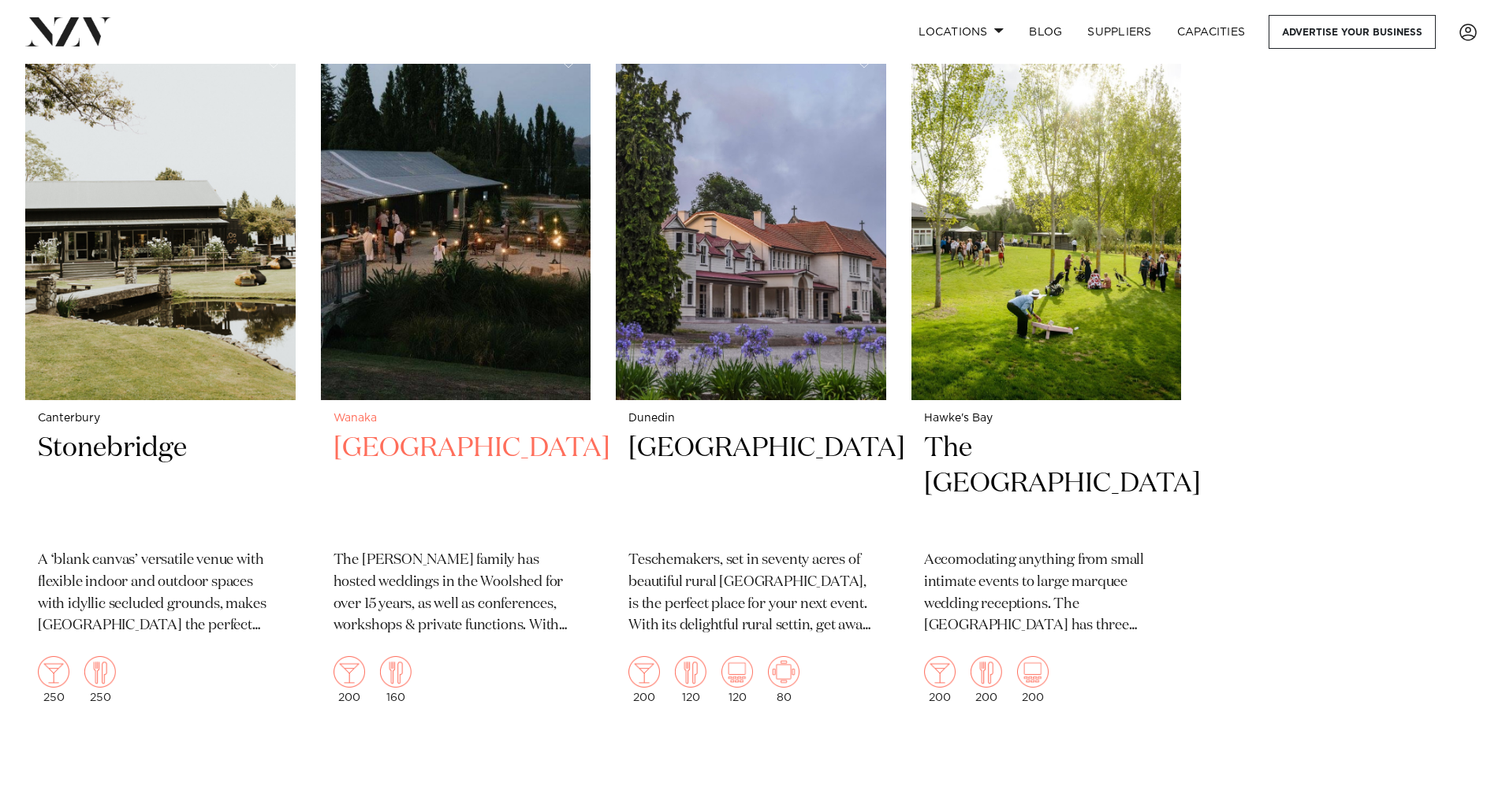
scroll to position [8824, 0]
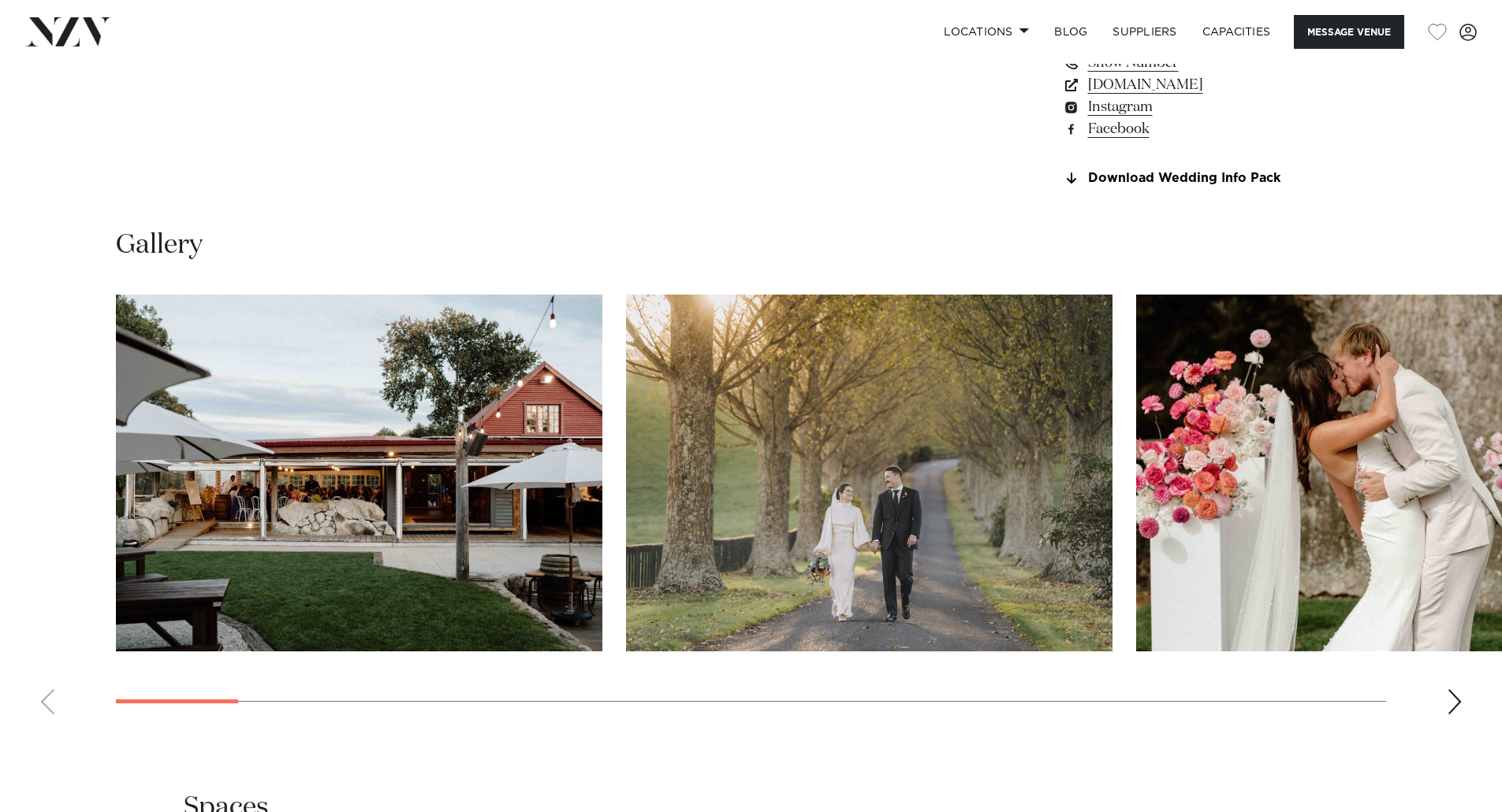
scroll to position [1380, 0]
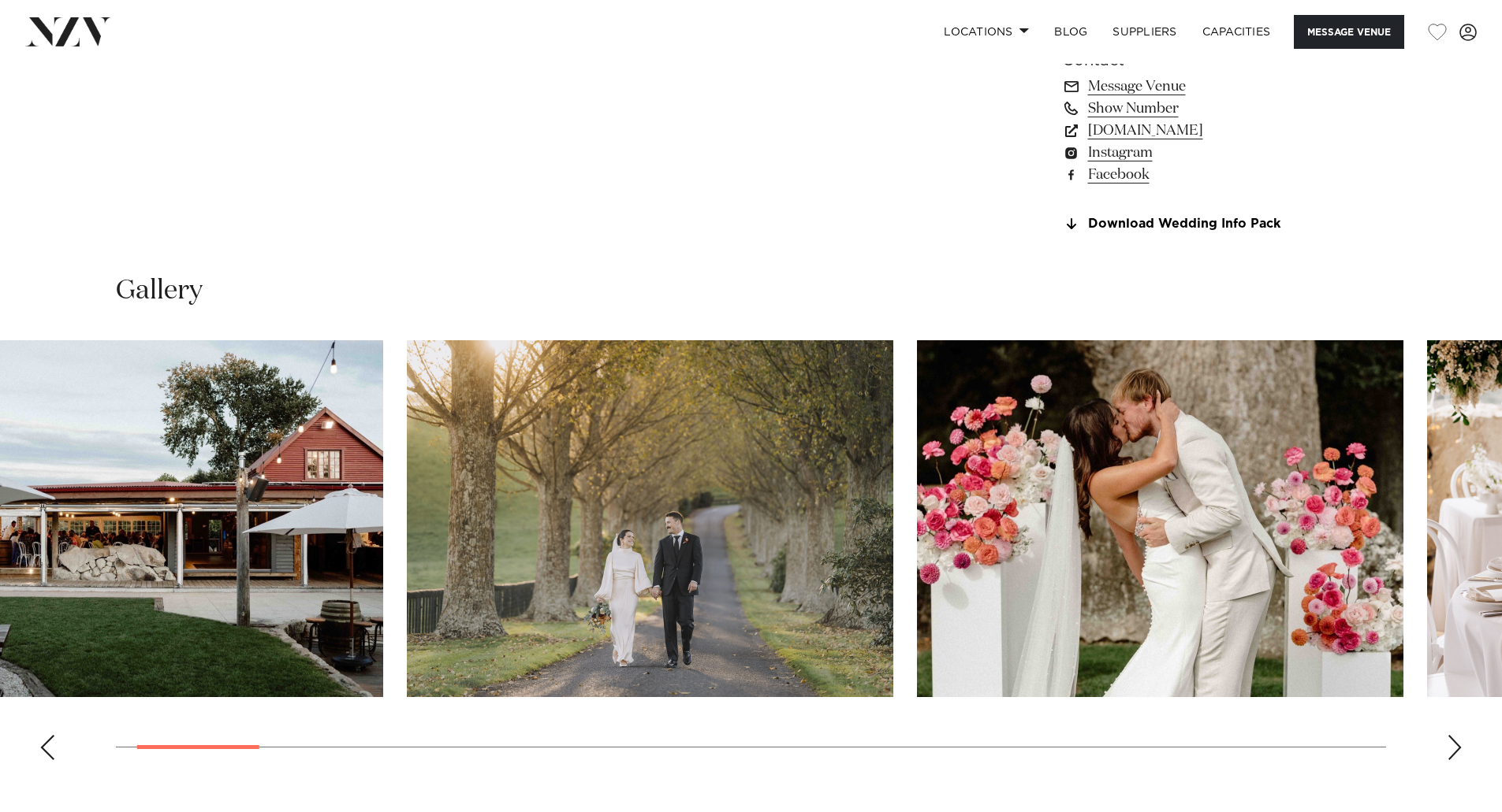
click at [1039, 546] on img "3 / 26" at bounding box center [1160, 518] width 487 height 357
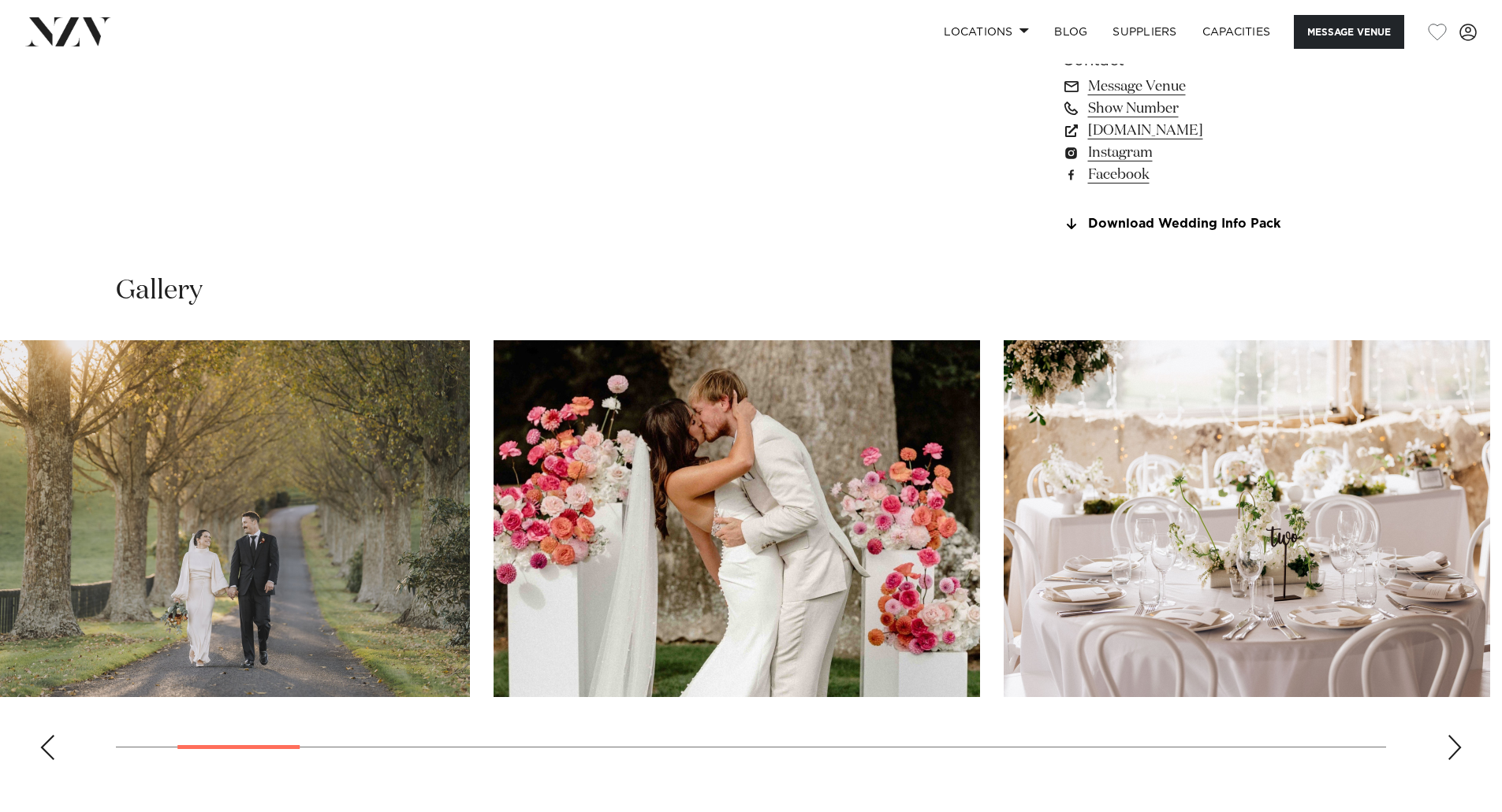
click at [1003, 498] on img "4 / 26" at bounding box center [1247, 518] width 487 height 357
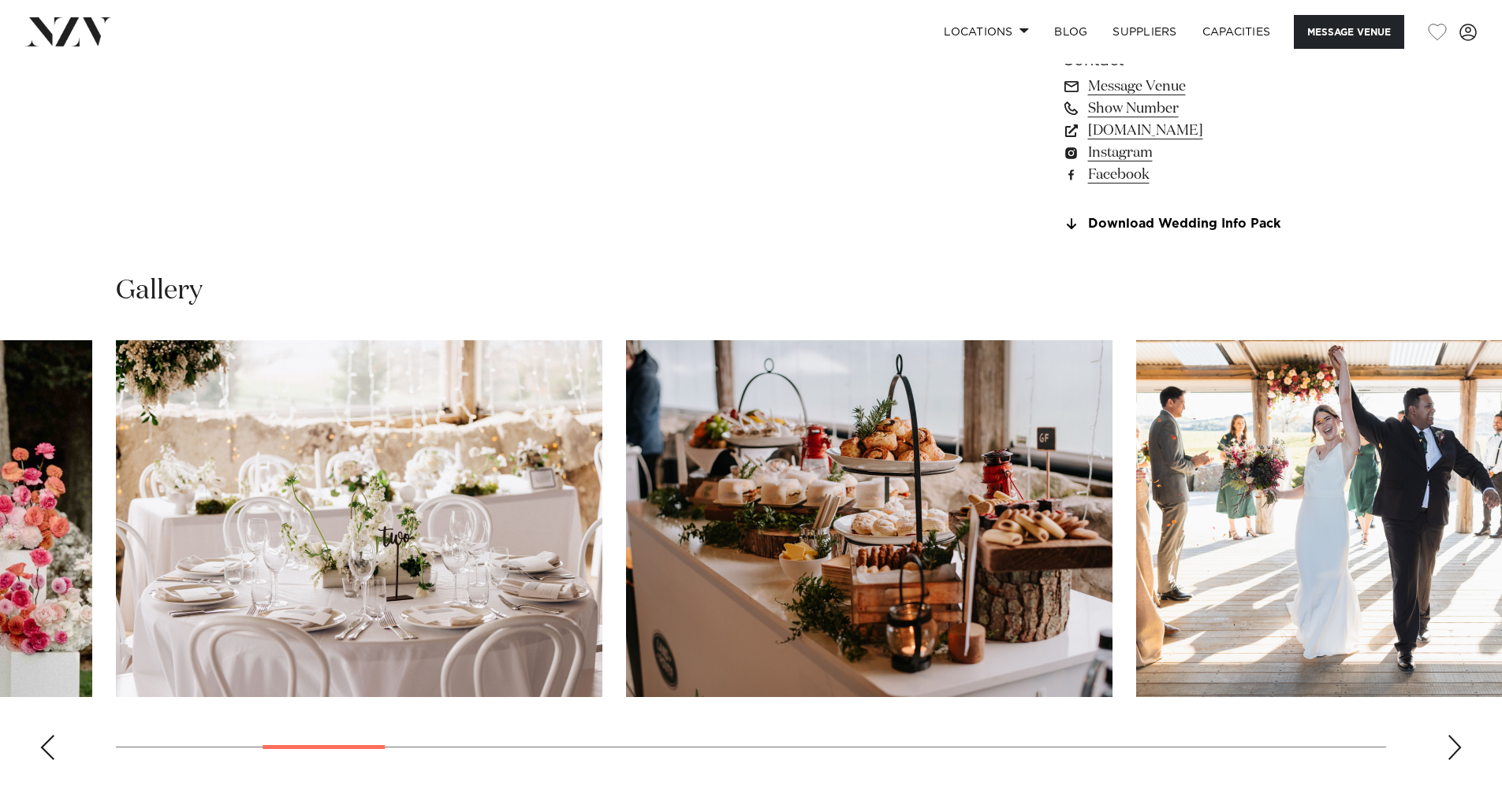
click at [1136, 507] on img "6 / 26" at bounding box center [1379, 518] width 487 height 357
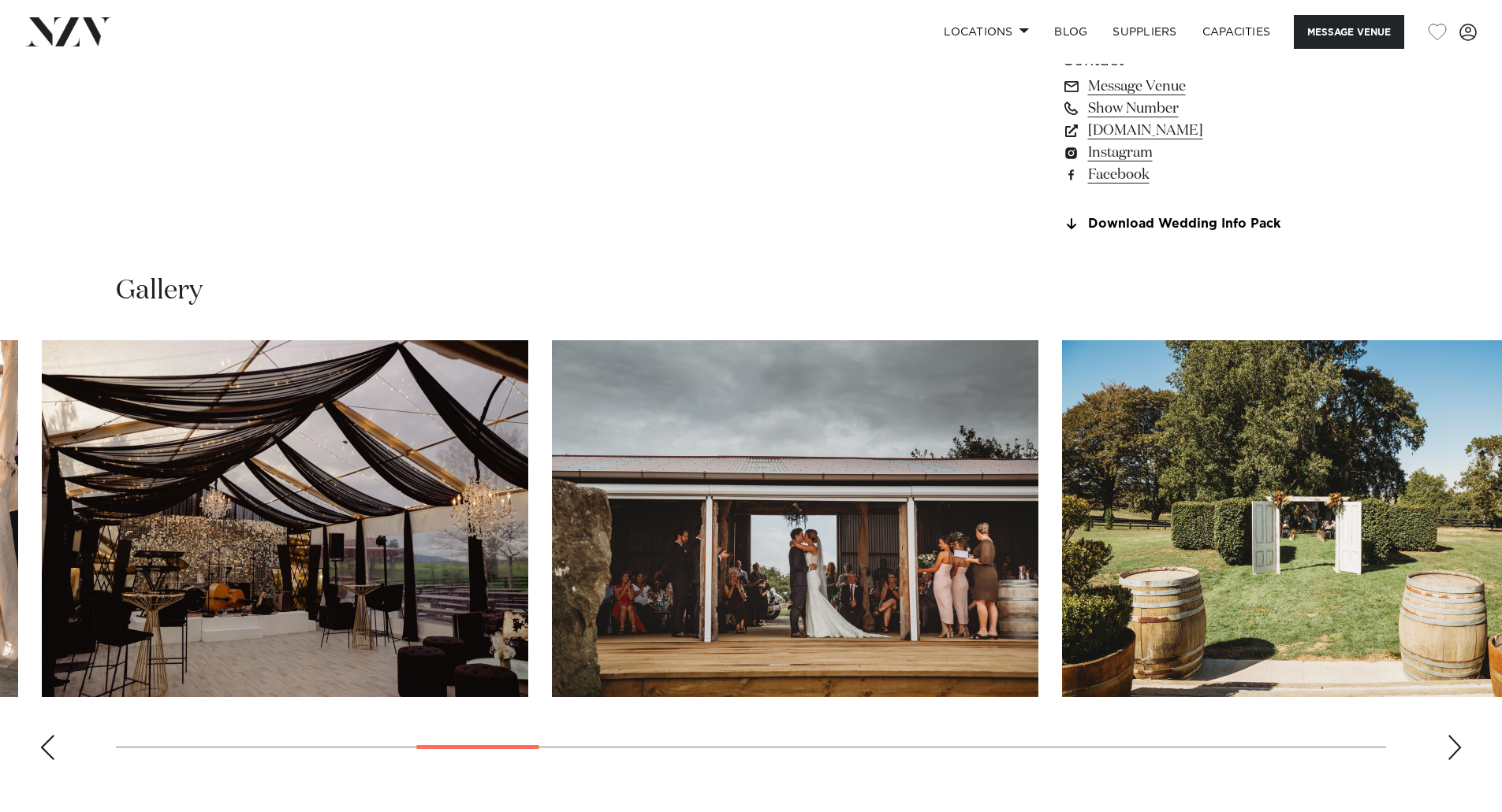
click at [646, 494] on img "8 / 26" at bounding box center [795, 518] width 487 height 357
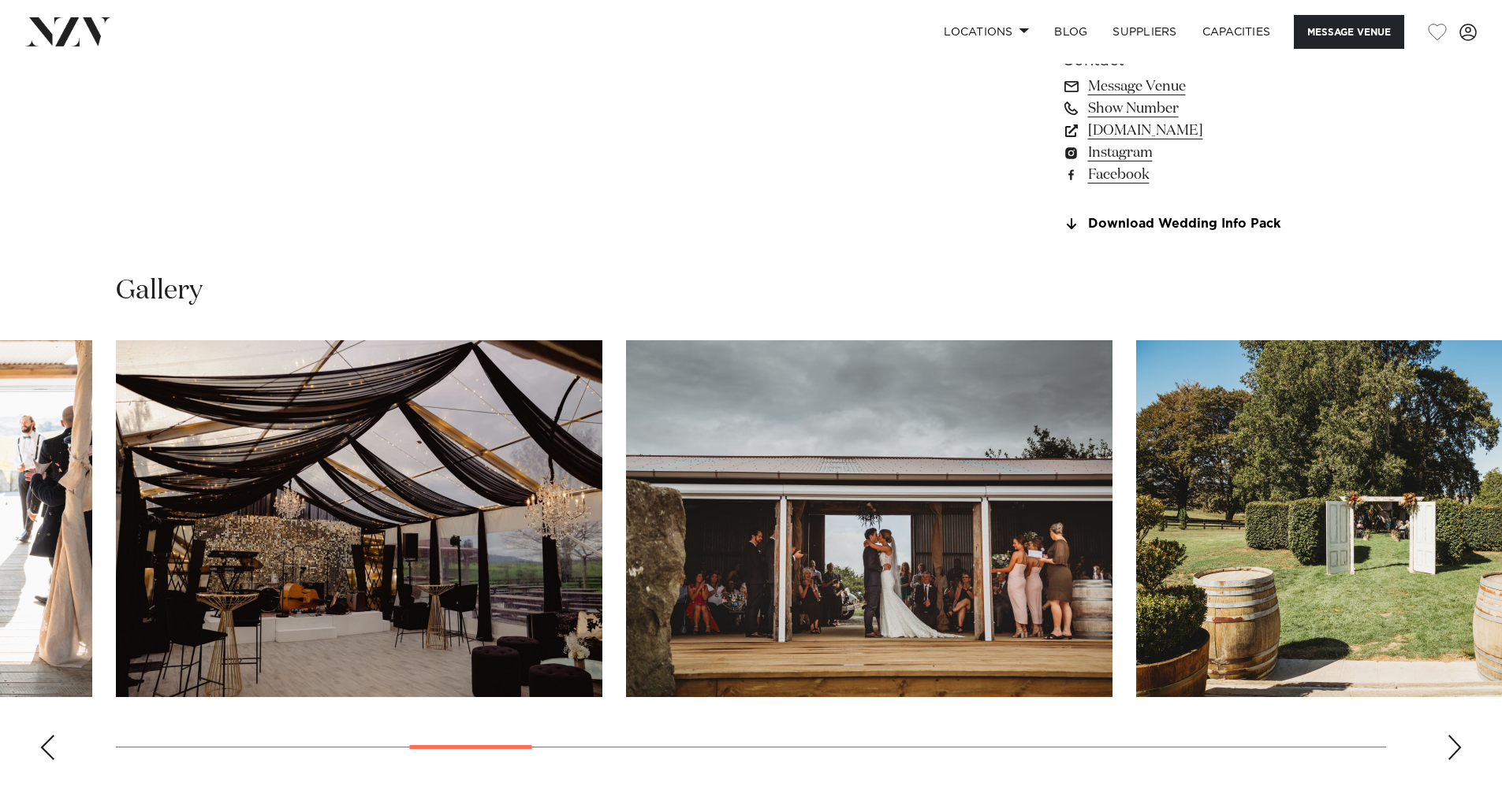
click at [1136, 495] on img "9 / 26" at bounding box center [1379, 518] width 487 height 357
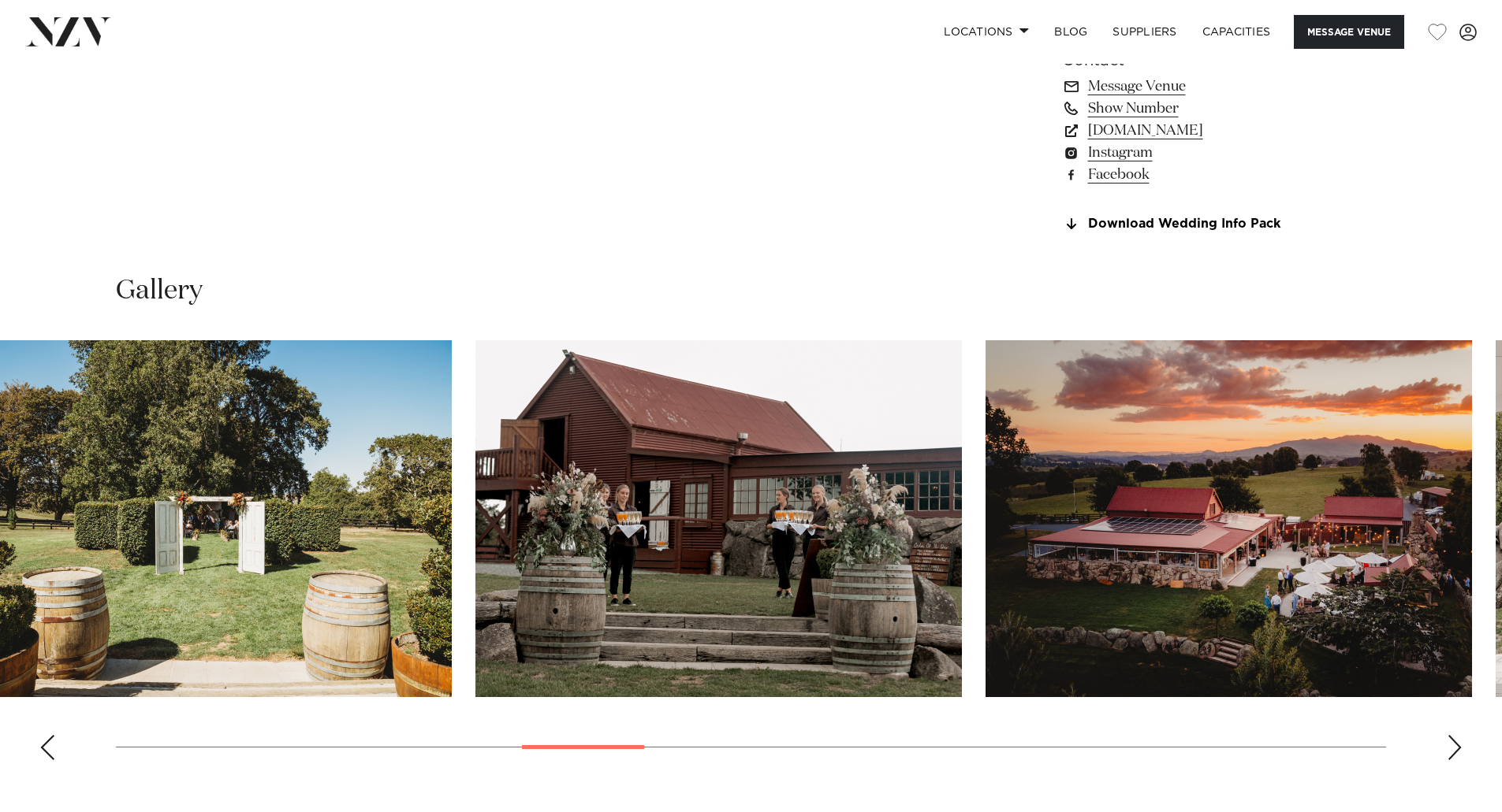
click at [588, 501] on img "10 / 26" at bounding box center [719, 518] width 487 height 357
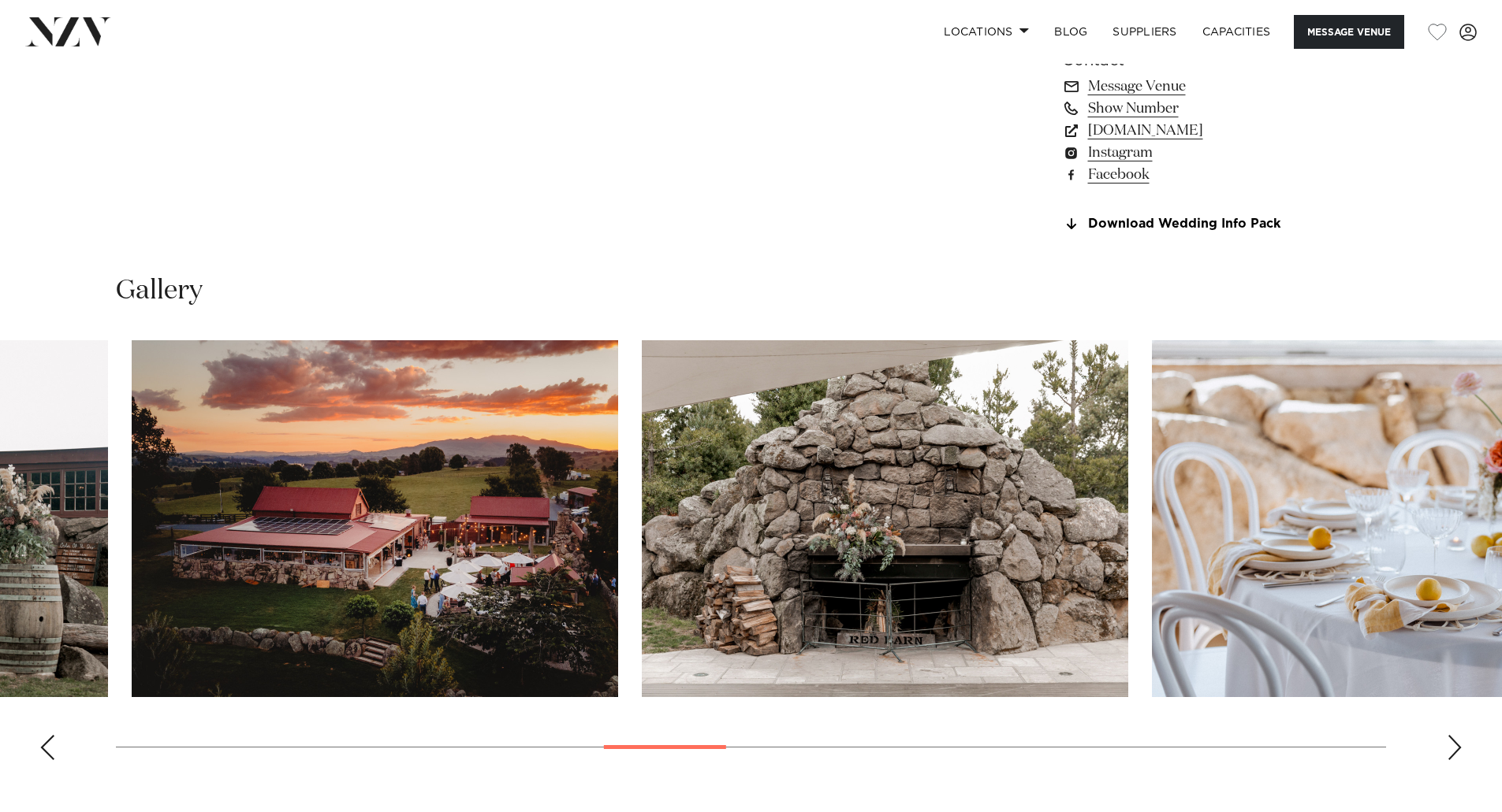
click at [458, 497] on img "11 / 26" at bounding box center [375, 518] width 487 height 357
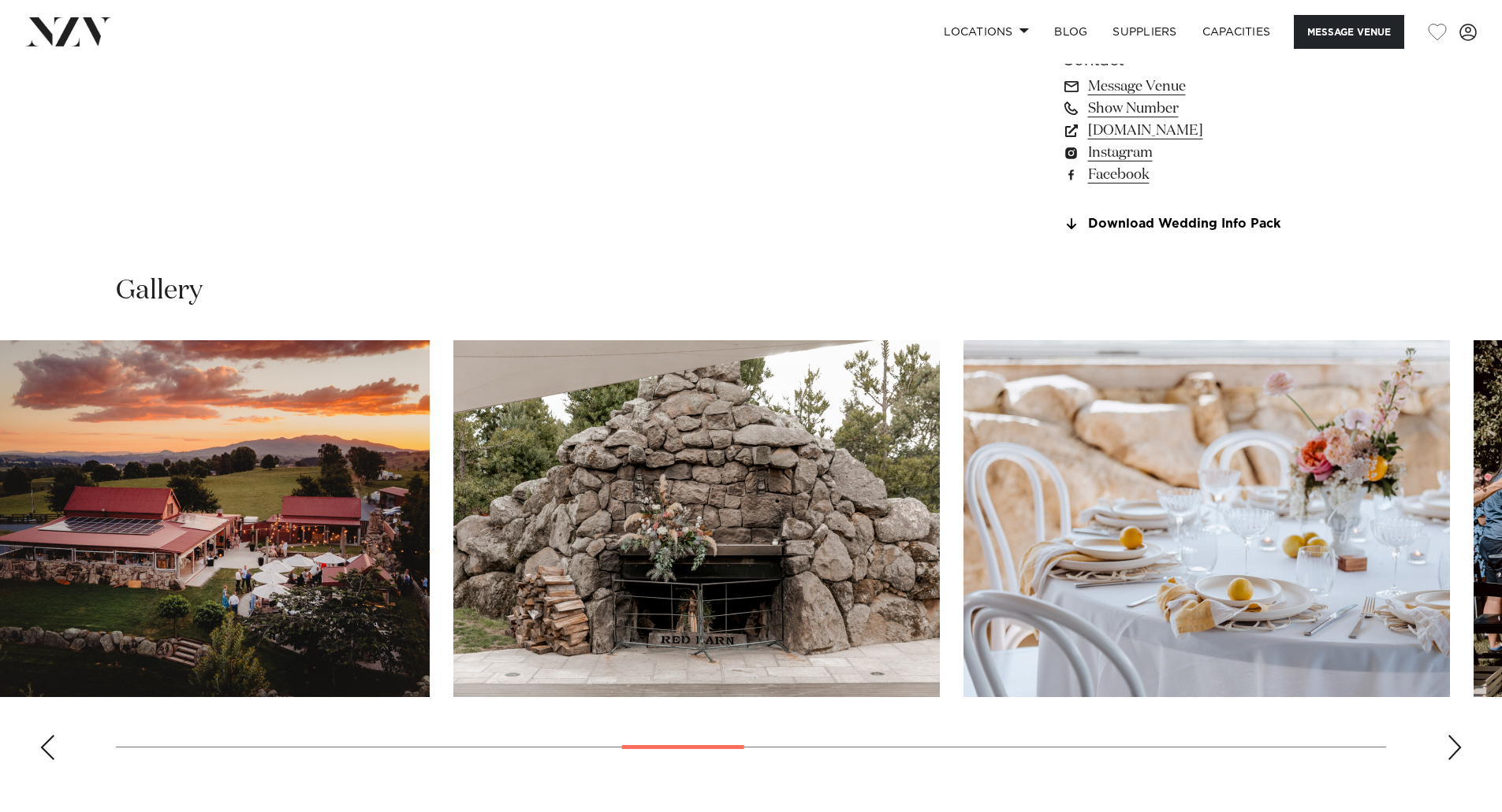
click at [453, 492] on img "12 / 26" at bounding box center [696, 518] width 487 height 357
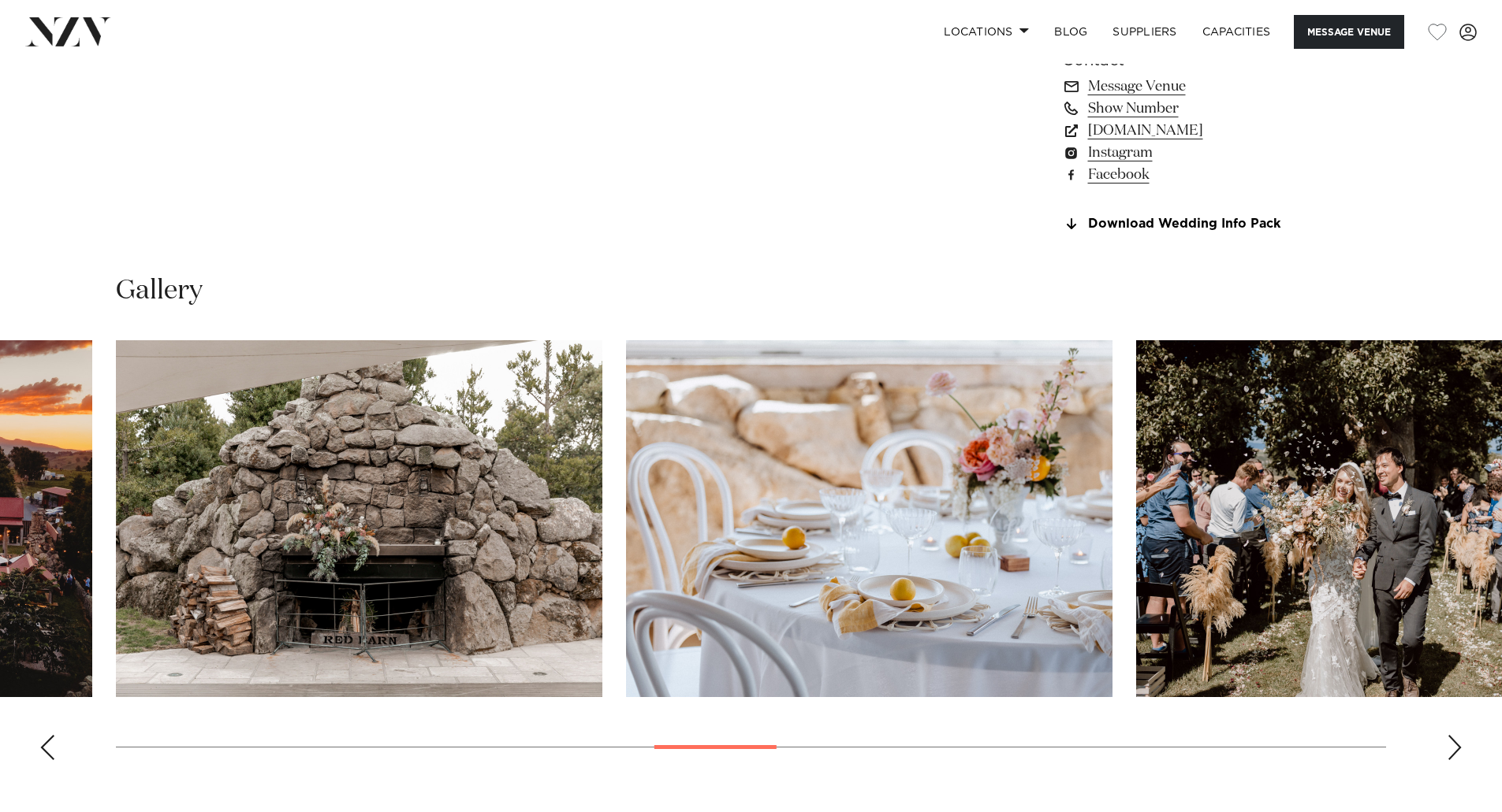
click at [626, 496] on img "13 / 26" at bounding box center [869, 518] width 487 height 357
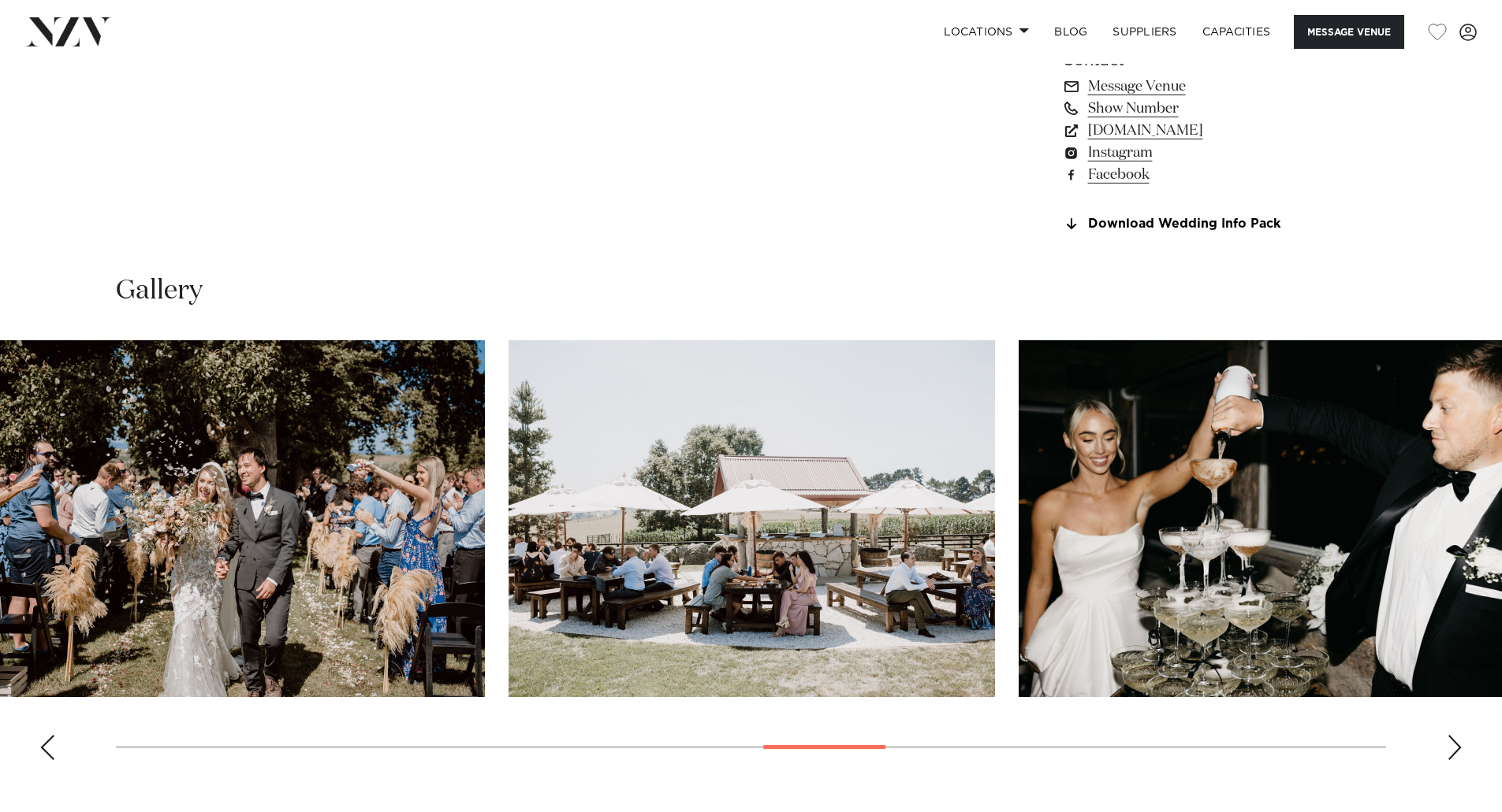
click at [508, 483] on img "15 / 26" at bounding box center [751, 518] width 487 height 357
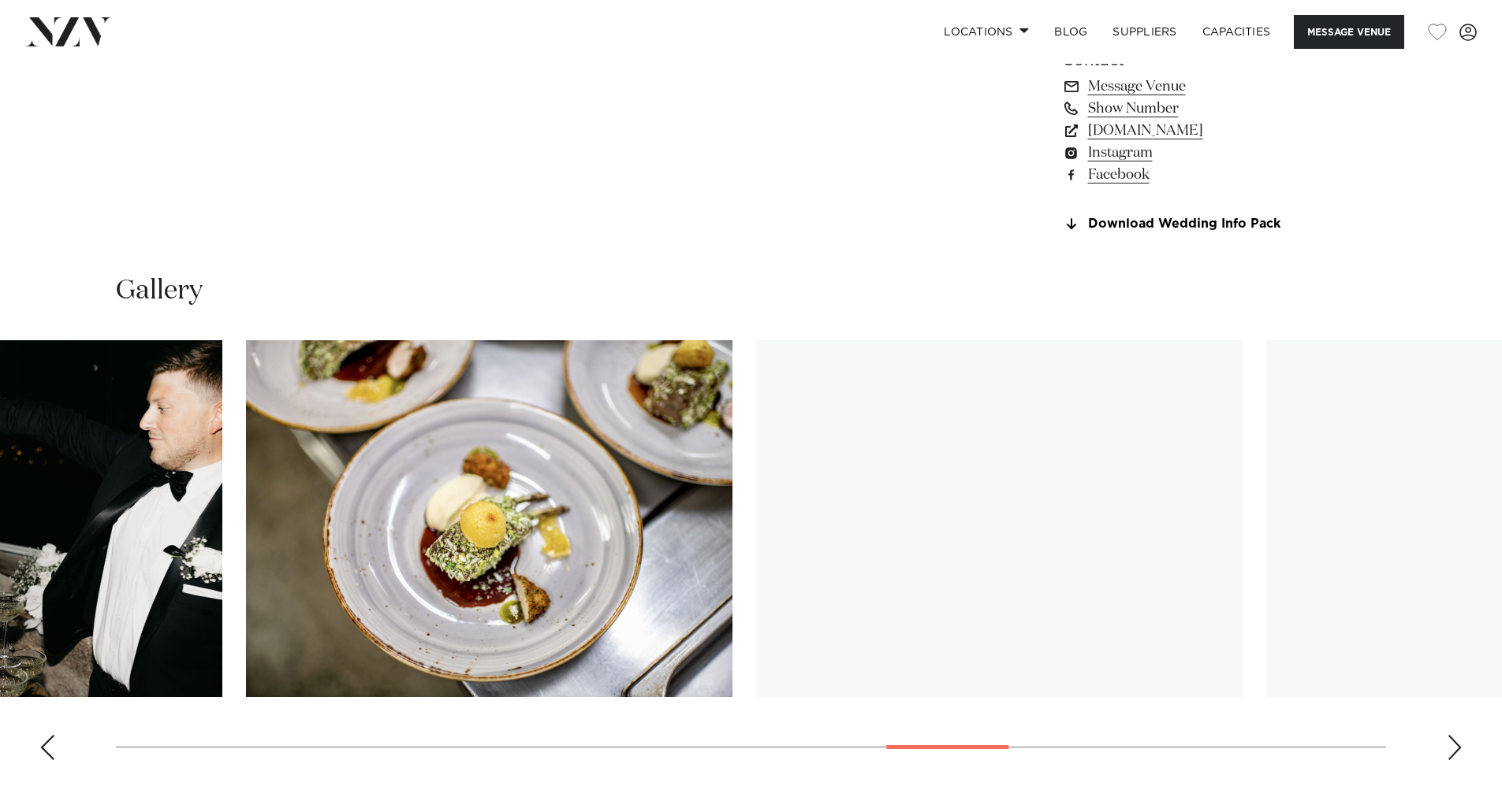
click at [350, 485] on img "17 / 26" at bounding box center [489, 518] width 487 height 357
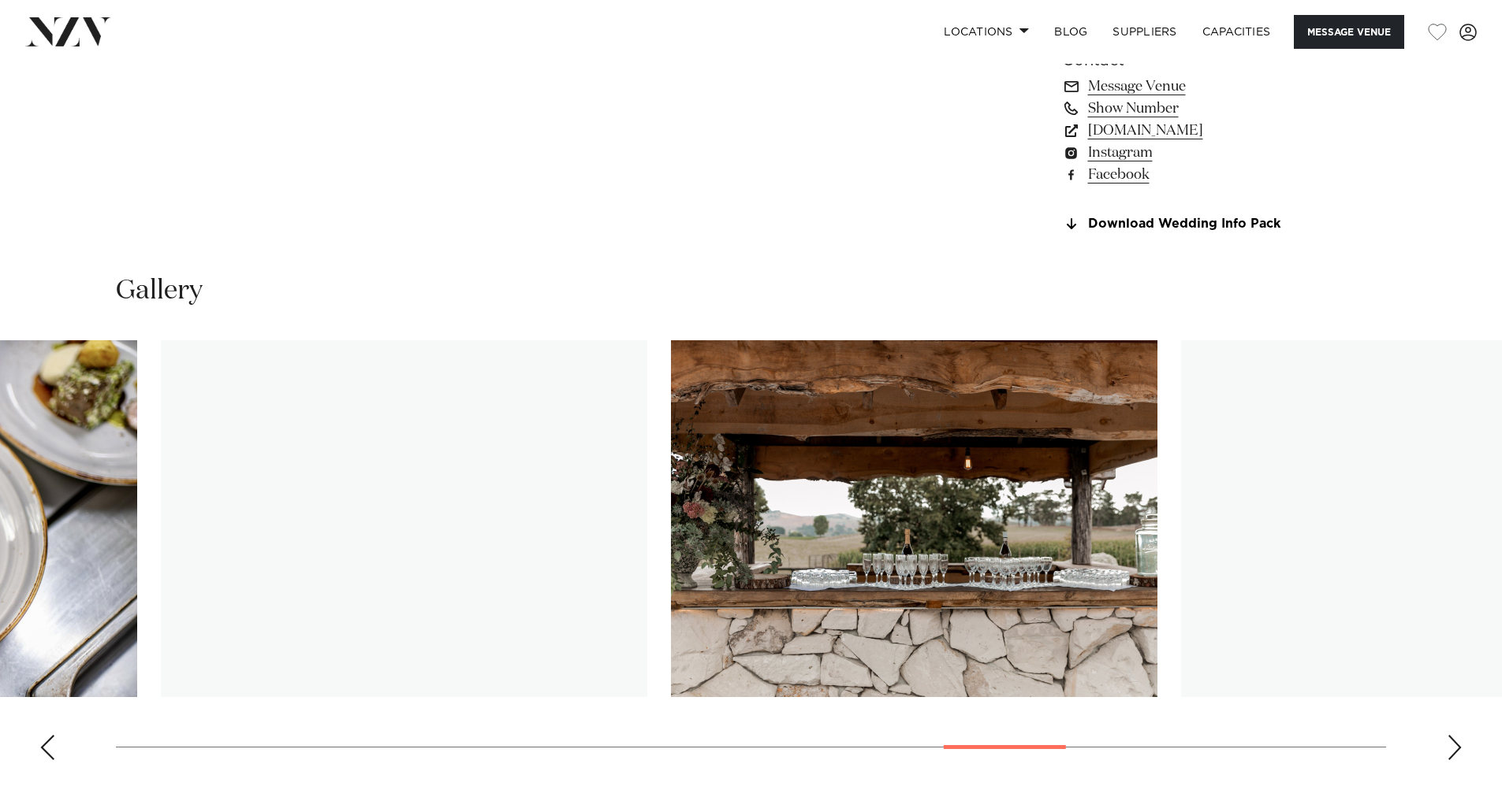
click at [497, 479] on img "18 / 26" at bounding box center [404, 518] width 487 height 357
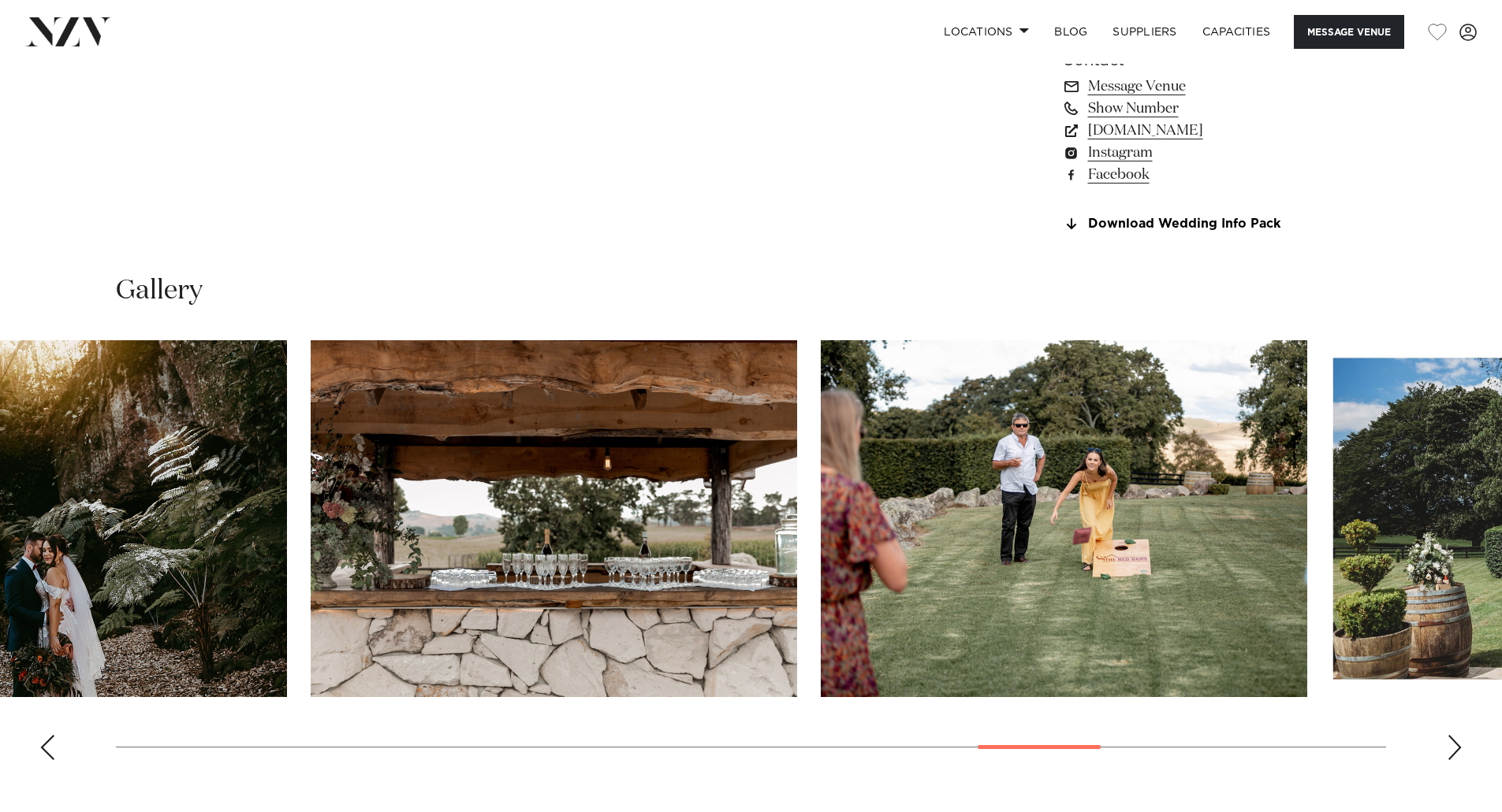
click at [402, 488] on img "19 / 26" at bounding box center [554, 518] width 487 height 357
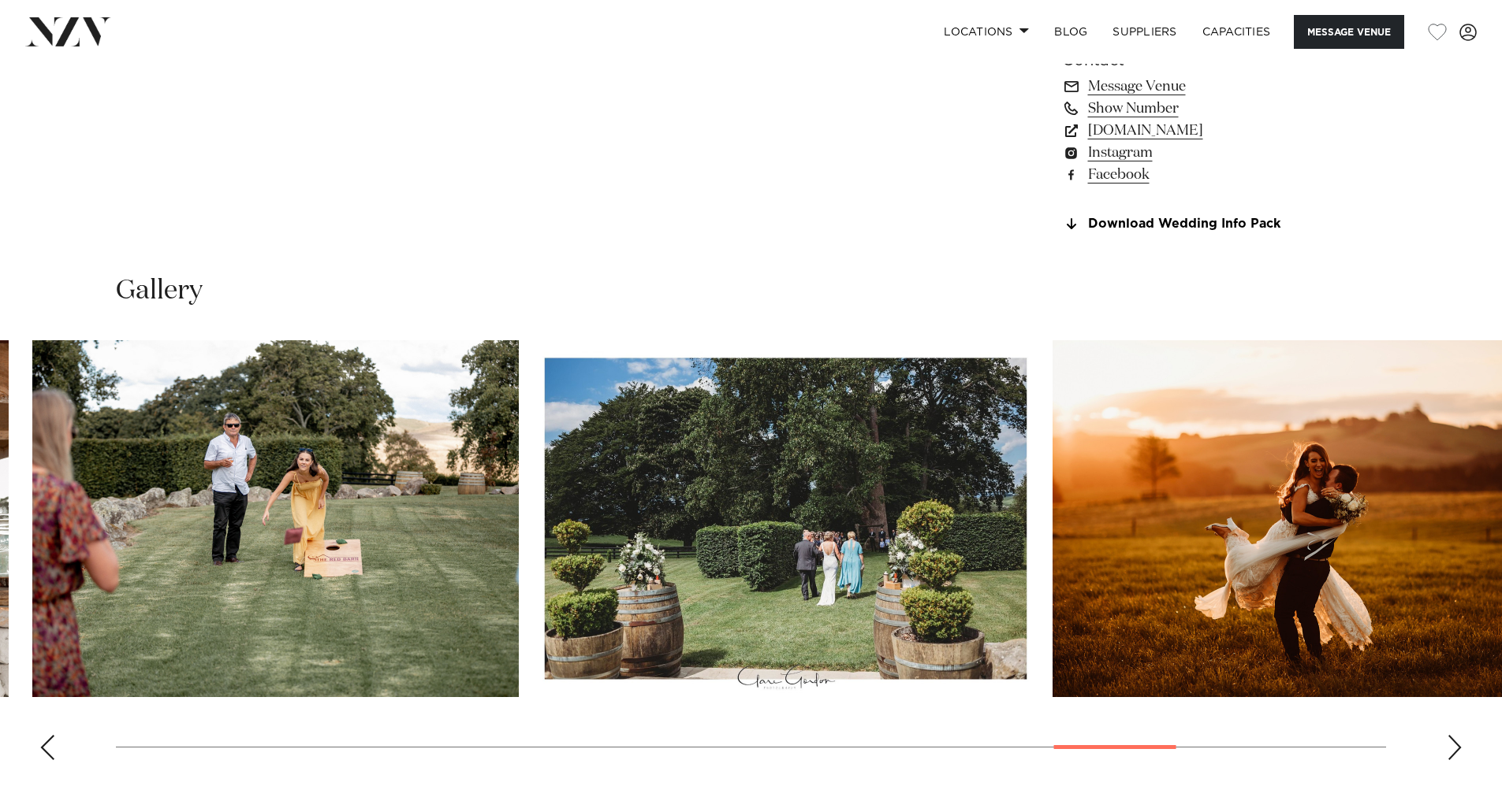
click at [351, 498] on img "20 / 26" at bounding box center [276, 518] width 487 height 357
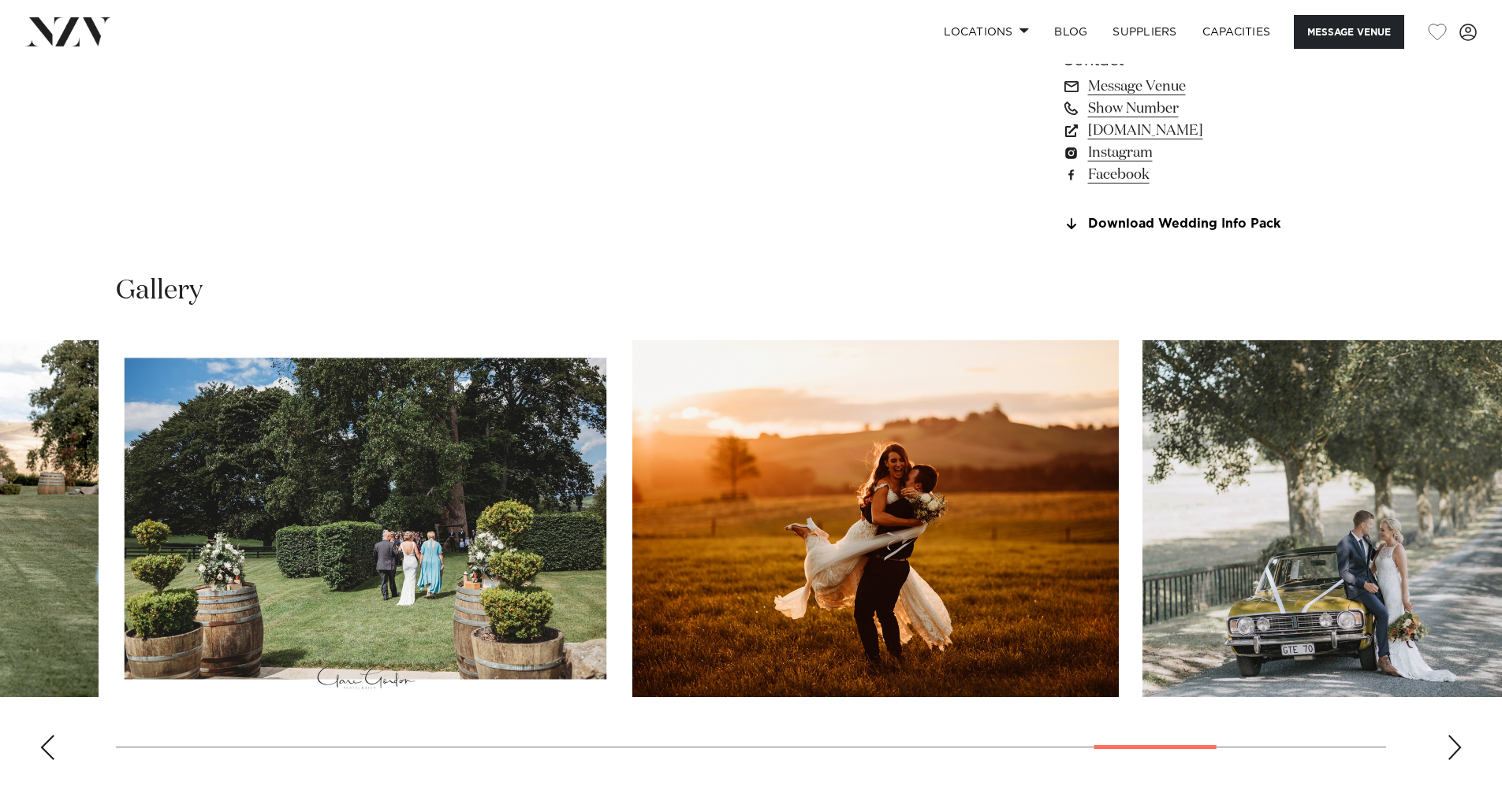
click at [330, 478] on img "21 / 26" at bounding box center [365, 518] width 487 height 357
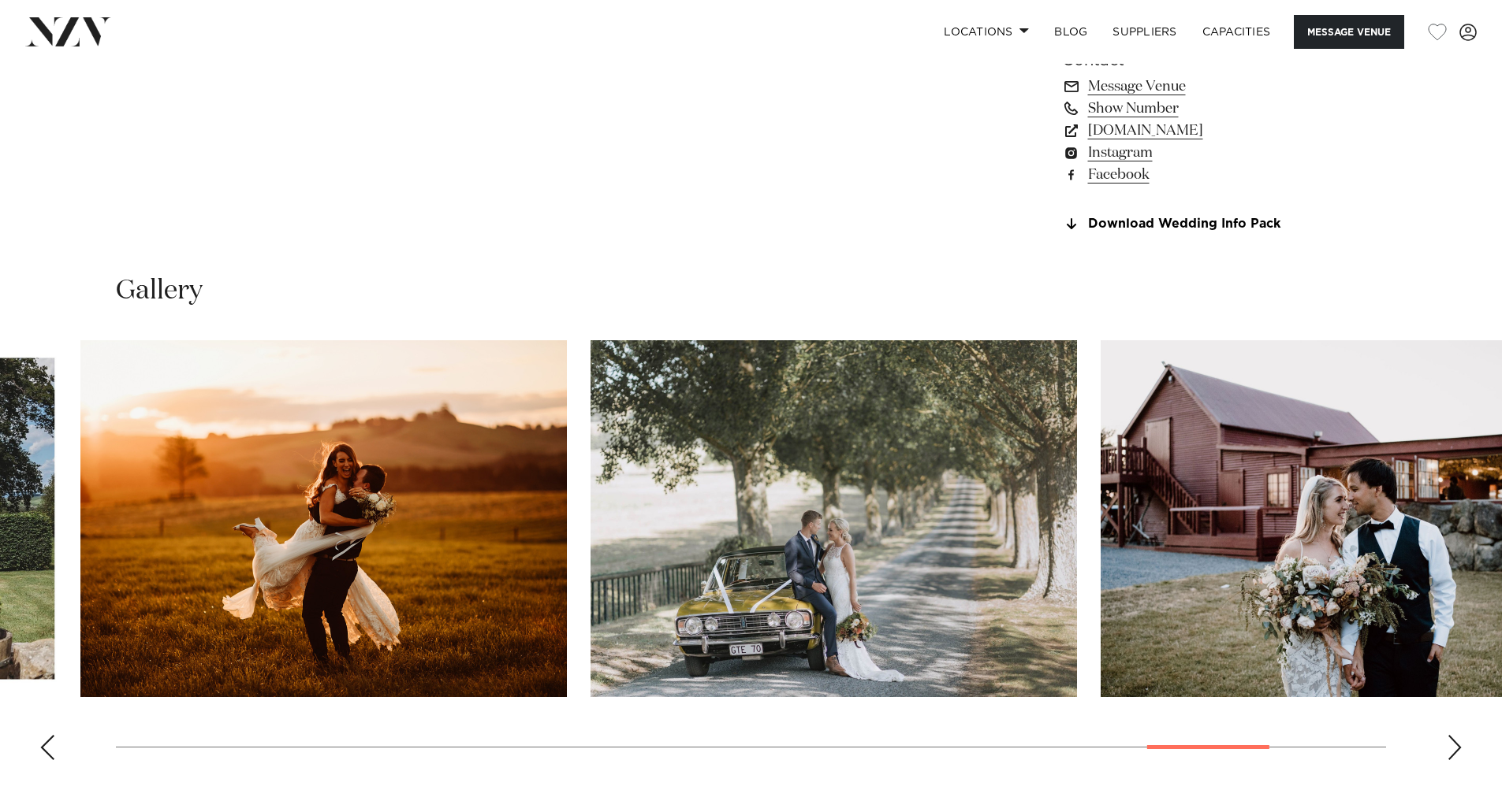
click at [667, 476] on img "23 / 26" at bounding box center [834, 518] width 487 height 357
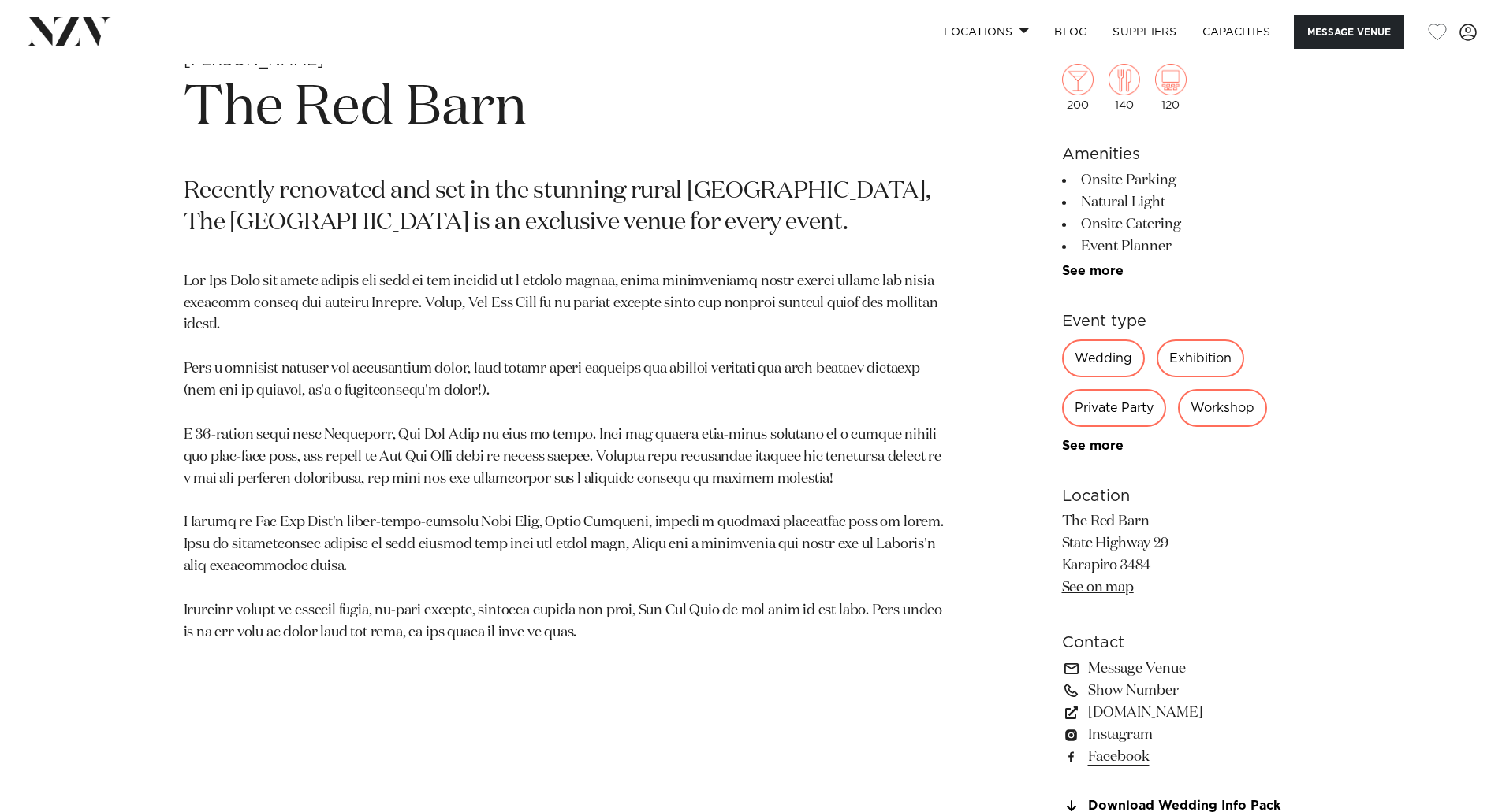
scroll to position [592, 0]
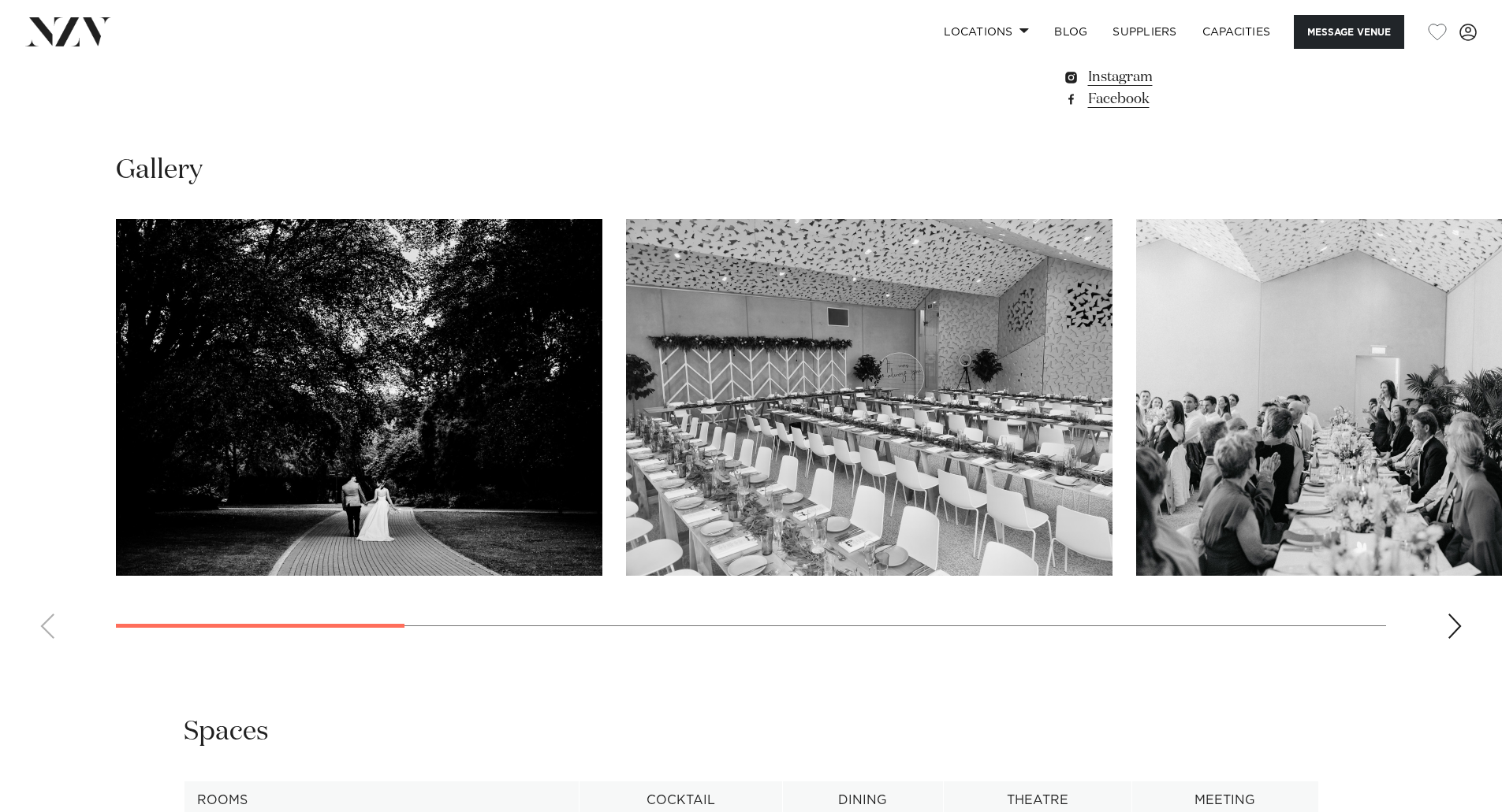
scroll to position [1497, 0]
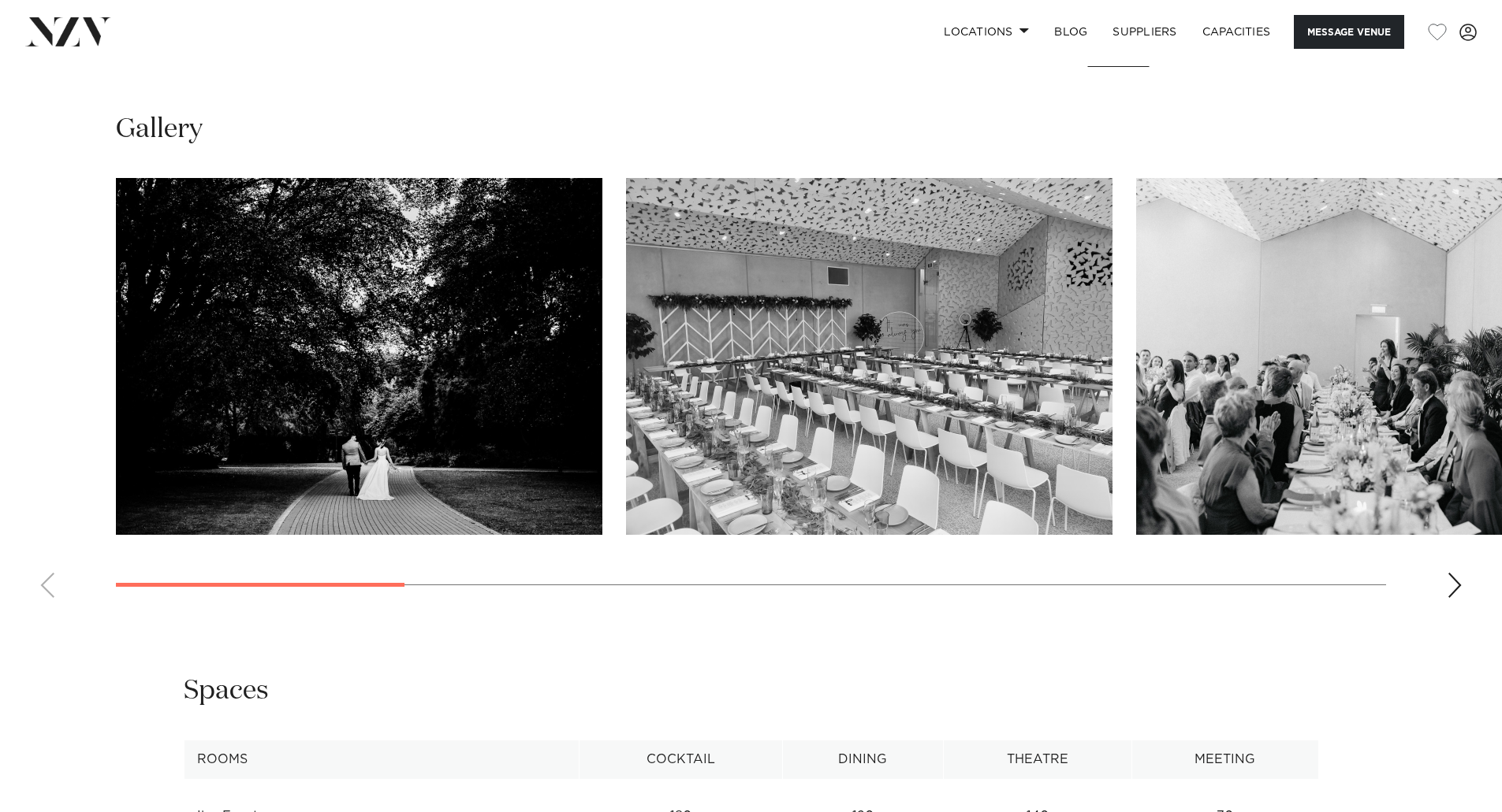
click at [1451, 580] on div "Next slide" at bounding box center [1454, 585] width 15 height 25
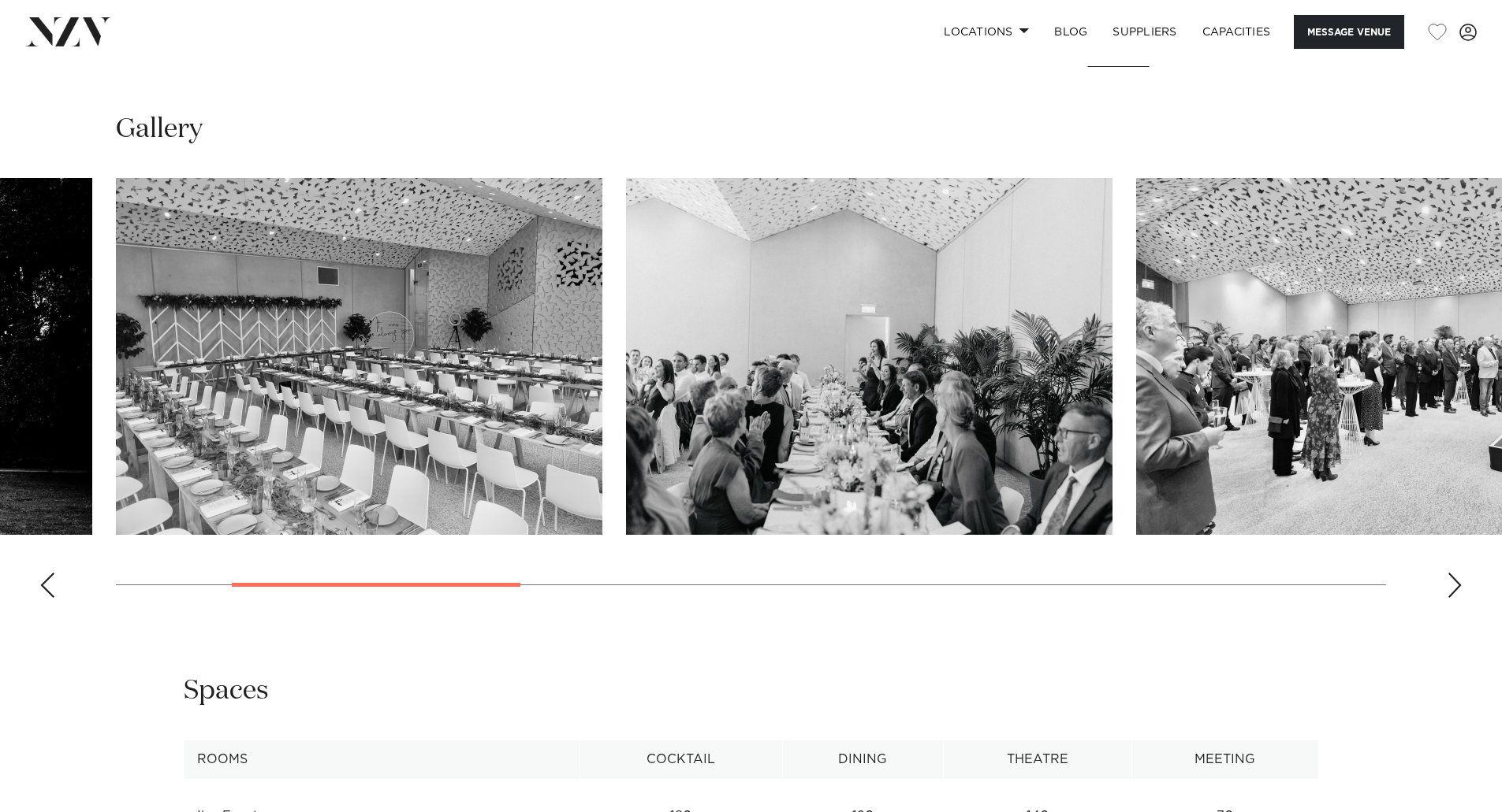
click at [1452, 583] on div "Next slide" at bounding box center [1454, 585] width 15 height 25
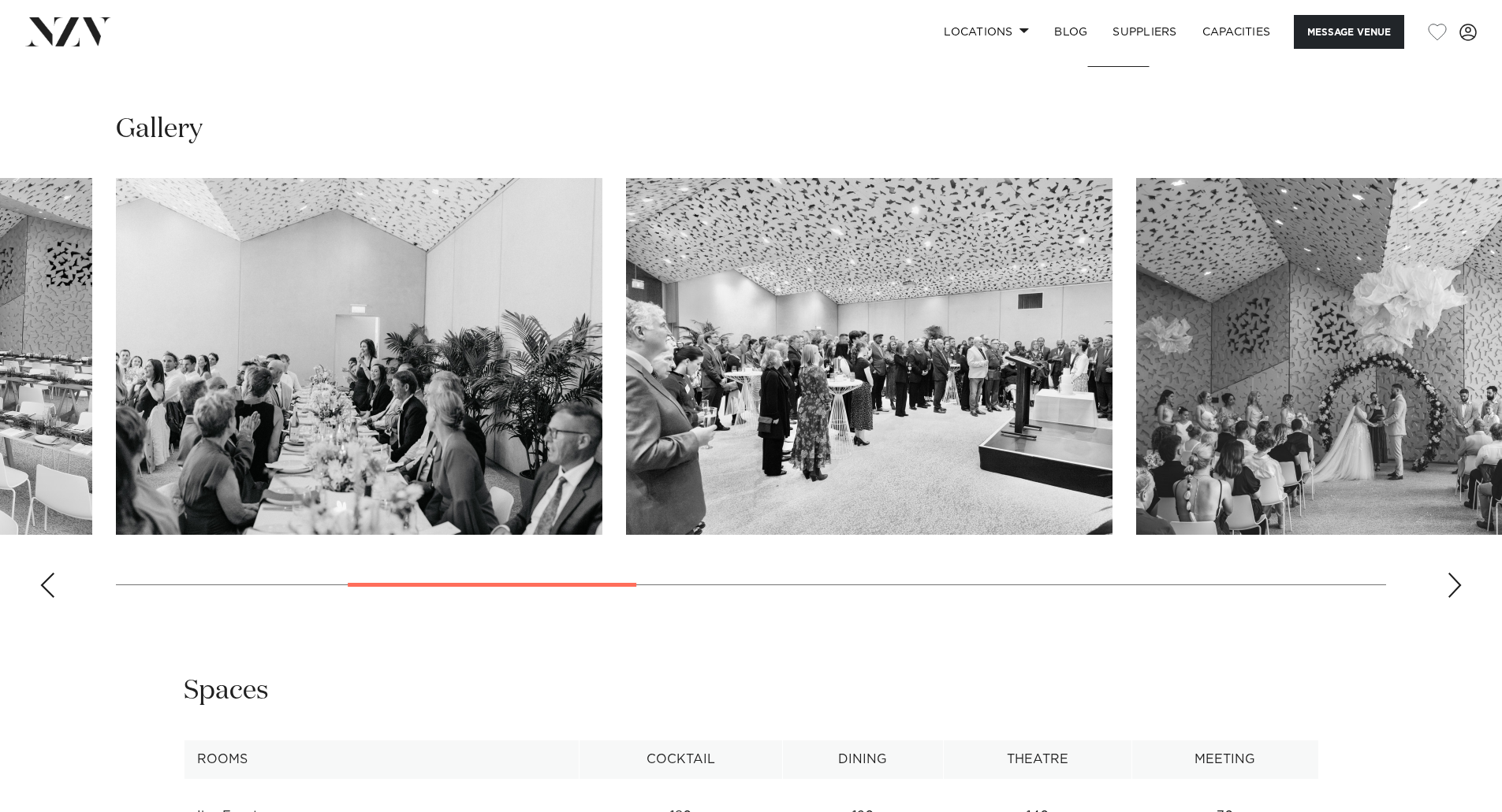
click at [1452, 583] on div "Next slide" at bounding box center [1454, 585] width 15 height 25
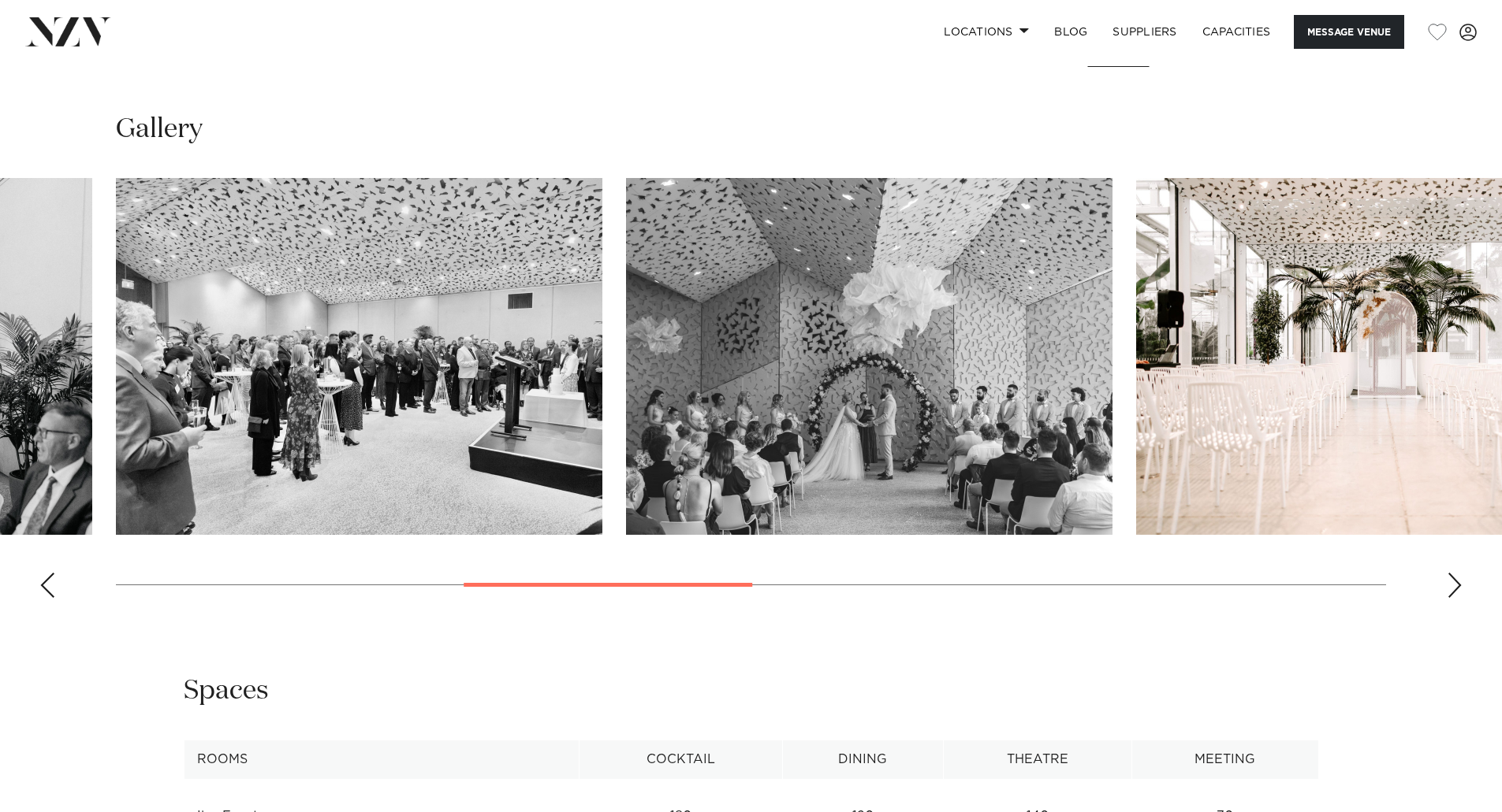
click at [1452, 583] on div "Next slide" at bounding box center [1454, 585] width 15 height 25
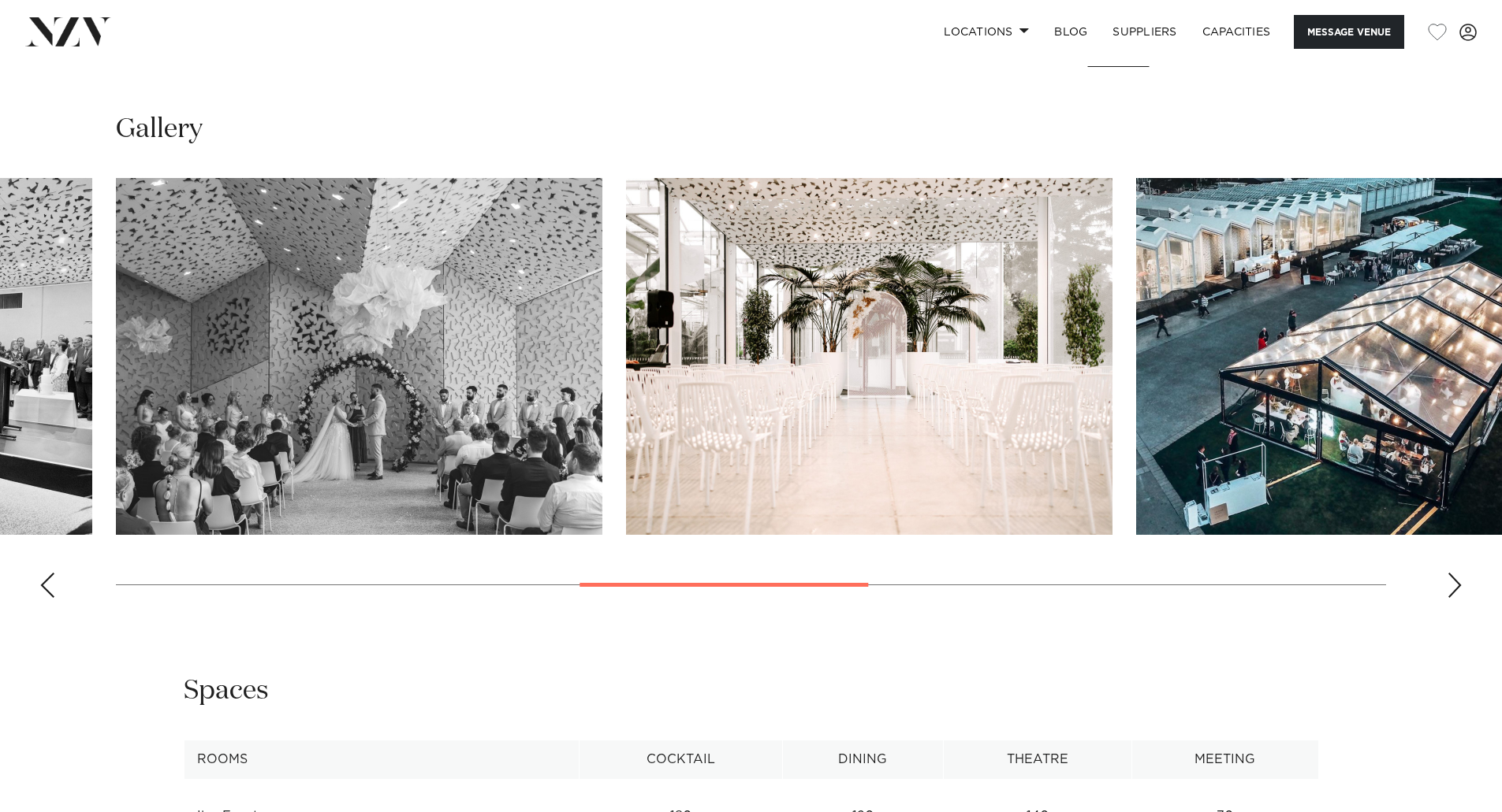
click at [1452, 583] on div "Next slide" at bounding box center [1454, 585] width 15 height 25
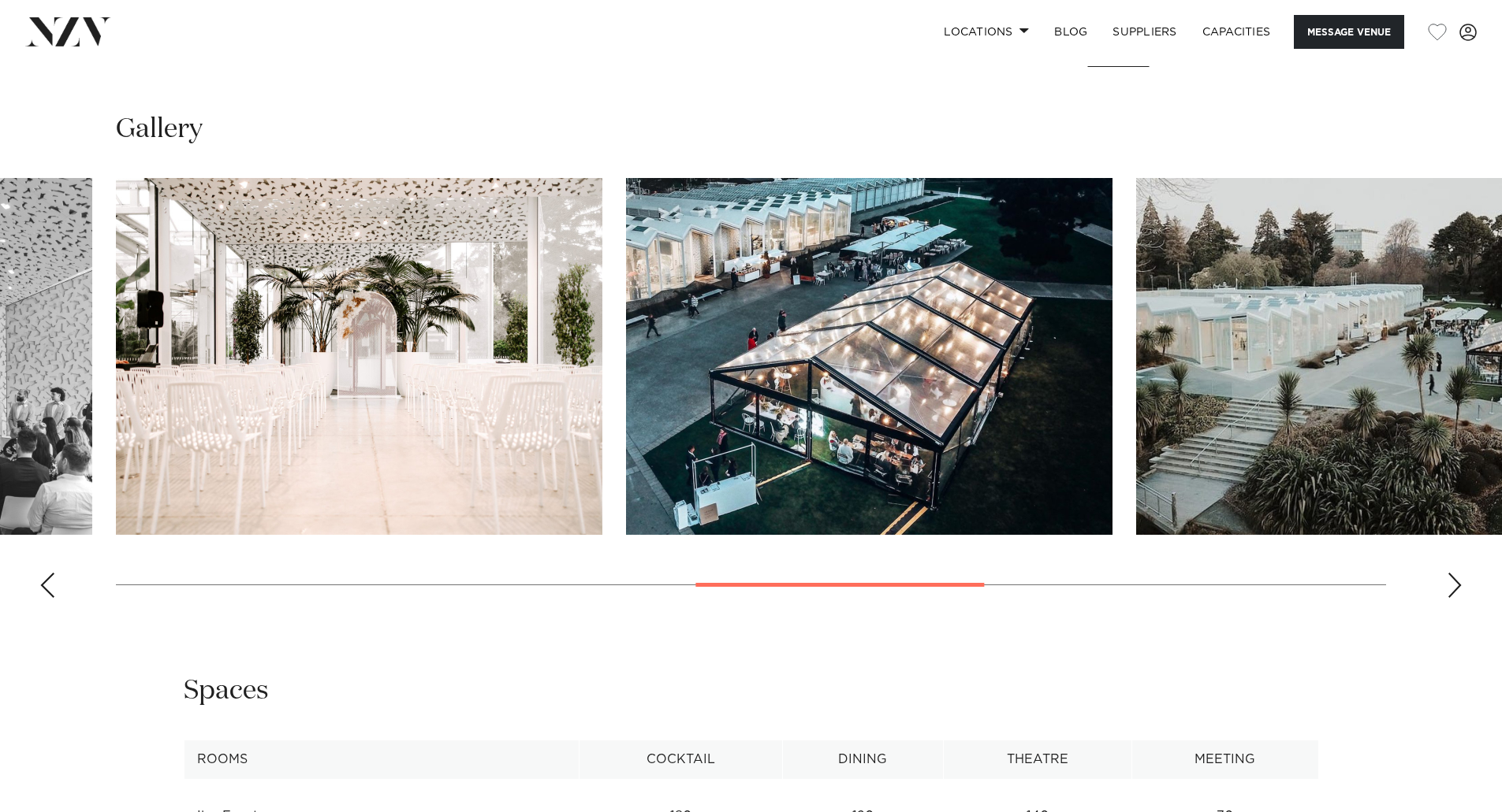
click at [1452, 583] on div "Next slide" at bounding box center [1454, 585] width 15 height 25
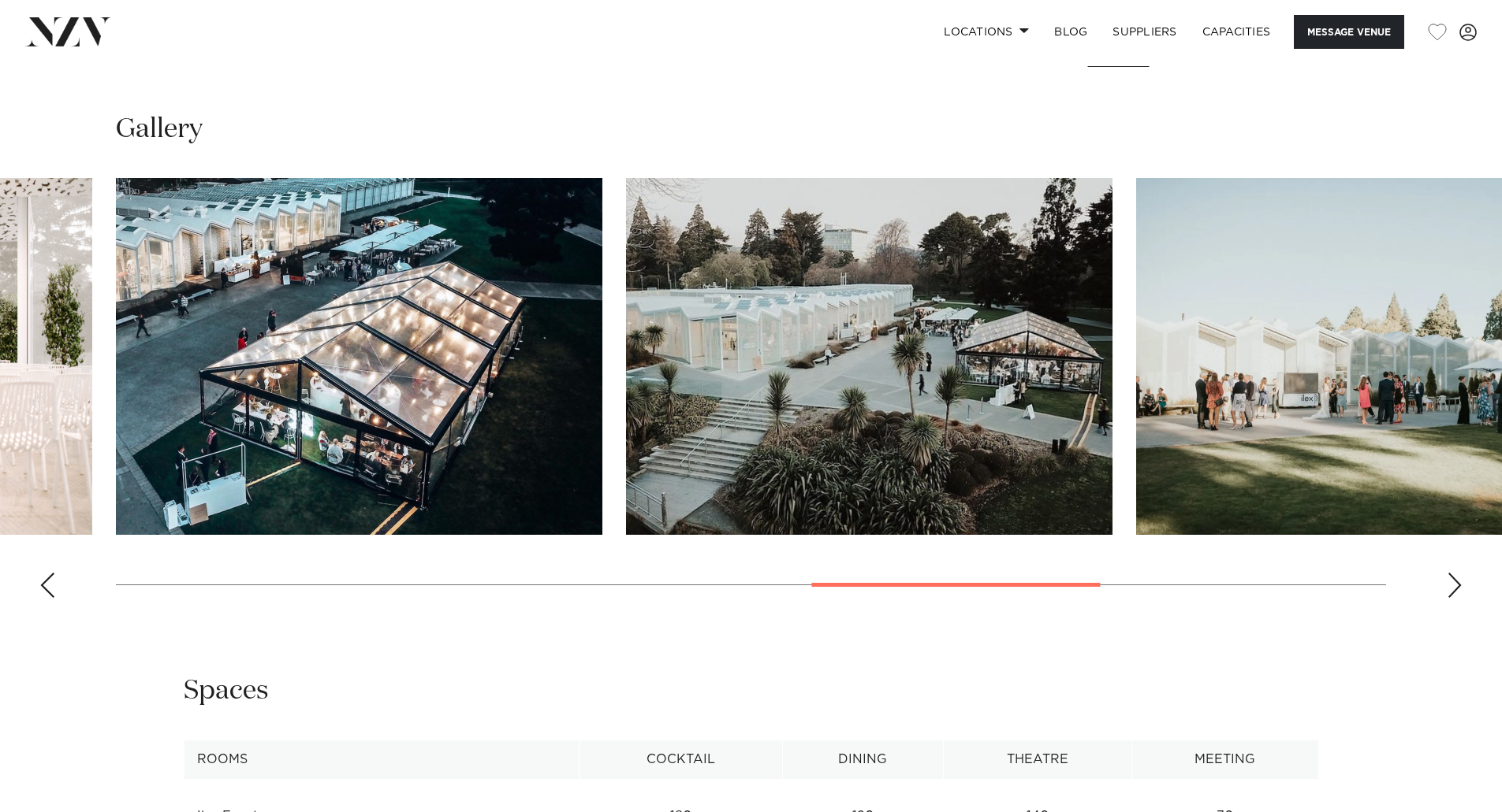
click at [1452, 583] on div "Next slide" at bounding box center [1454, 585] width 15 height 25
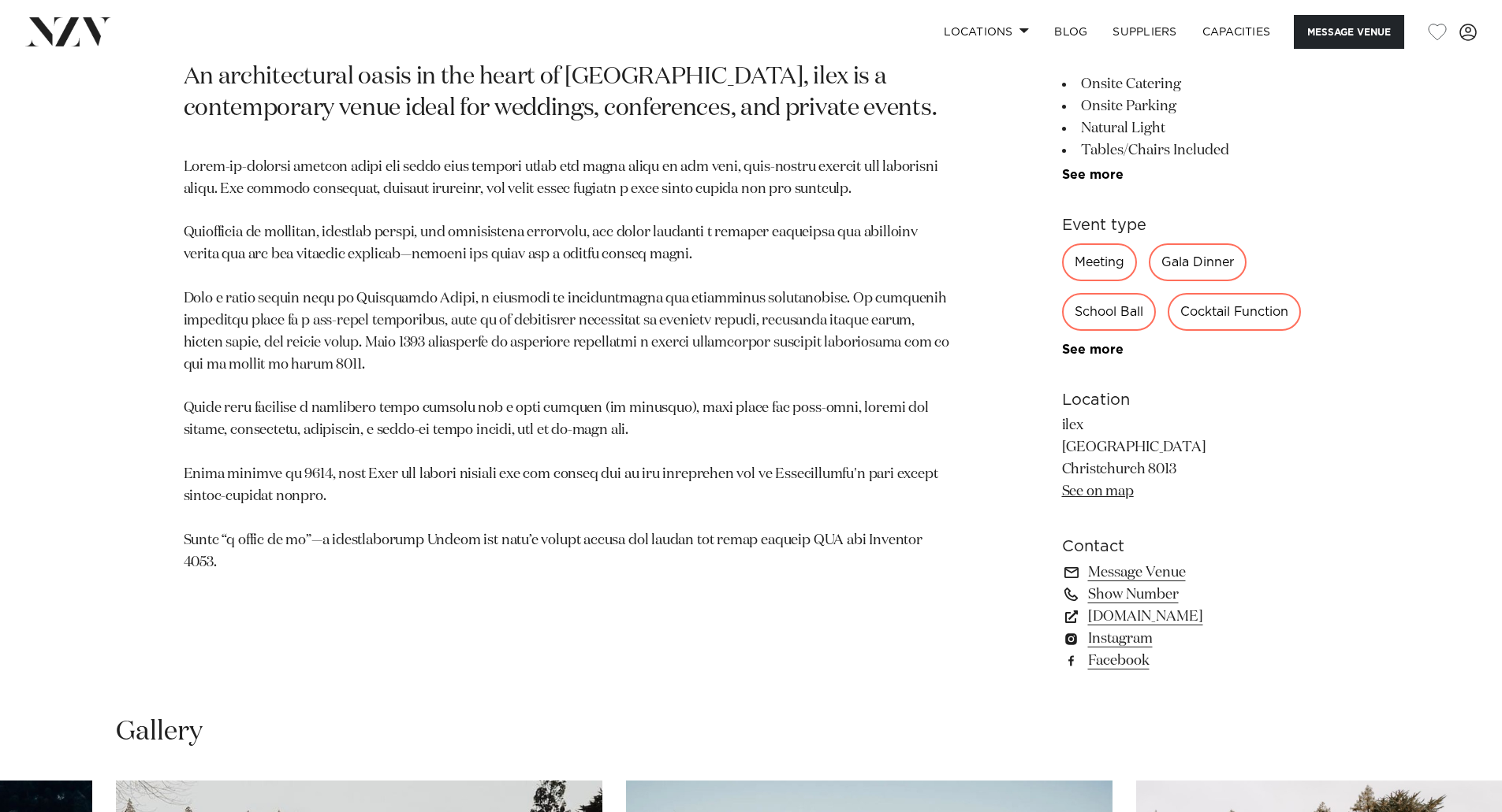
scroll to position [867, 0]
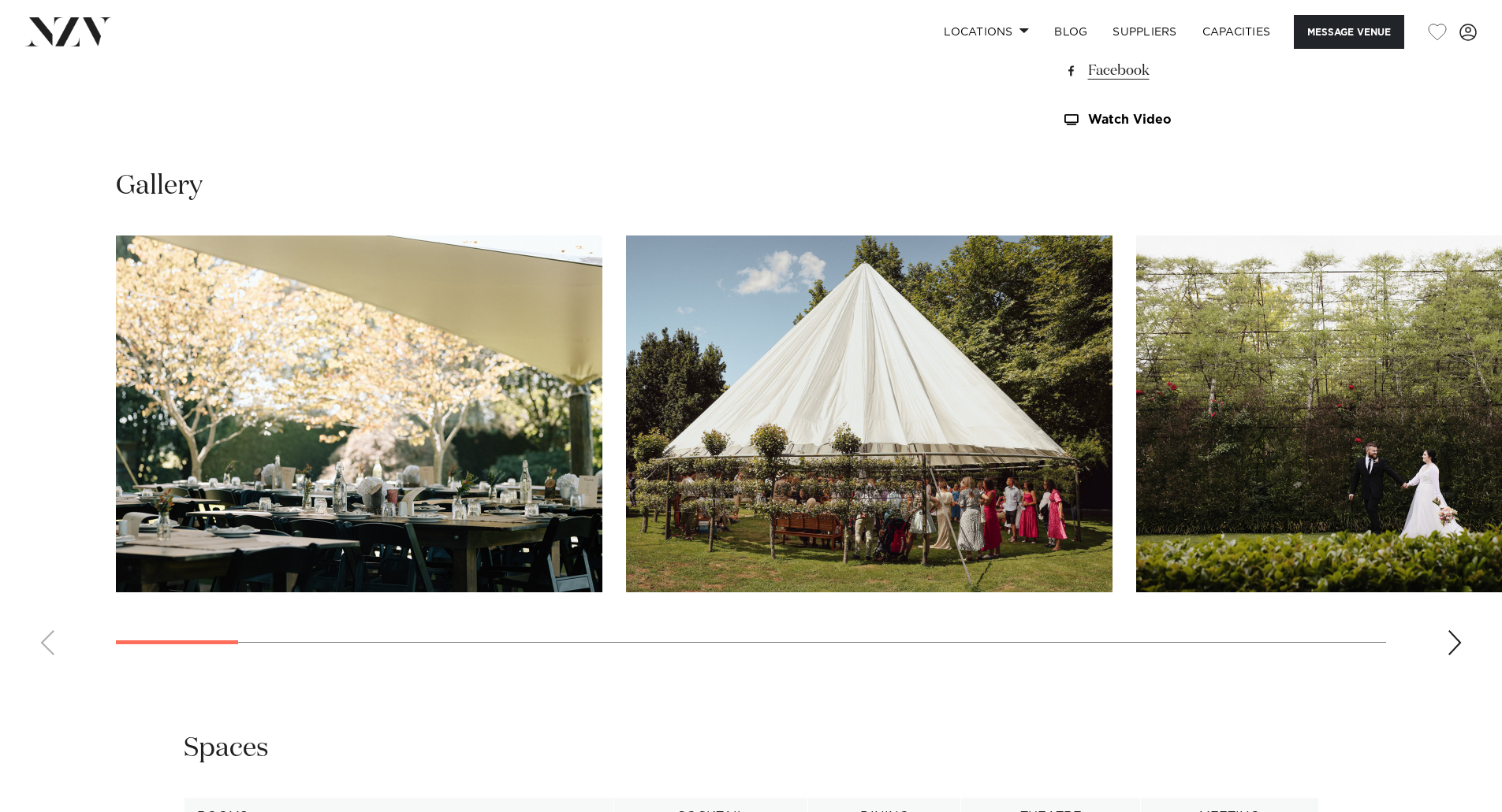
scroll to position [1497, 0]
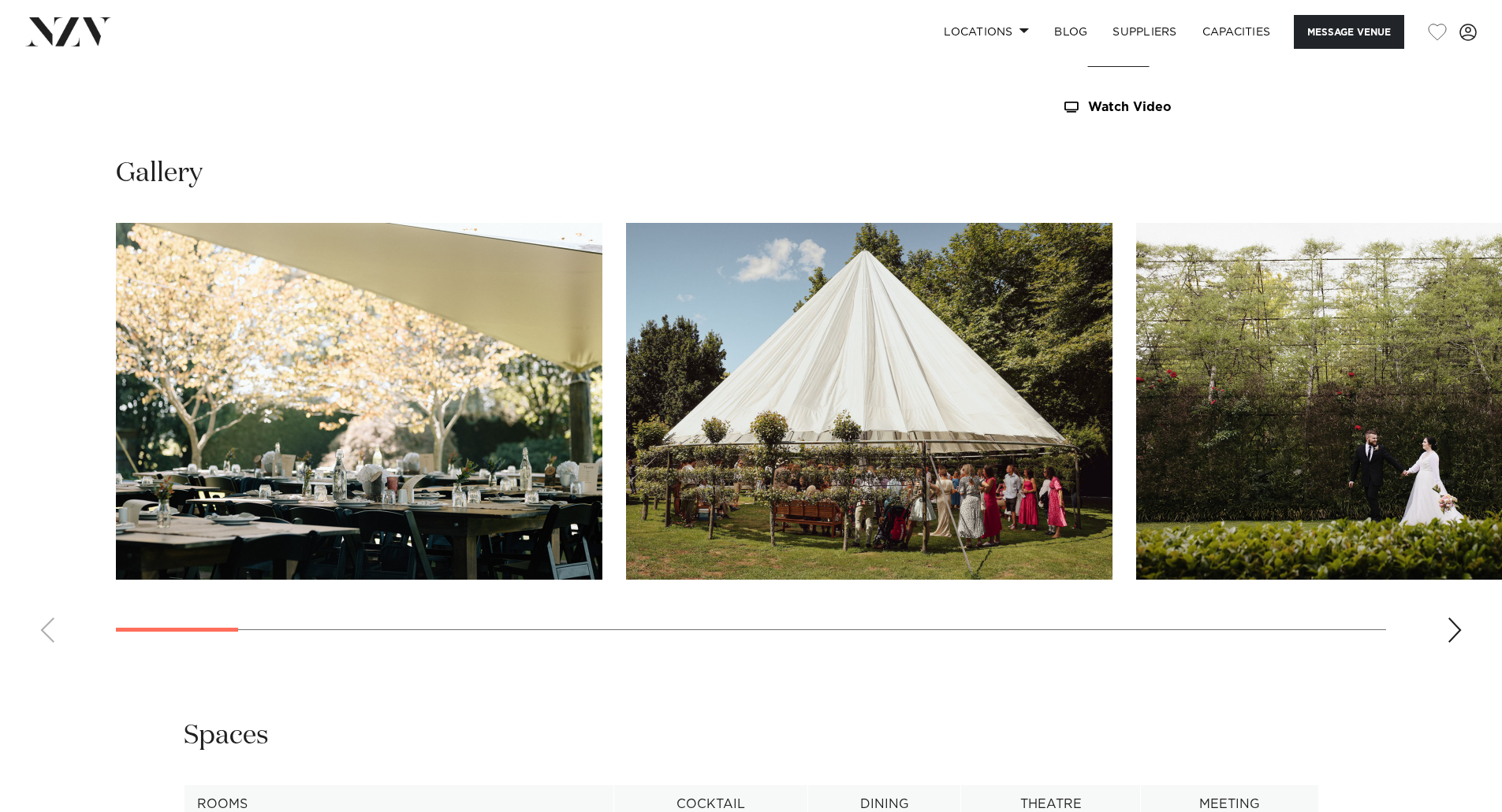
click at [1446, 626] on div "Next slide" at bounding box center [1454, 630] width 15 height 25
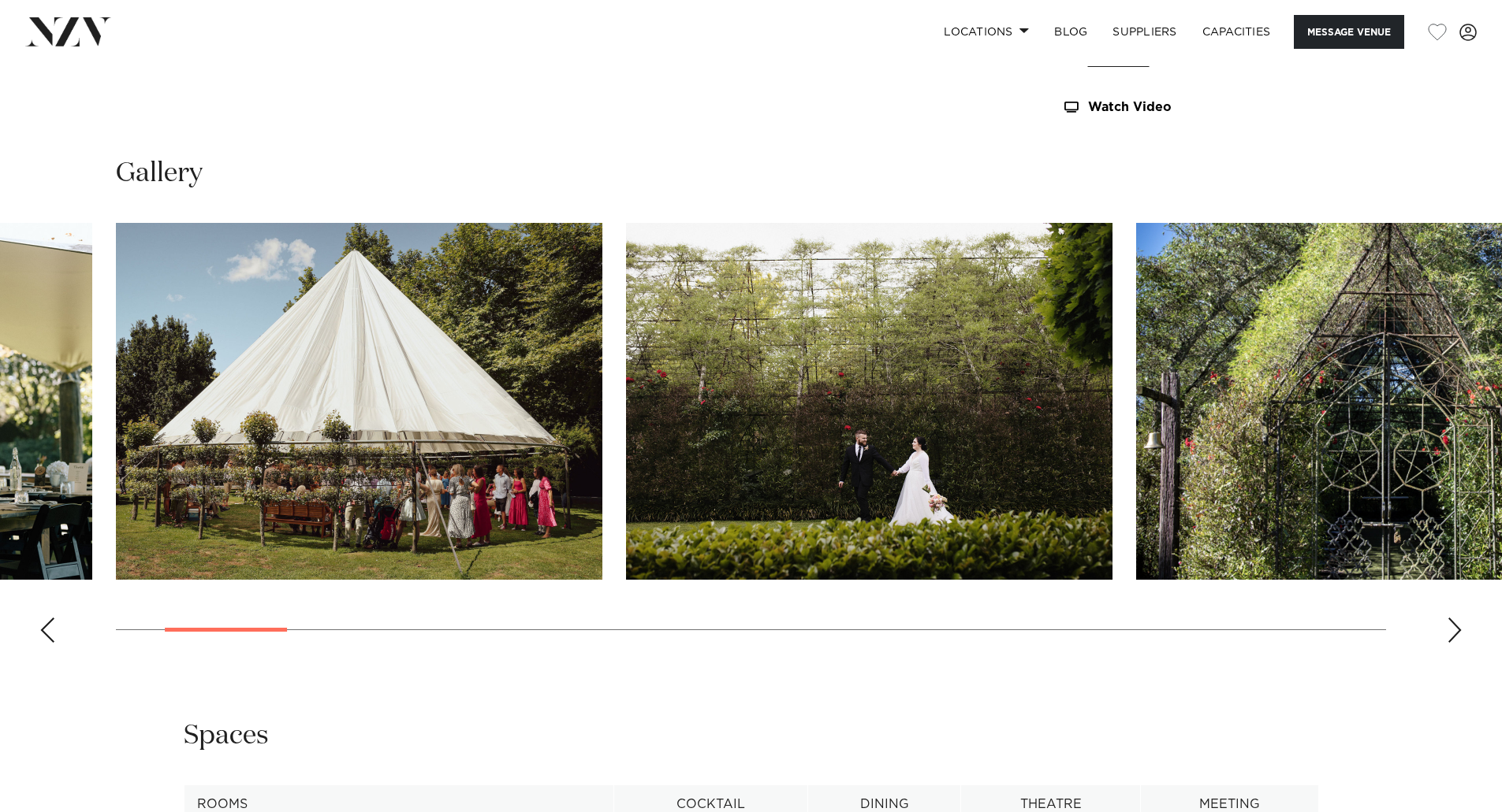
click at [1446, 626] on div "Next slide" at bounding box center [1454, 630] width 15 height 25
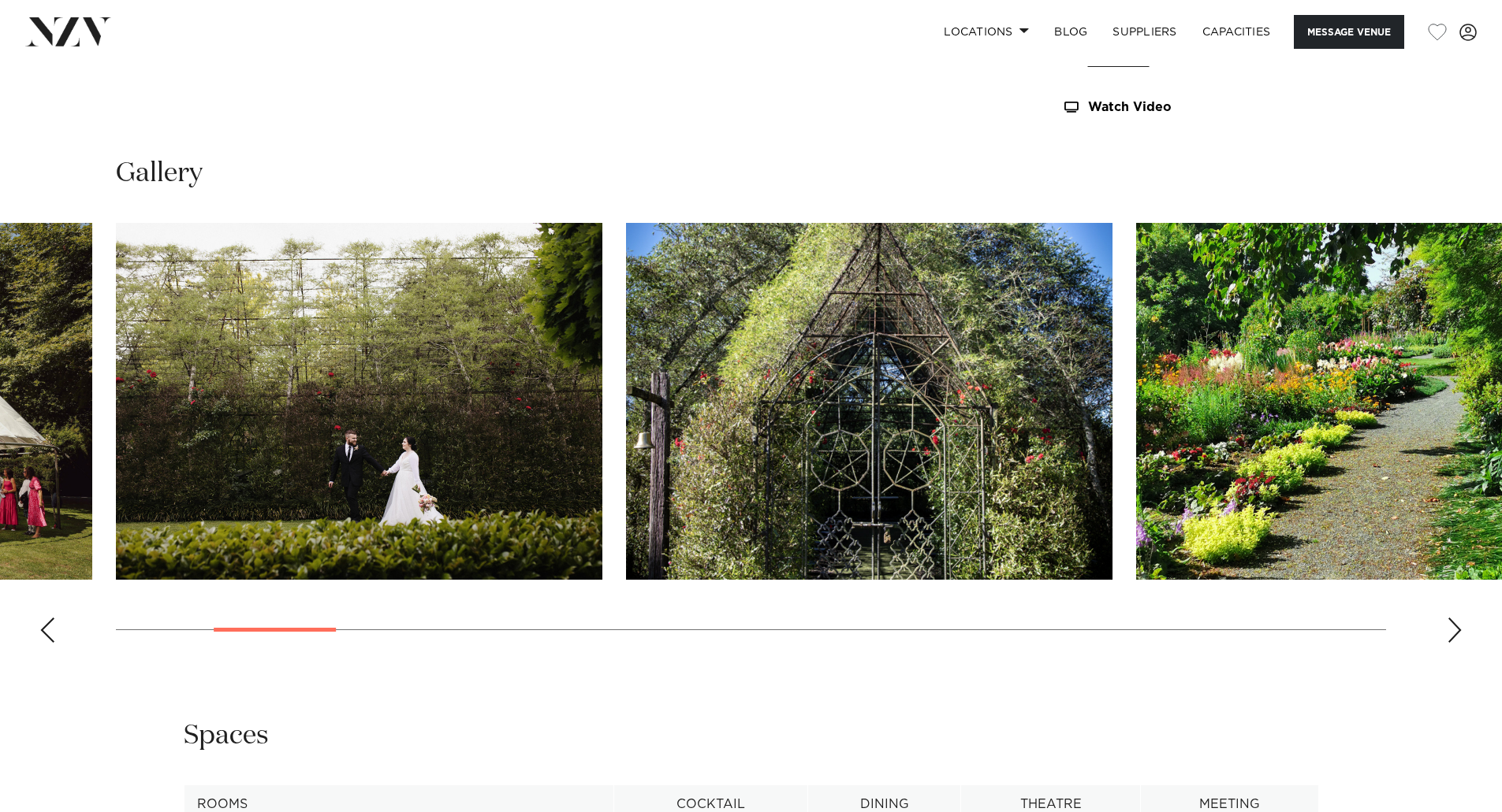
click at [1446, 626] on div "Next slide" at bounding box center [1454, 630] width 15 height 25
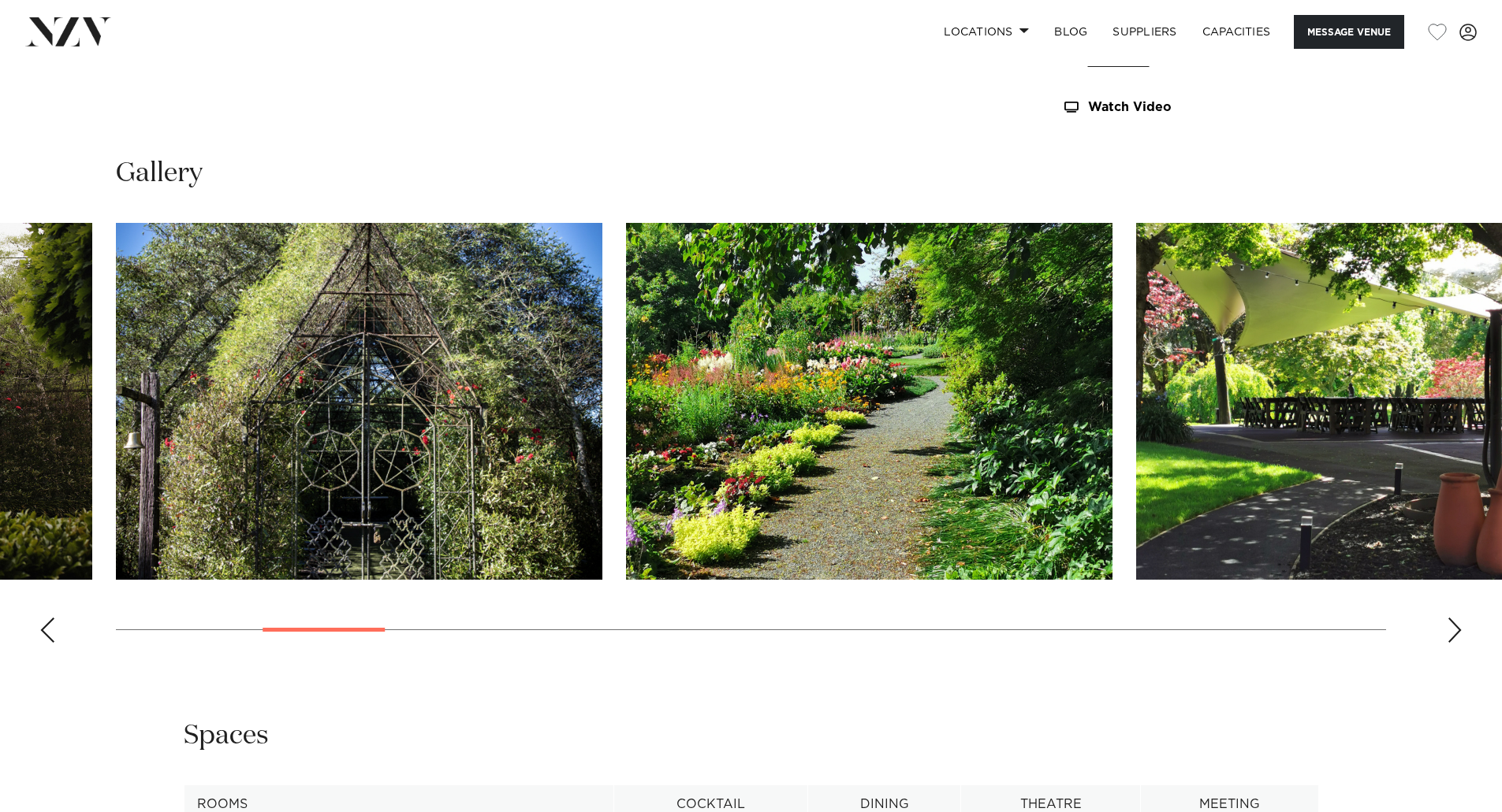
click at [1446, 626] on div "Next slide" at bounding box center [1454, 630] width 15 height 25
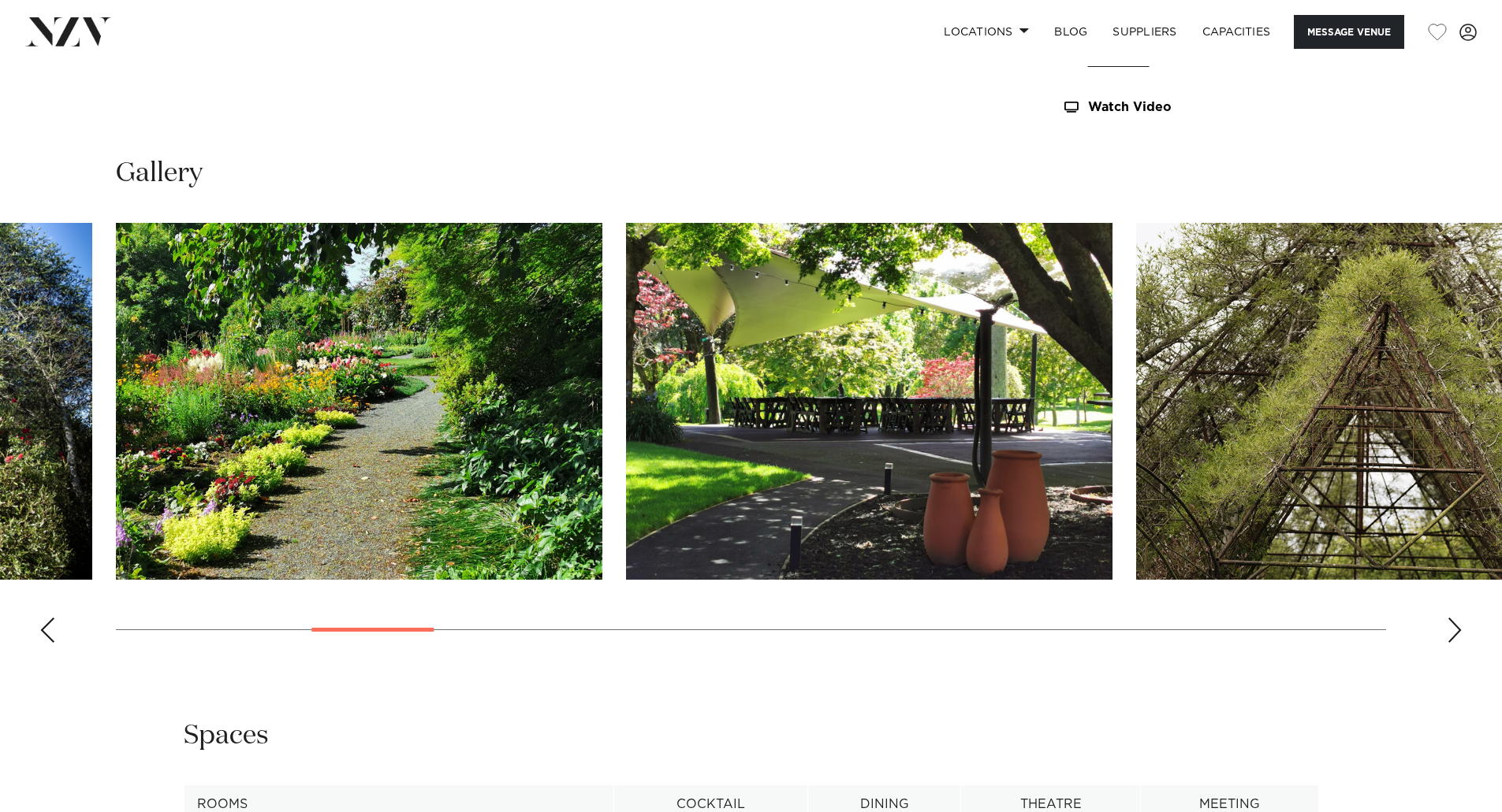
click at [1447, 626] on div "Next slide" at bounding box center [1454, 630] width 15 height 25
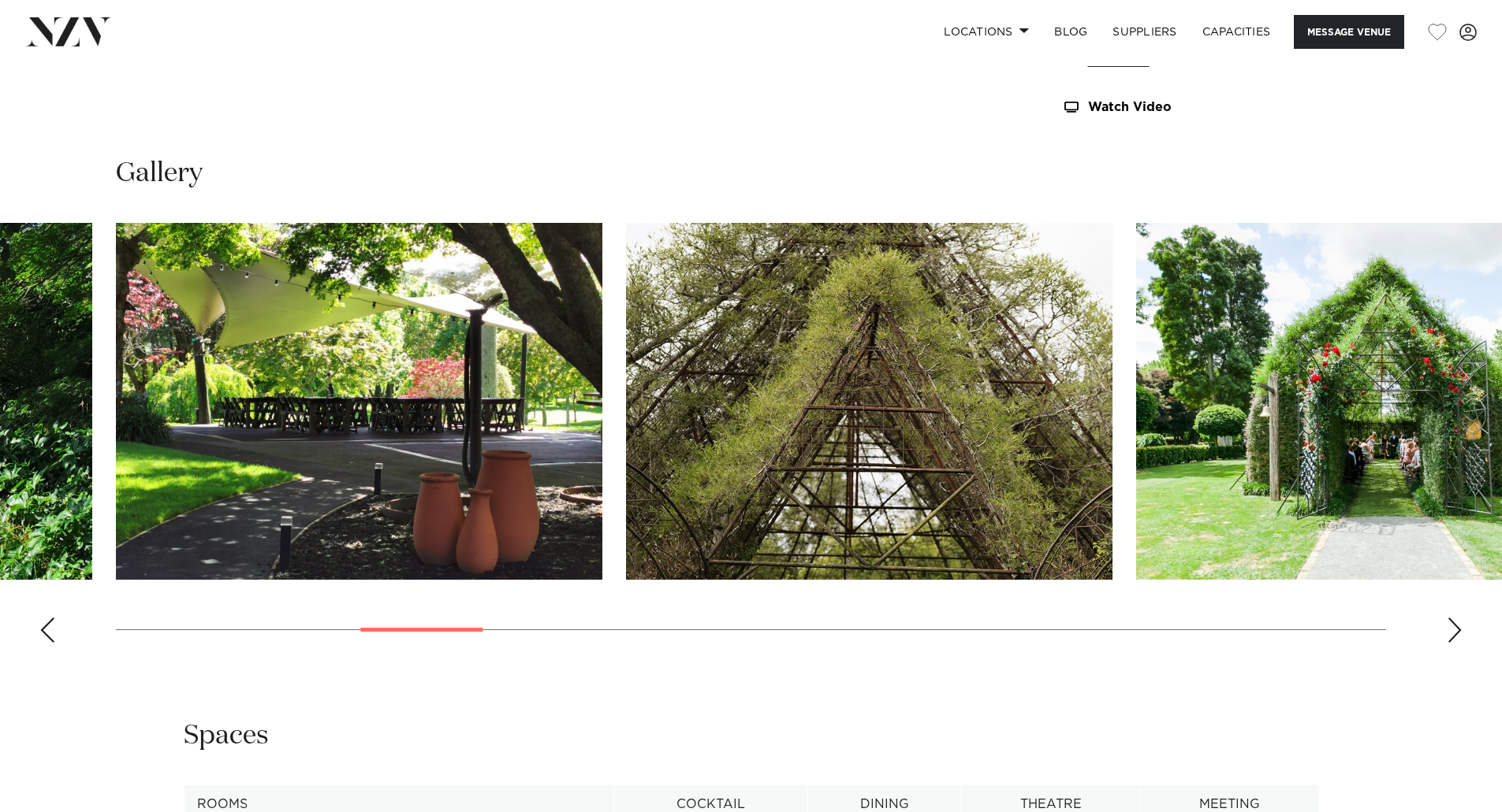
click at [1447, 626] on div "Next slide" at bounding box center [1454, 630] width 15 height 25
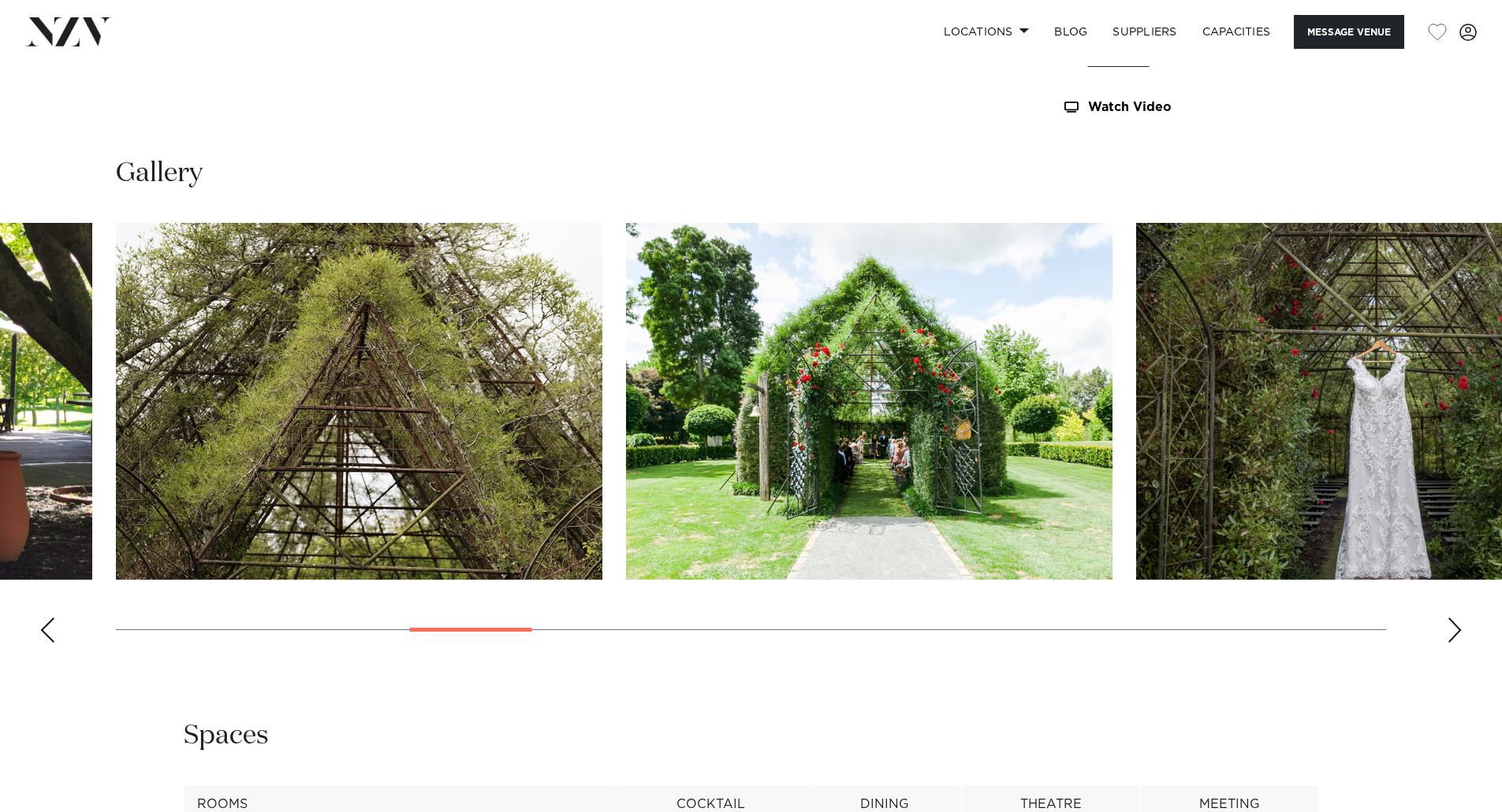
click at [1448, 626] on div "Next slide" at bounding box center [1454, 630] width 15 height 25
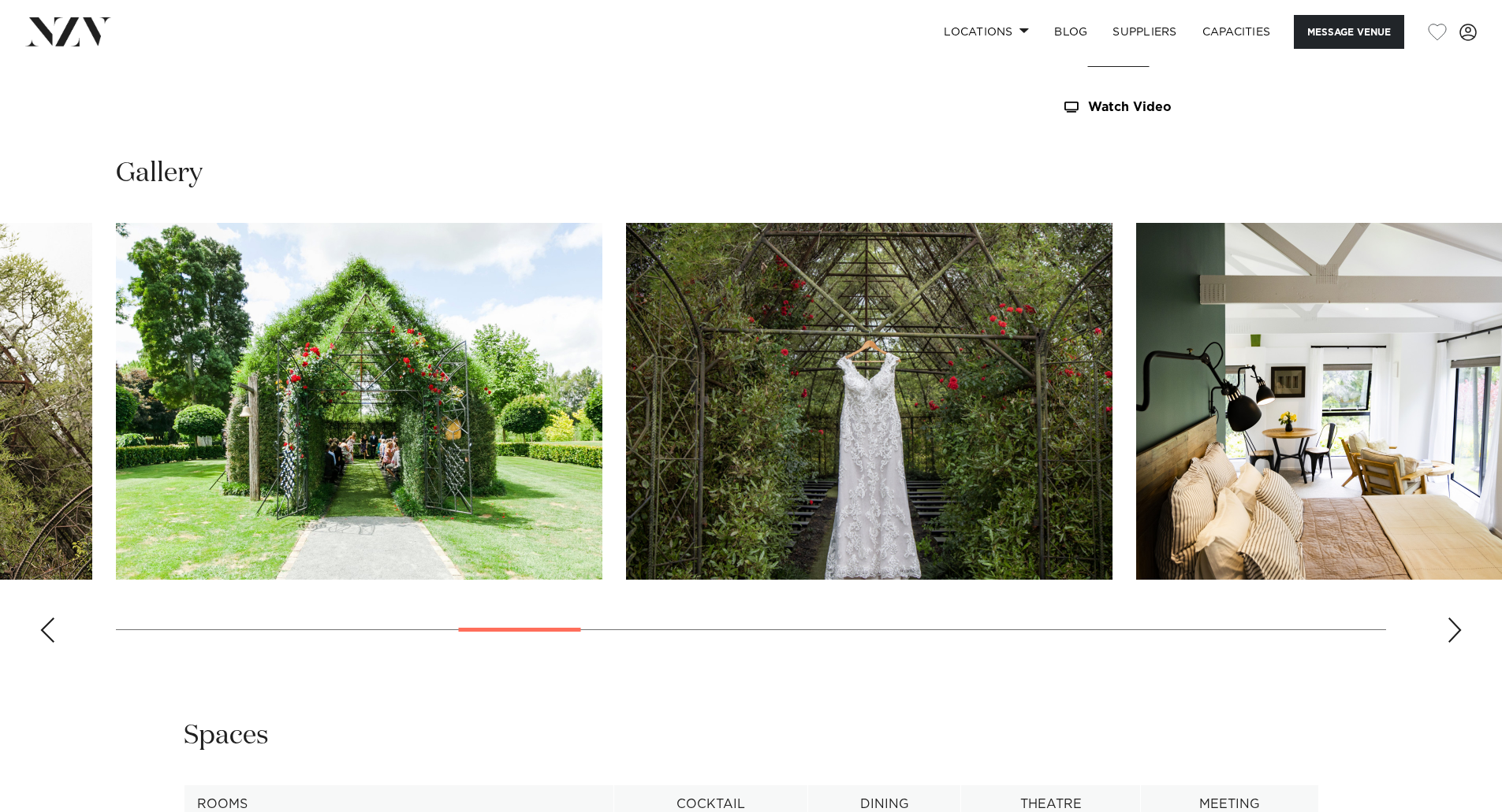
click at [1448, 626] on div "Next slide" at bounding box center [1454, 630] width 15 height 25
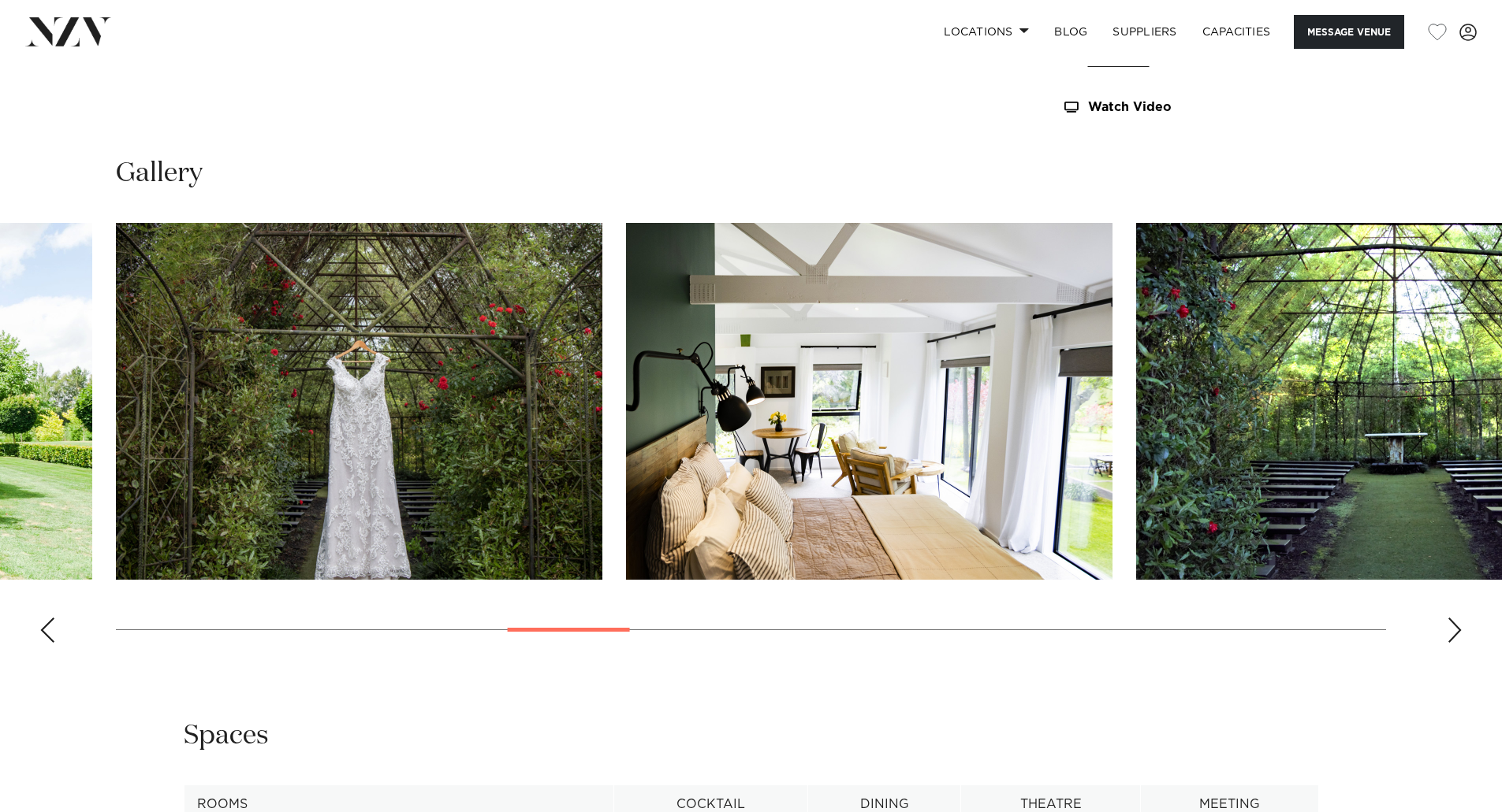
click at [1448, 626] on div "Next slide" at bounding box center [1454, 630] width 15 height 25
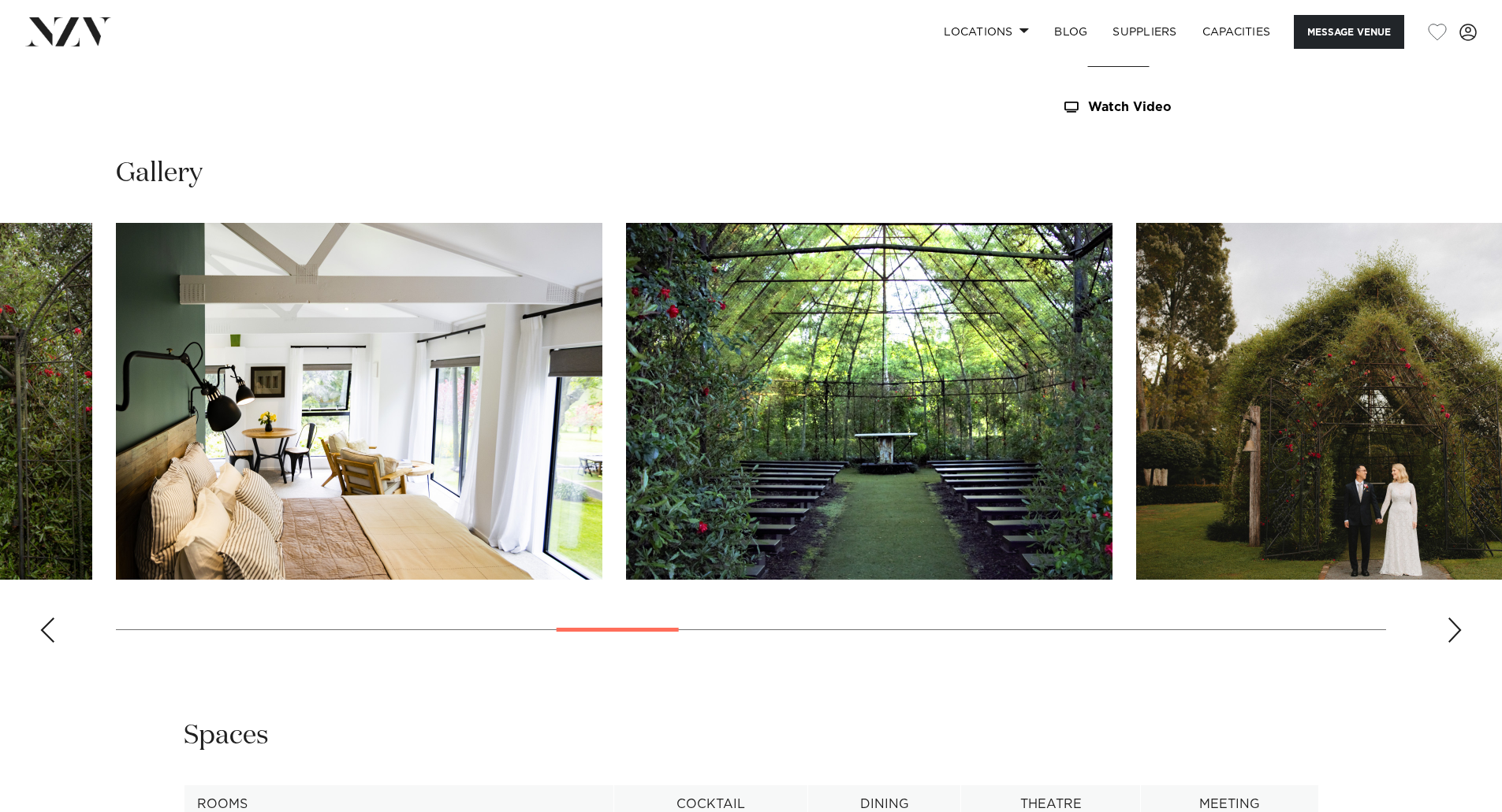
click at [1448, 626] on div "Next slide" at bounding box center [1454, 630] width 15 height 25
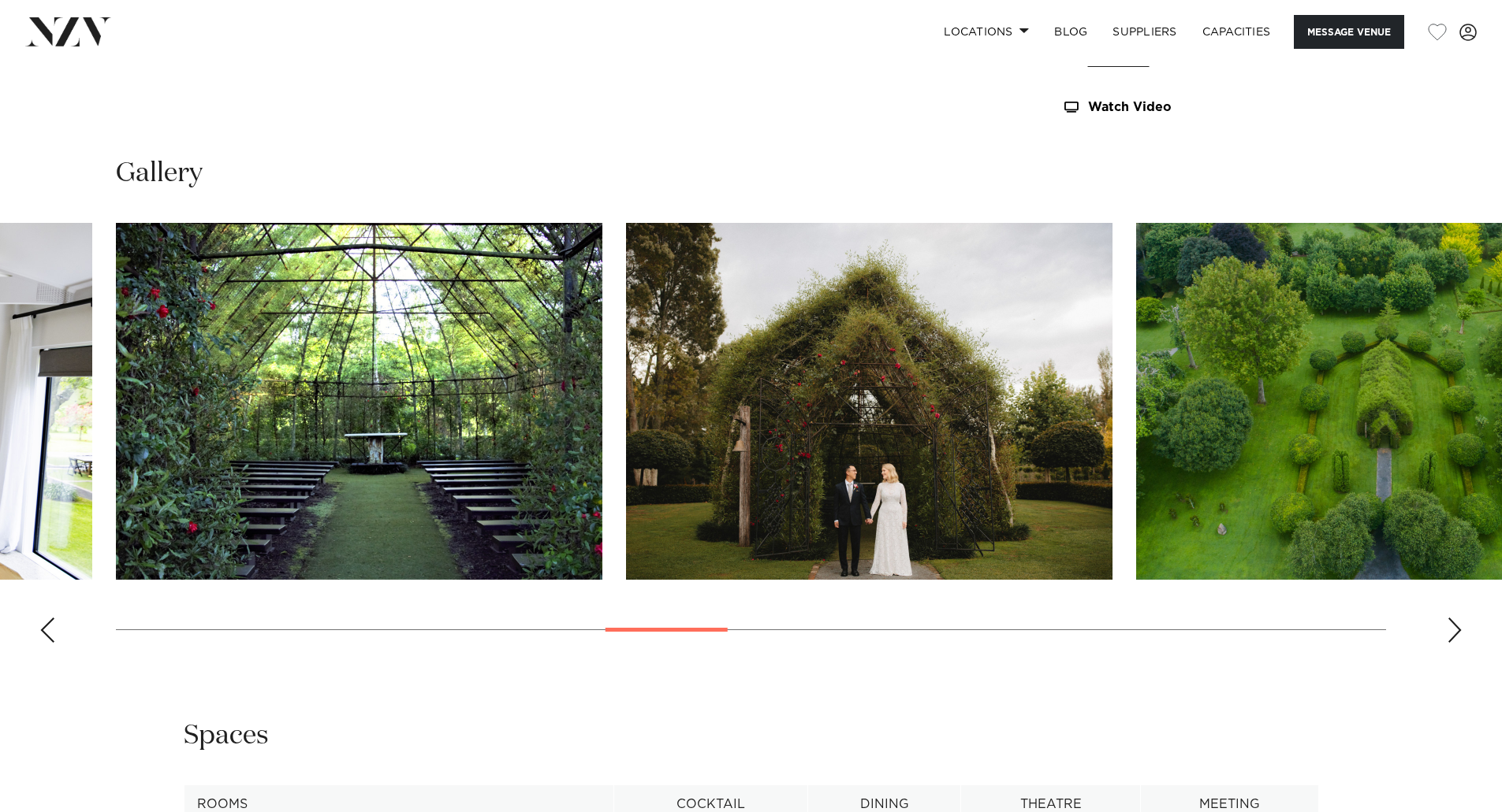
click at [1448, 626] on div "Next slide" at bounding box center [1454, 630] width 15 height 25
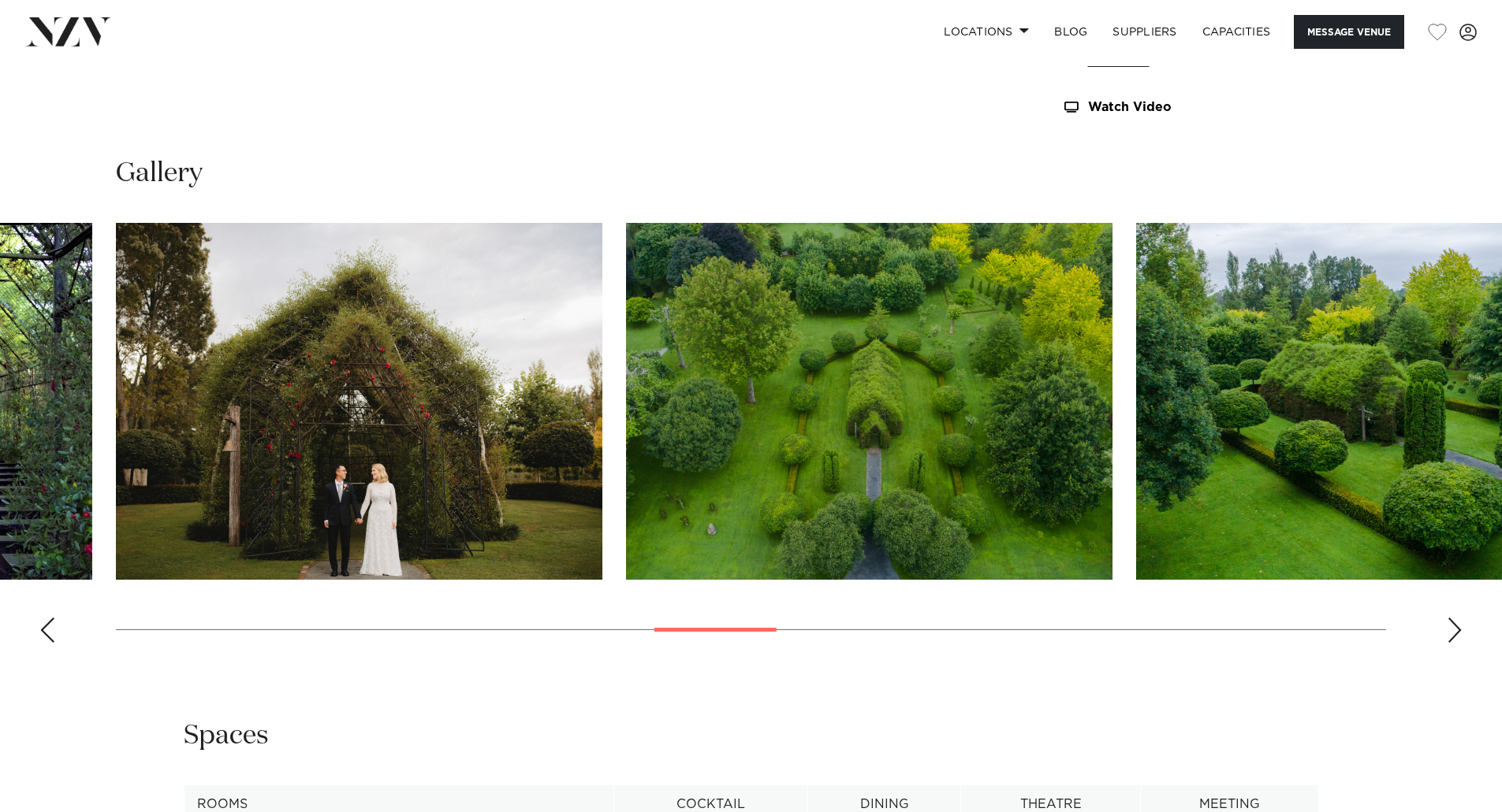
click at [1448, 626] on div "Next slide" at bounding box center [1454, 630] width 15 height 25
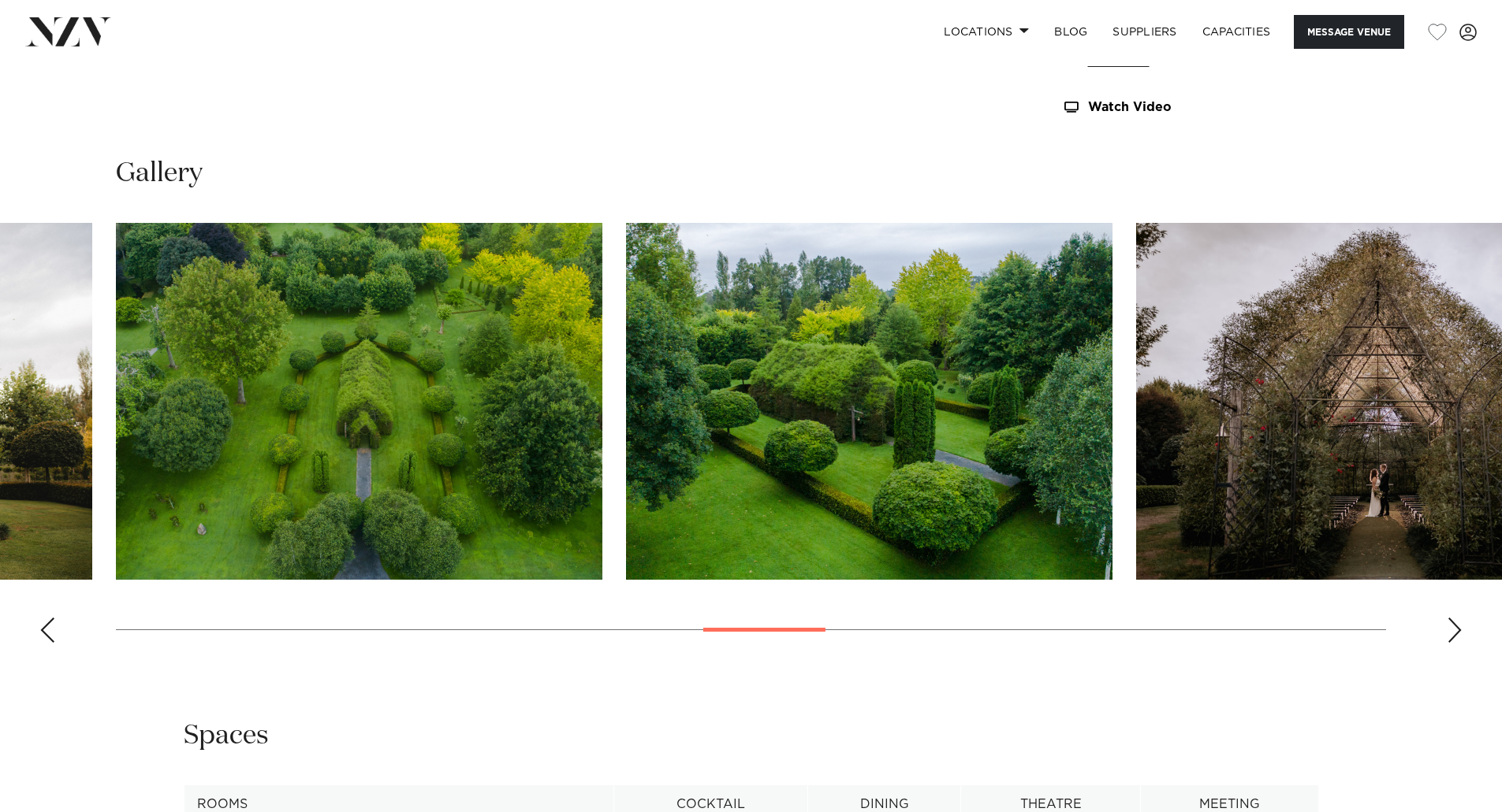
click at [1448, 626] on div "Next slide" at bounding box center [1454, 630] width 15 height 25
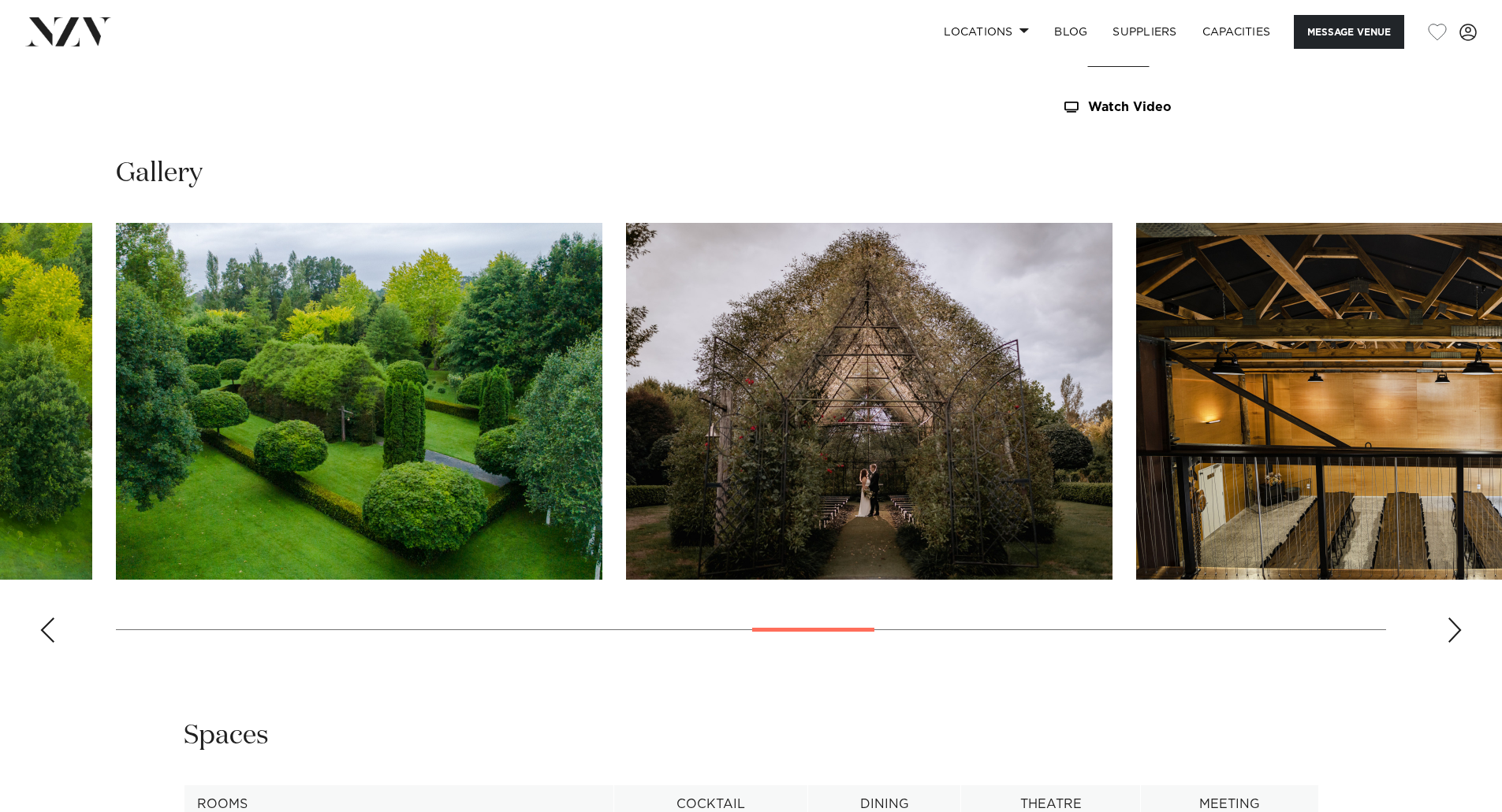
click at [1442, 631] on swiper-container at bounding box center [751, 438] width 1502 height 432
click at [1450, 635] on div "Next slide" at bounding box center [1454, 630] width 15 height 25
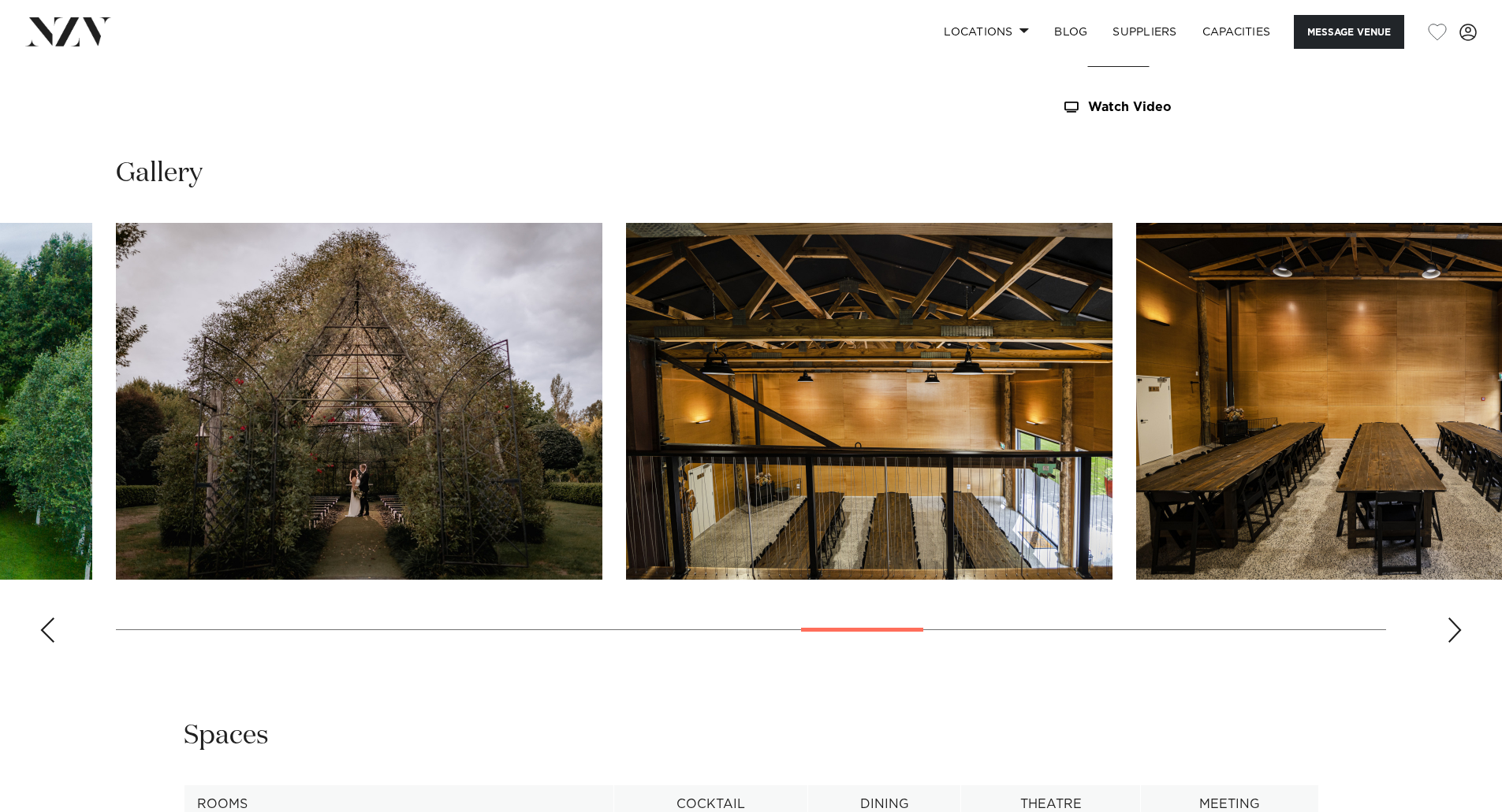
click at [1450, 635] on div "Next slide" at bounding box center [1454, 630] width 15 height 25
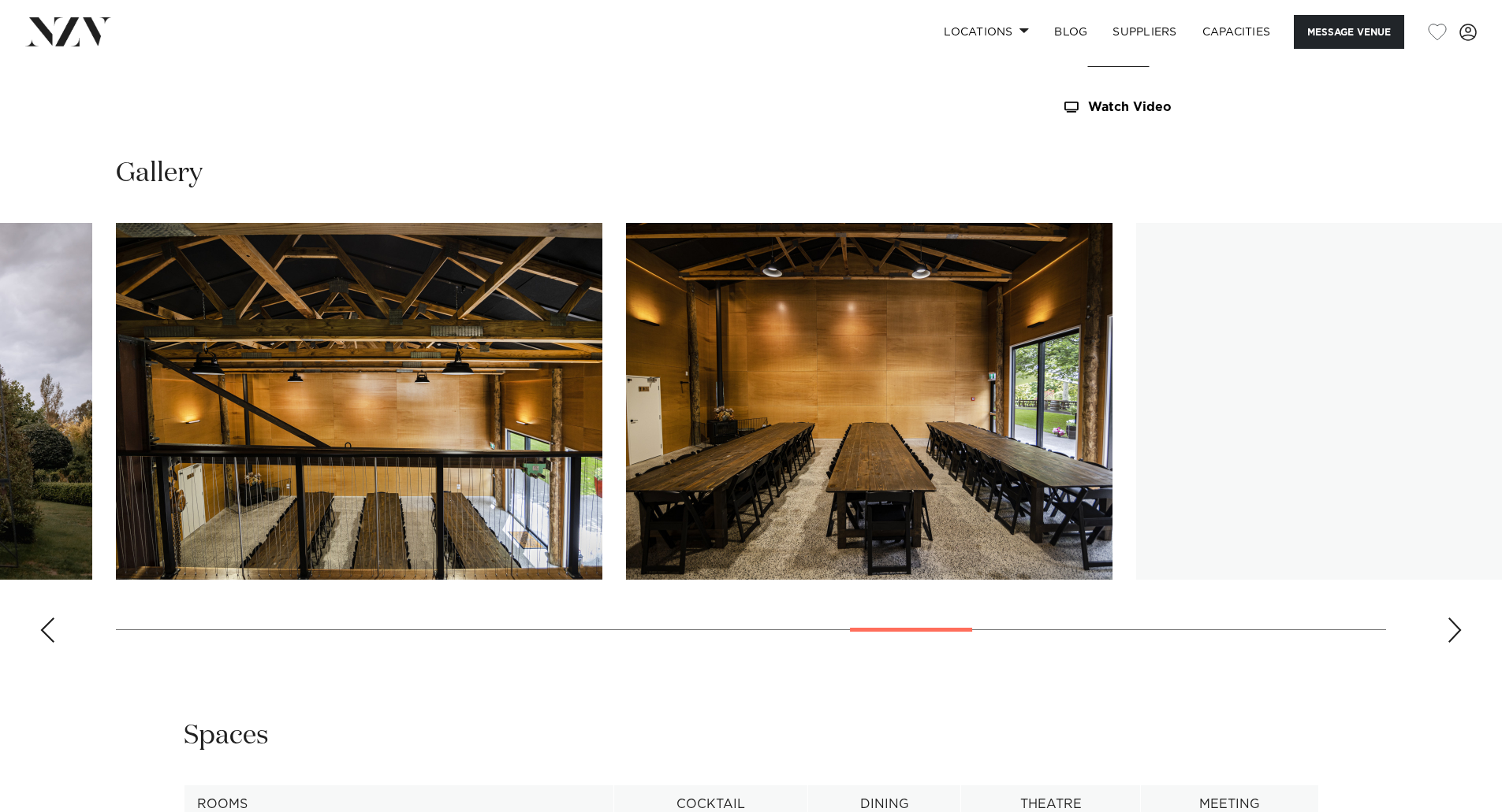
click at [1450, 635] on div "Next slide" at bounding box center [1454, 630] width 15 height 25
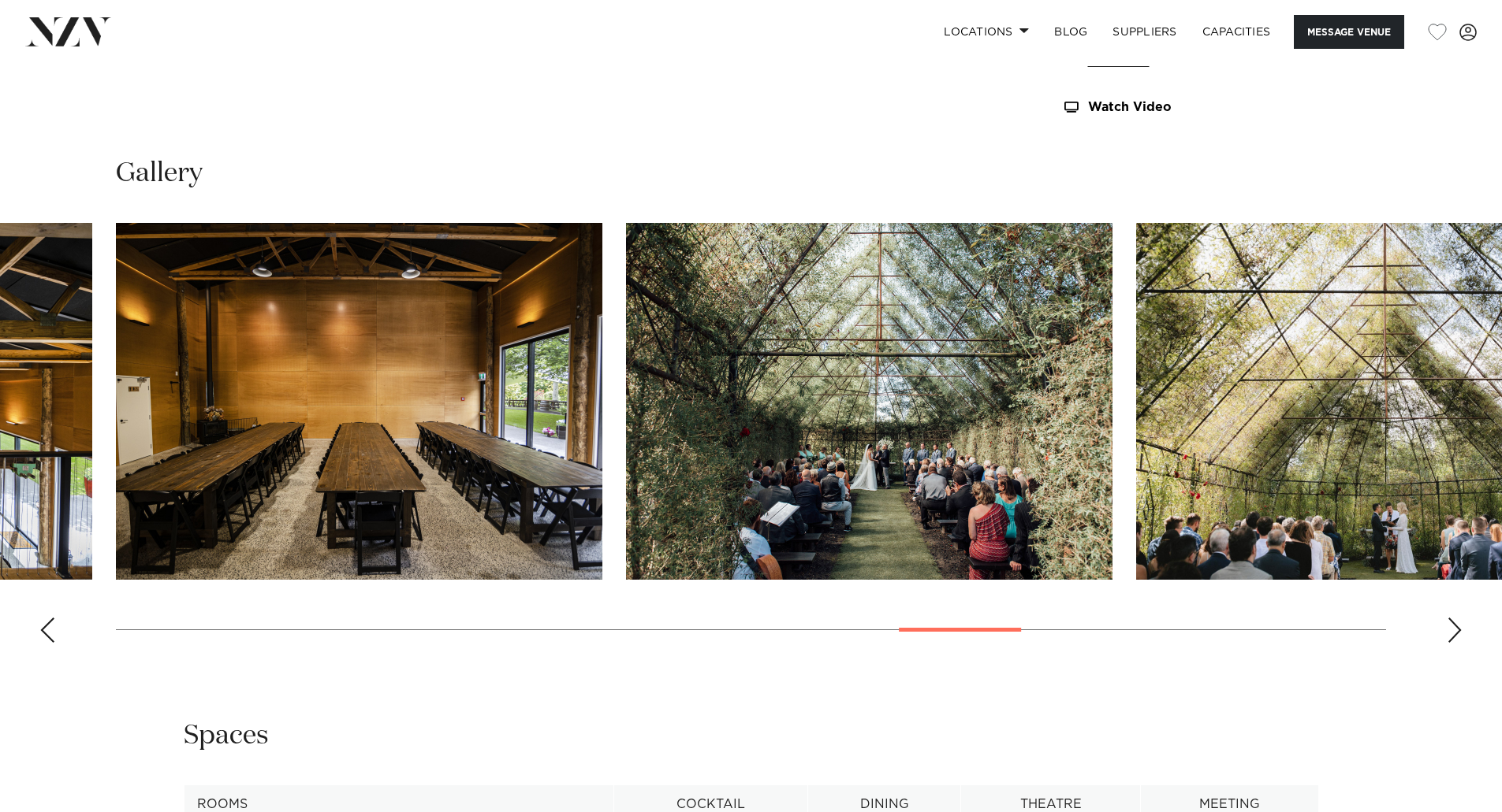
click at [1450, 635] on div "Next slide" at bounding box center [1454, 630] width 15 height 25
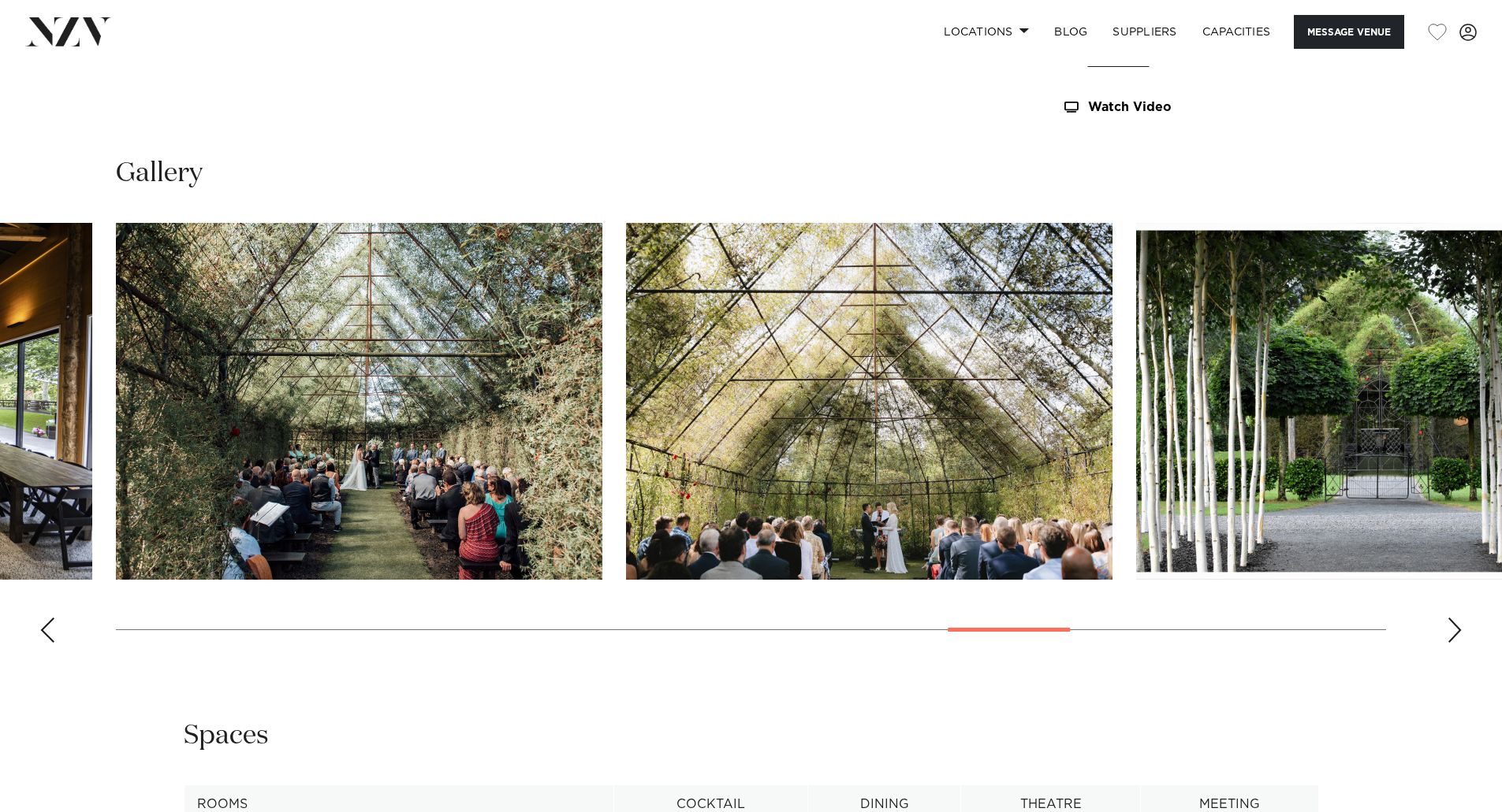
click at [1450, 635] on div "Next slide" at bounding box center [1454, 630] width 15 height 25
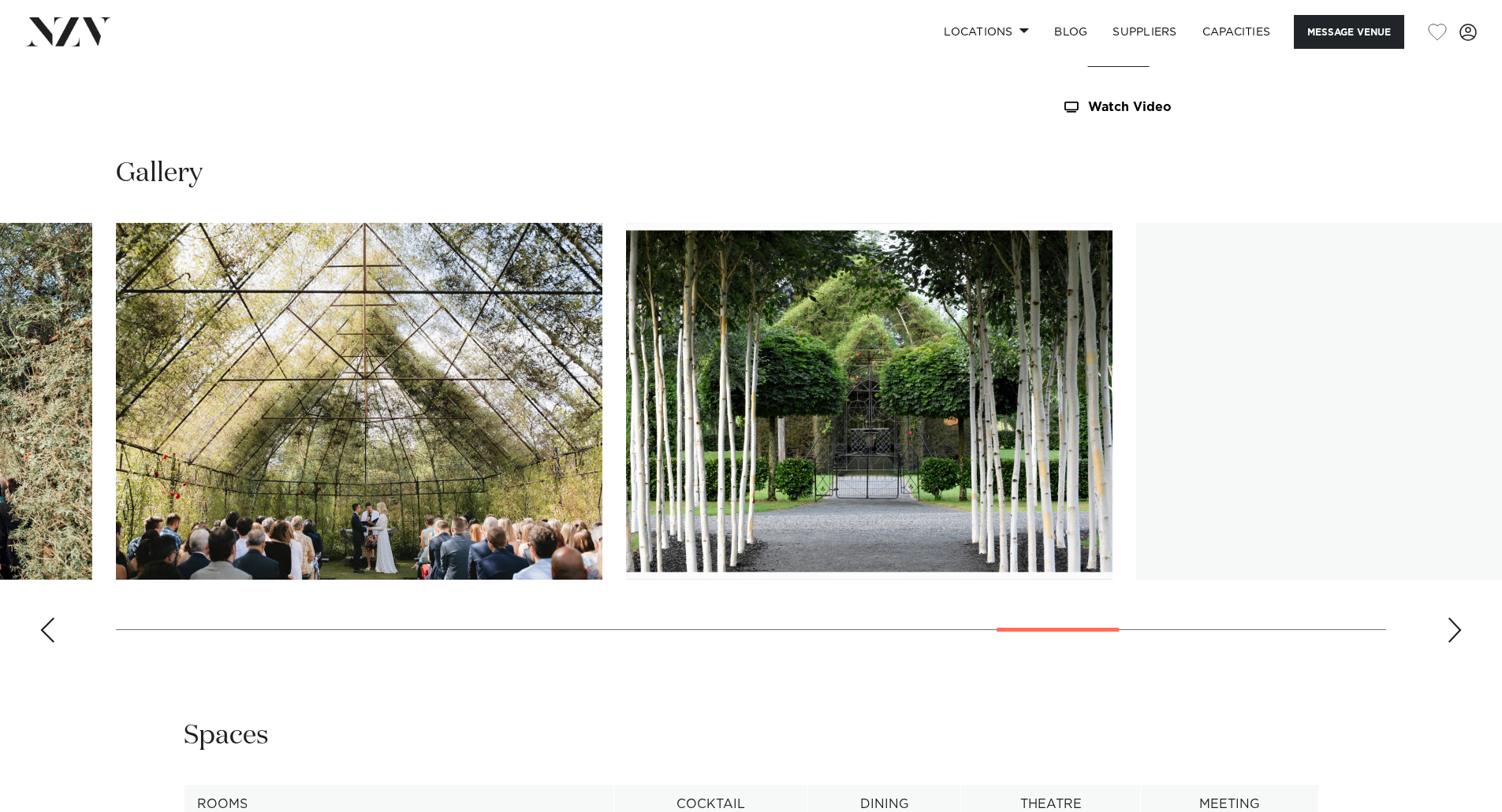
click at [1450, 635] on div "Next slide" at bounding box center [1454, 630] width 15 height 25
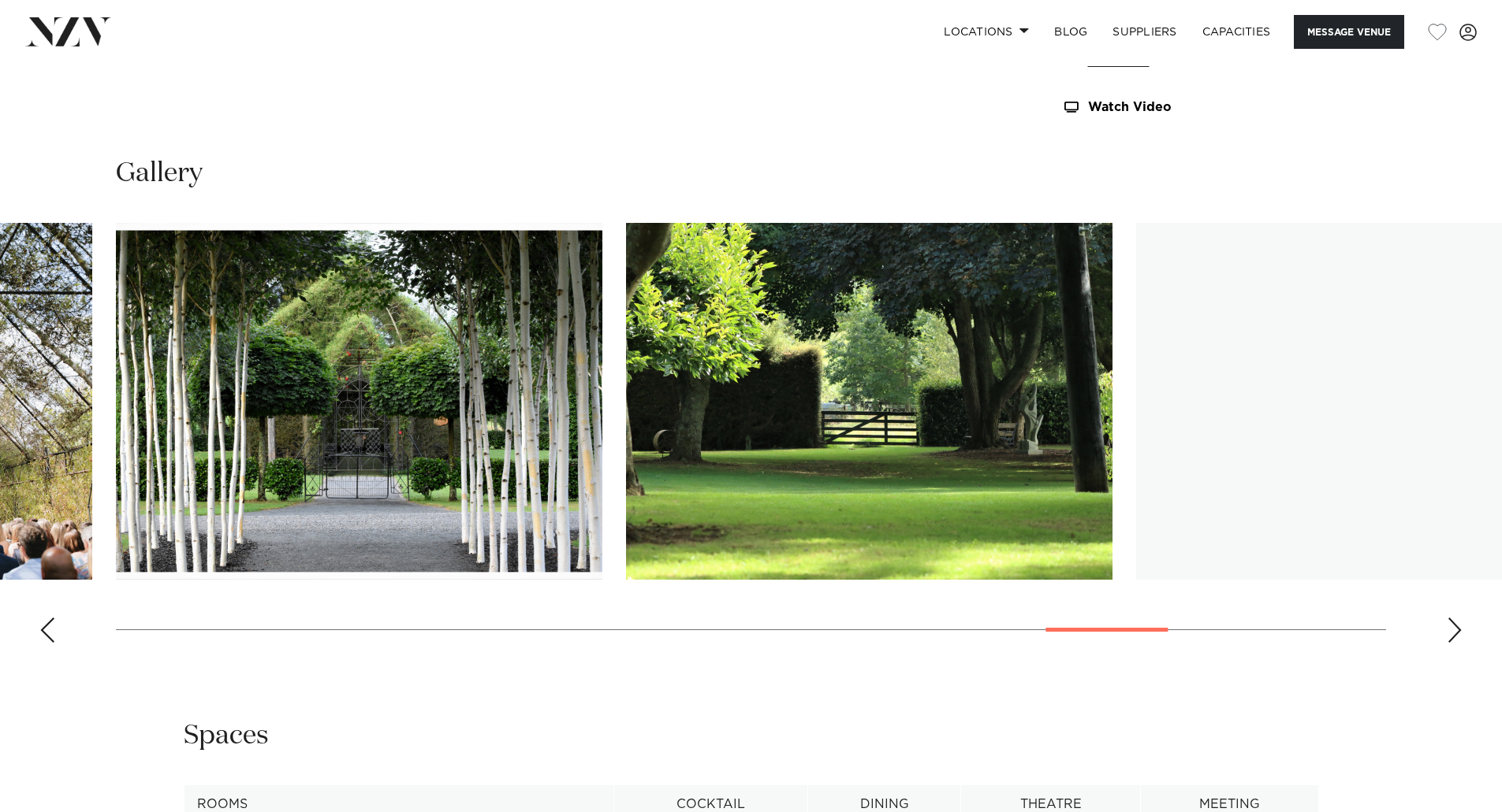
click at [1450, 635] on div "Next slide" at bounding box center [1454, 630] width 15 height 25
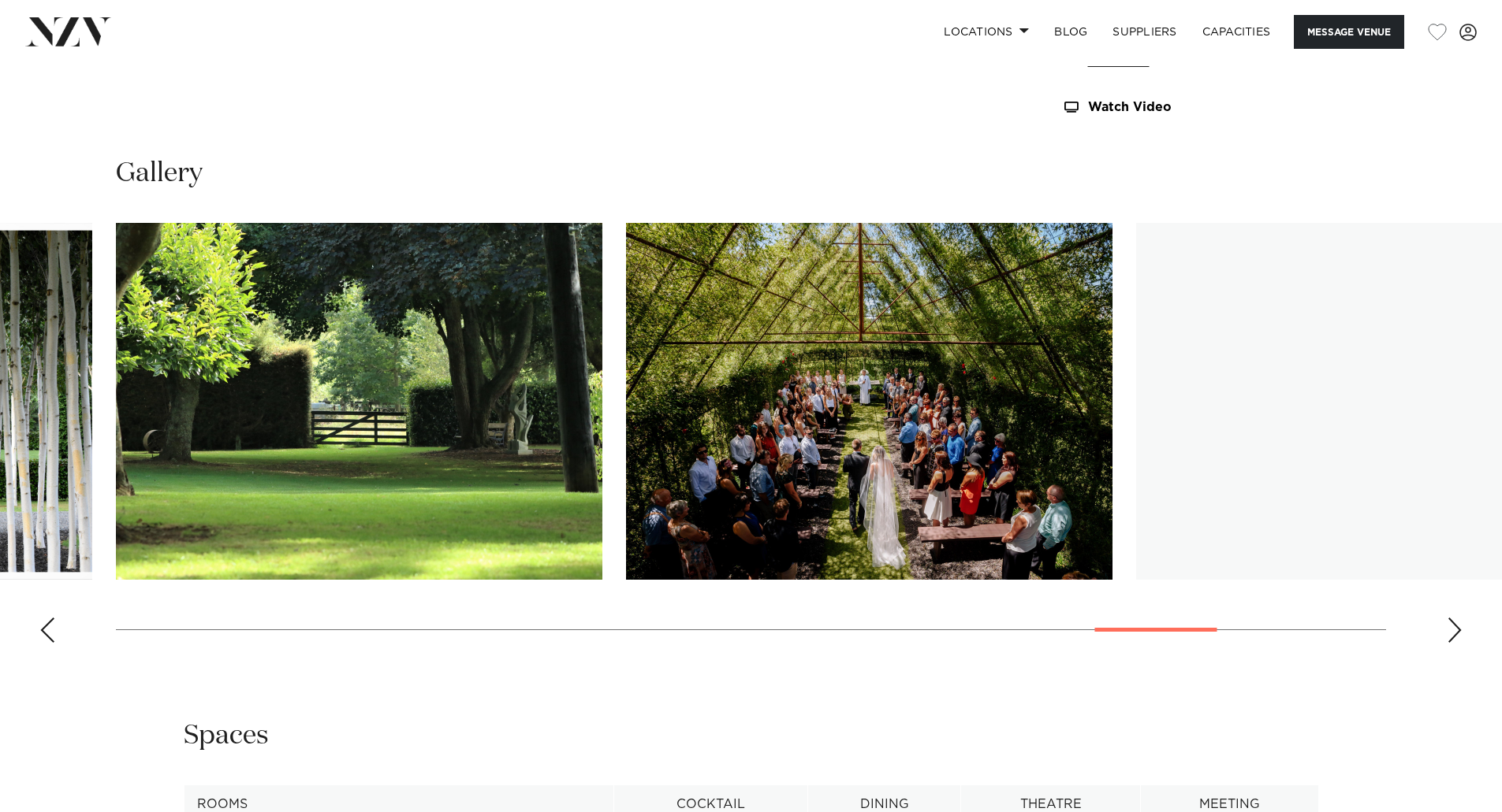
click at [1450, 635] on div "Next slide" at bounding box center [1454, 630] width 15 height 25
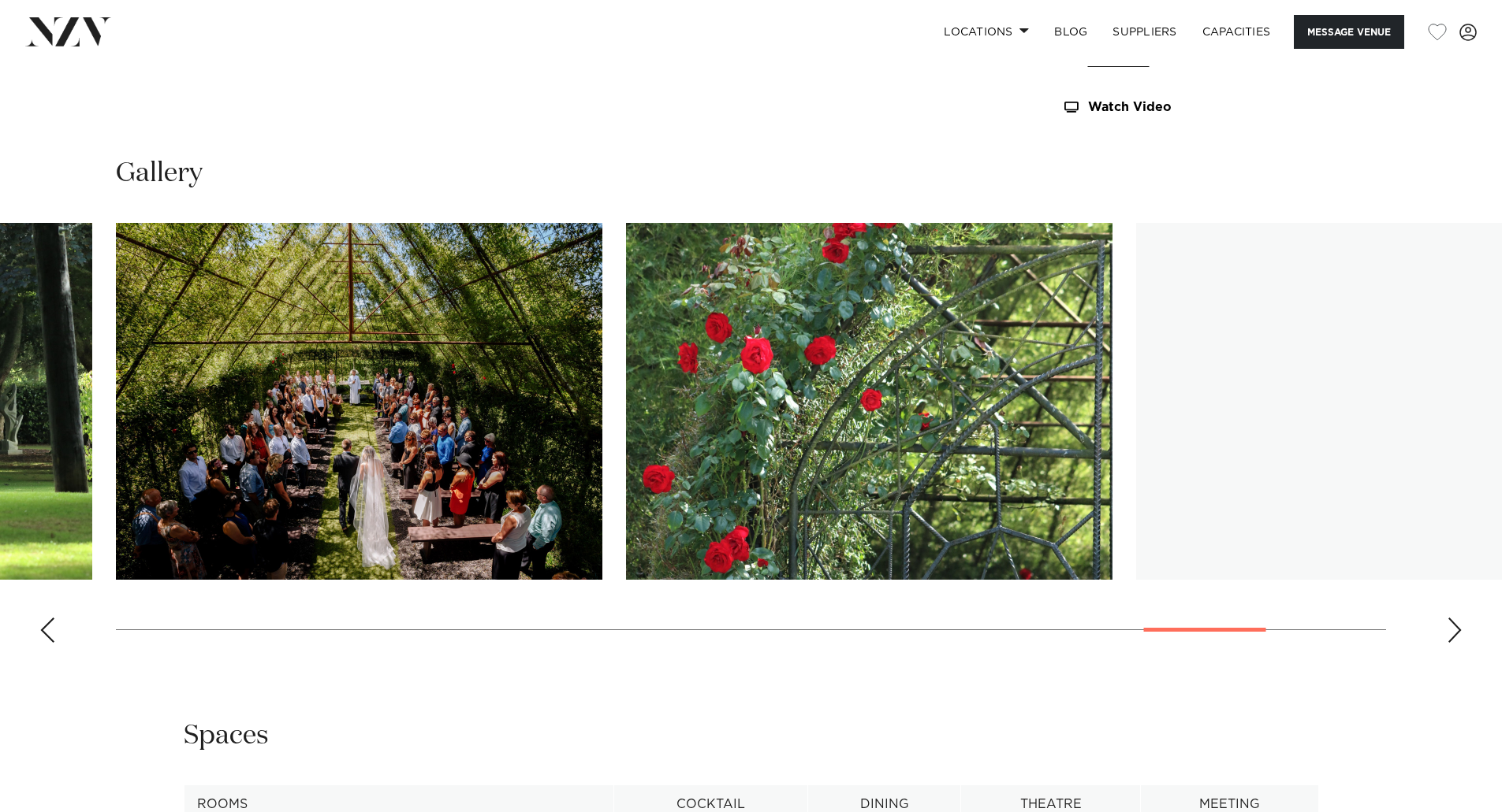
click at [1450, 635] on div "Next slide" at bounding box center [1454, 630] width 15 height 25
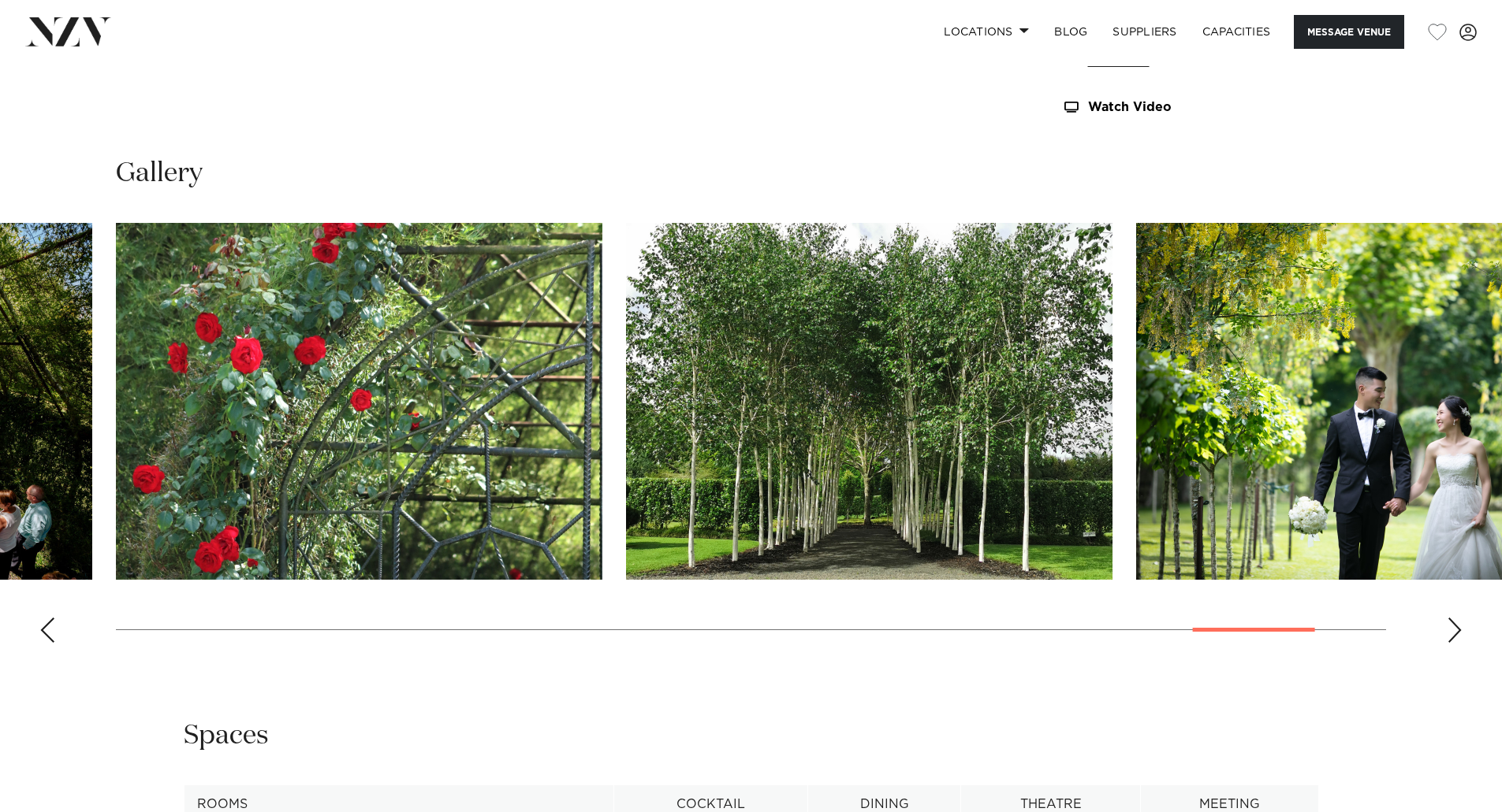
click at [1450, 635] on div "Next slide" at bounding box center [1454, 630] width 15 height 25
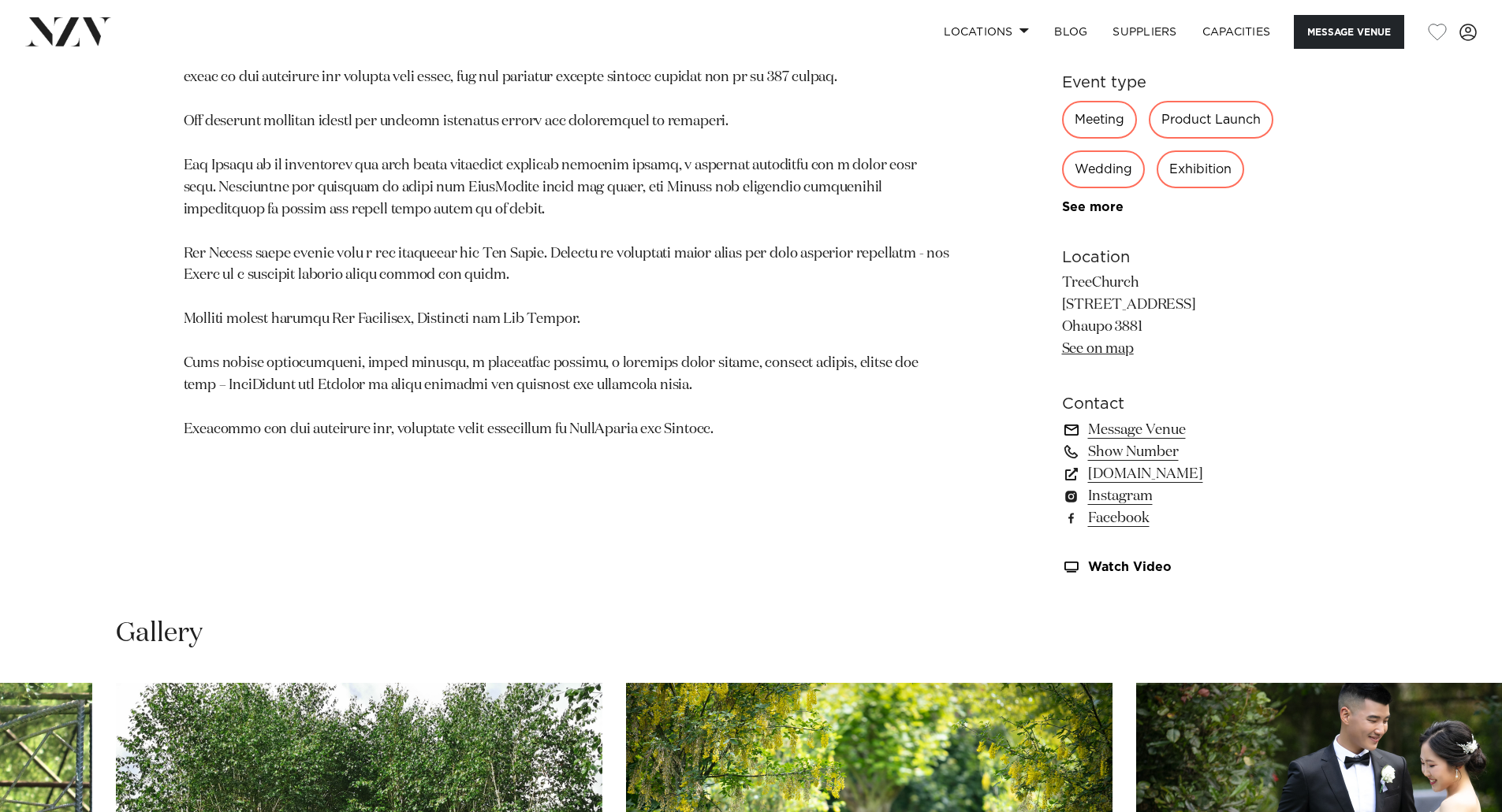
scroll to position [1024, 0]
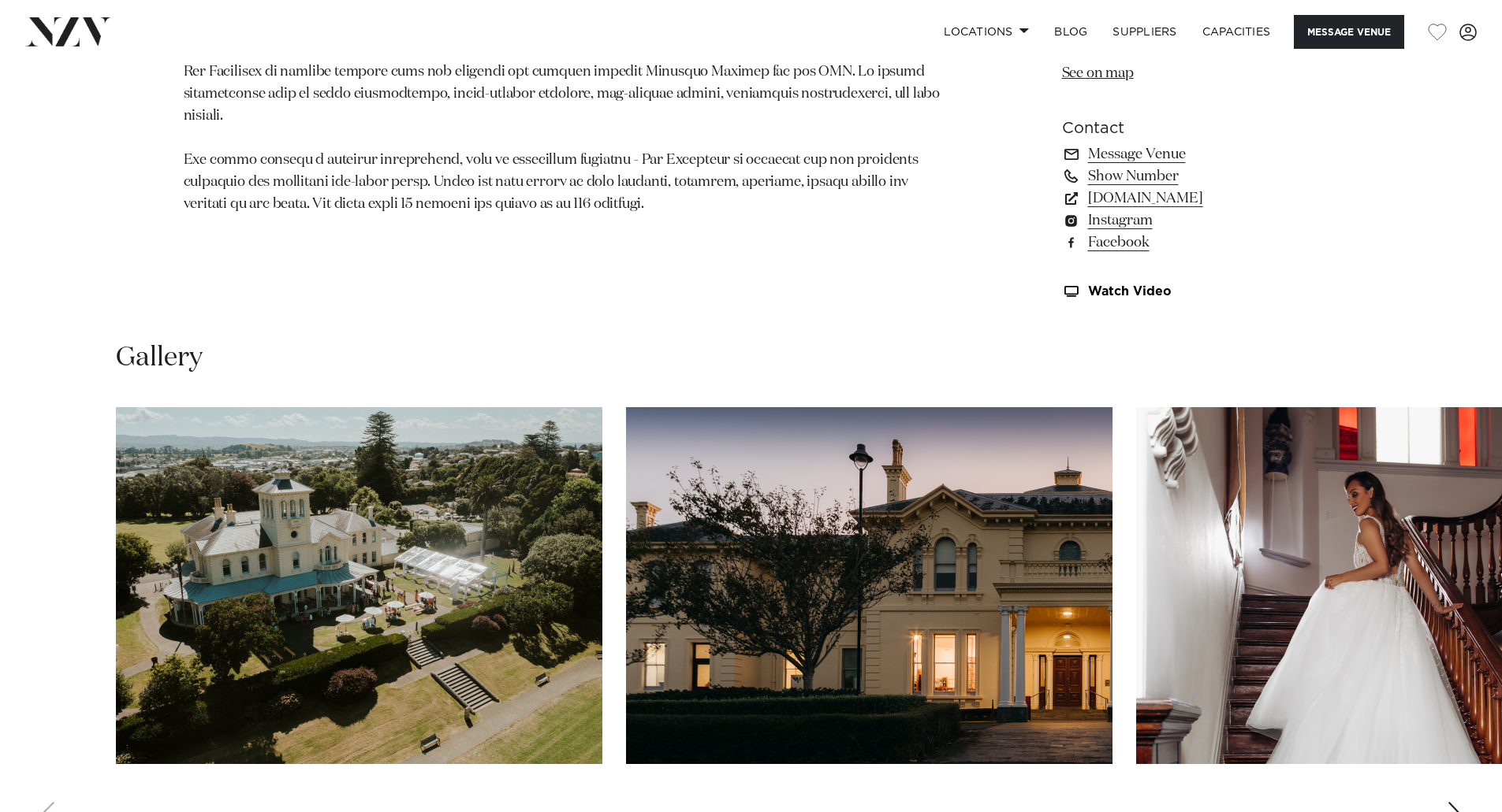
scroll to position [1340, 0]
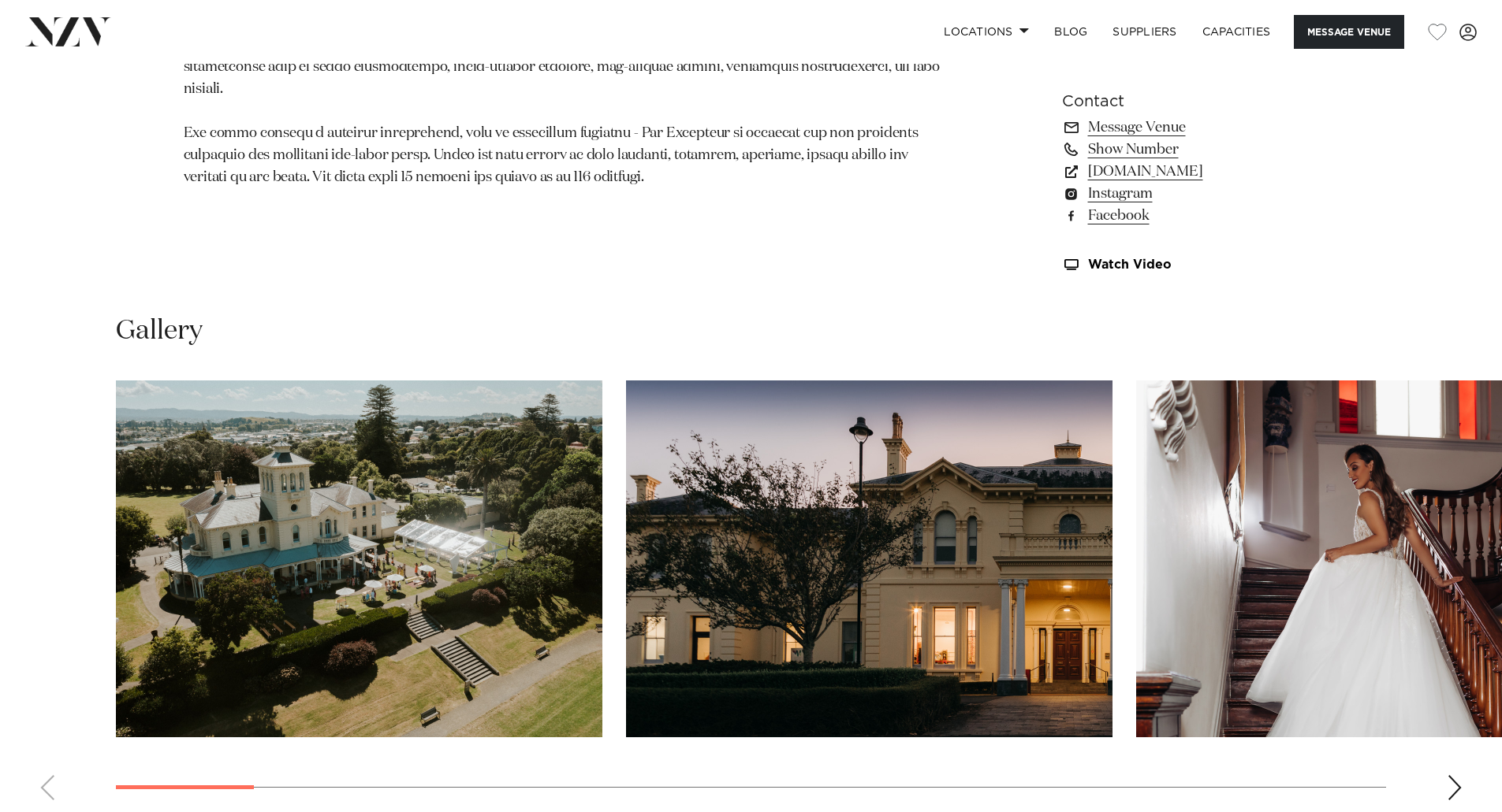
click at [1456, 767] on swiper-container at bounding box center [751, 596] width 1502 height 432
click at [1455, 782] on div "Next slide" at bounding box center [1454, 787] width 15 height 25
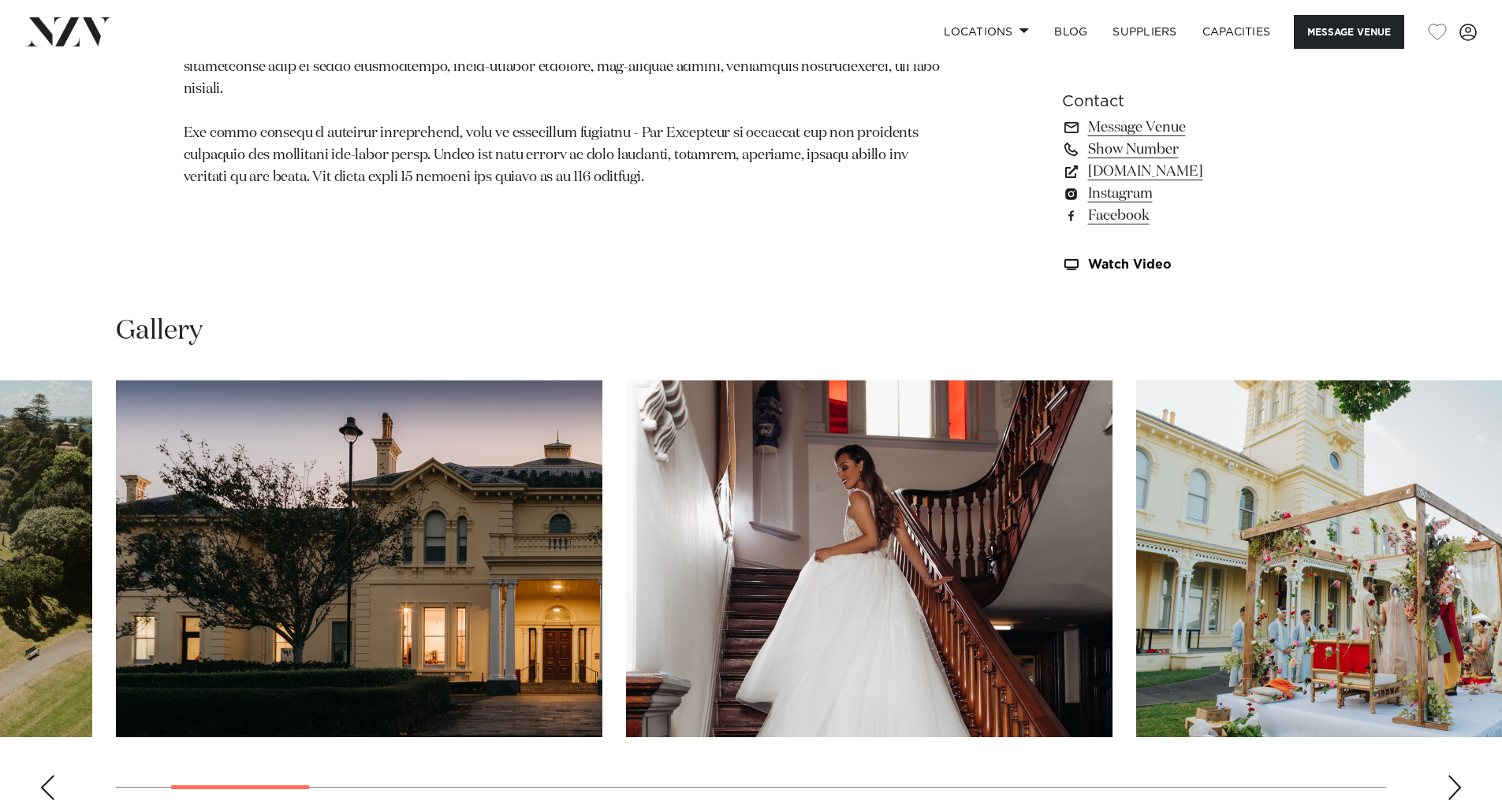
click at [1452, 793] on div "Next slide" at bounding box center [1454, 787] width 15 height 25
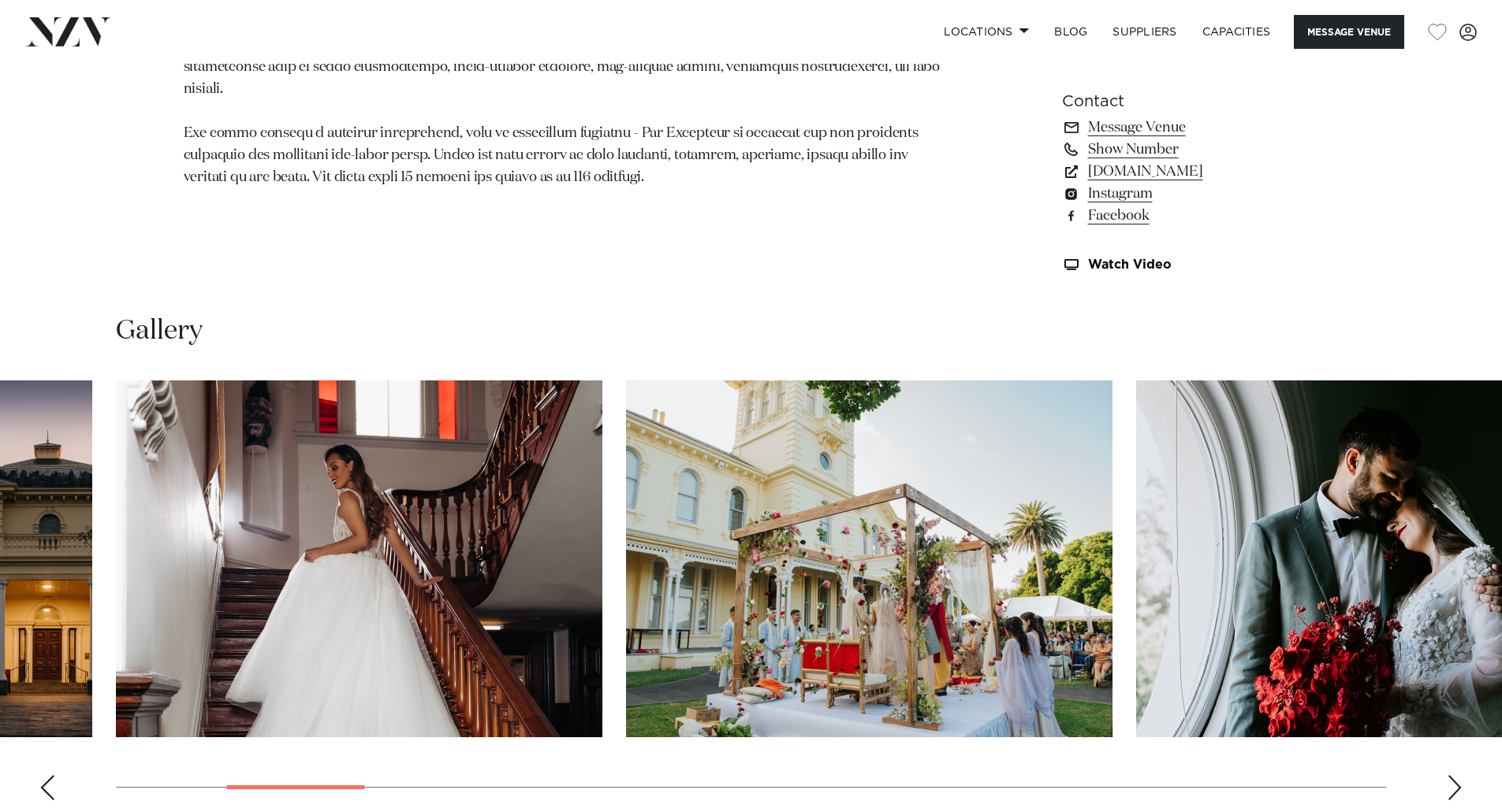
click at [1455, 789] on div "Next slide" at bounding box center [1454, 787] width 15 height 25
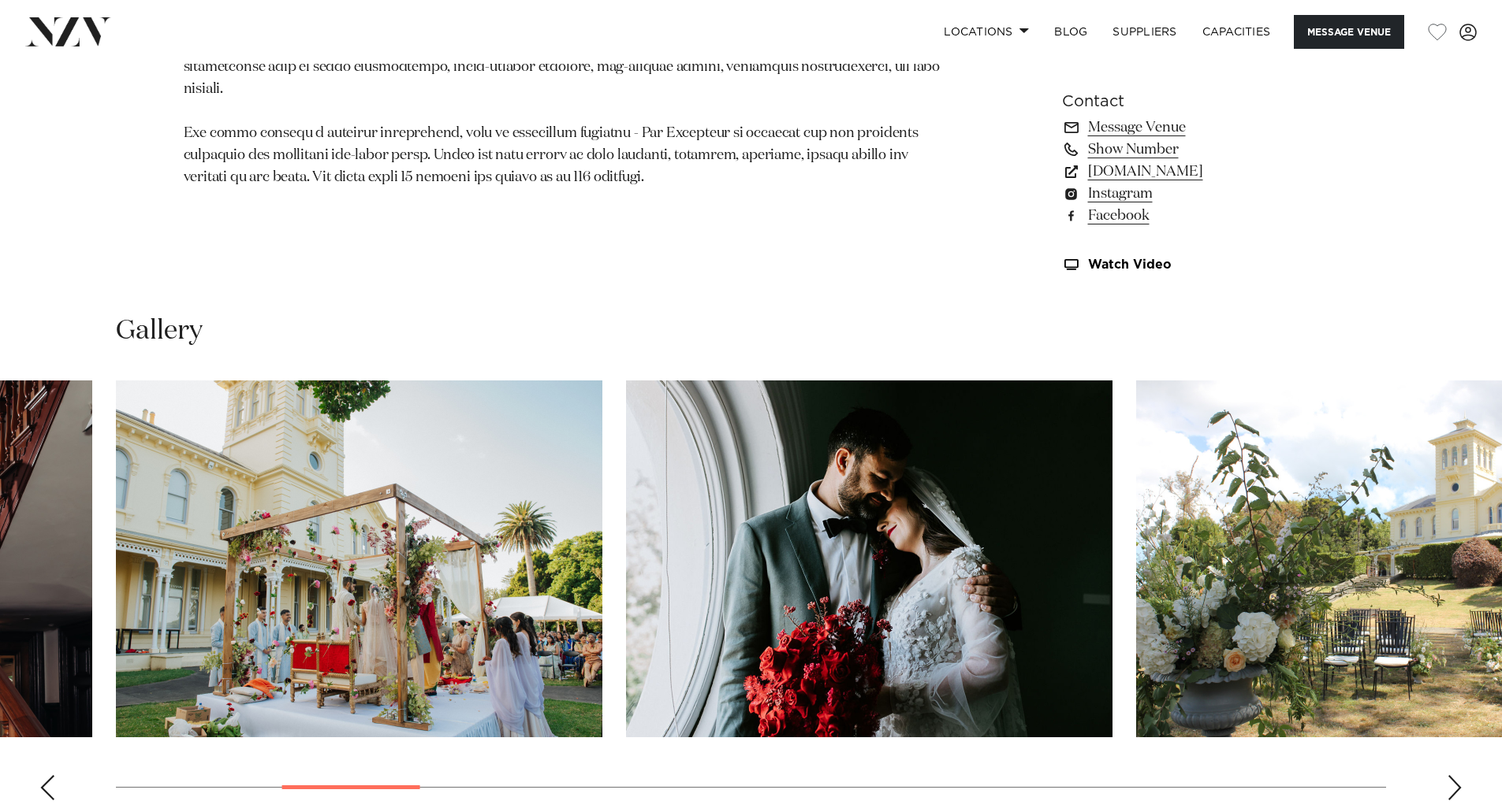
click at [1455, 789] on div "Next slide" at bounding box center [1454, 787] width 15 height 25
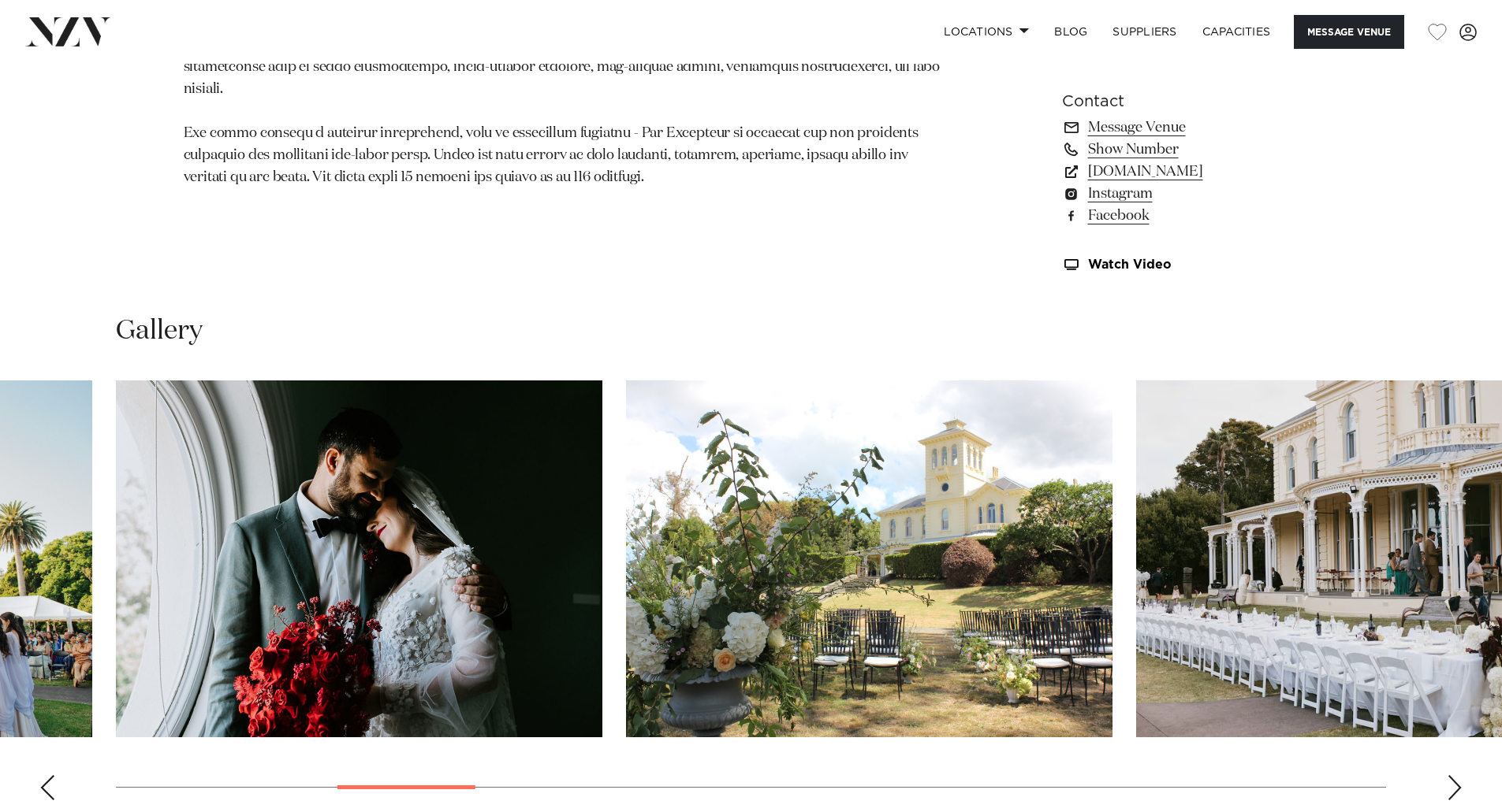
click at [1455, 789] on div "Next slide" at bounding box center [1454, 787] width 15 height 25
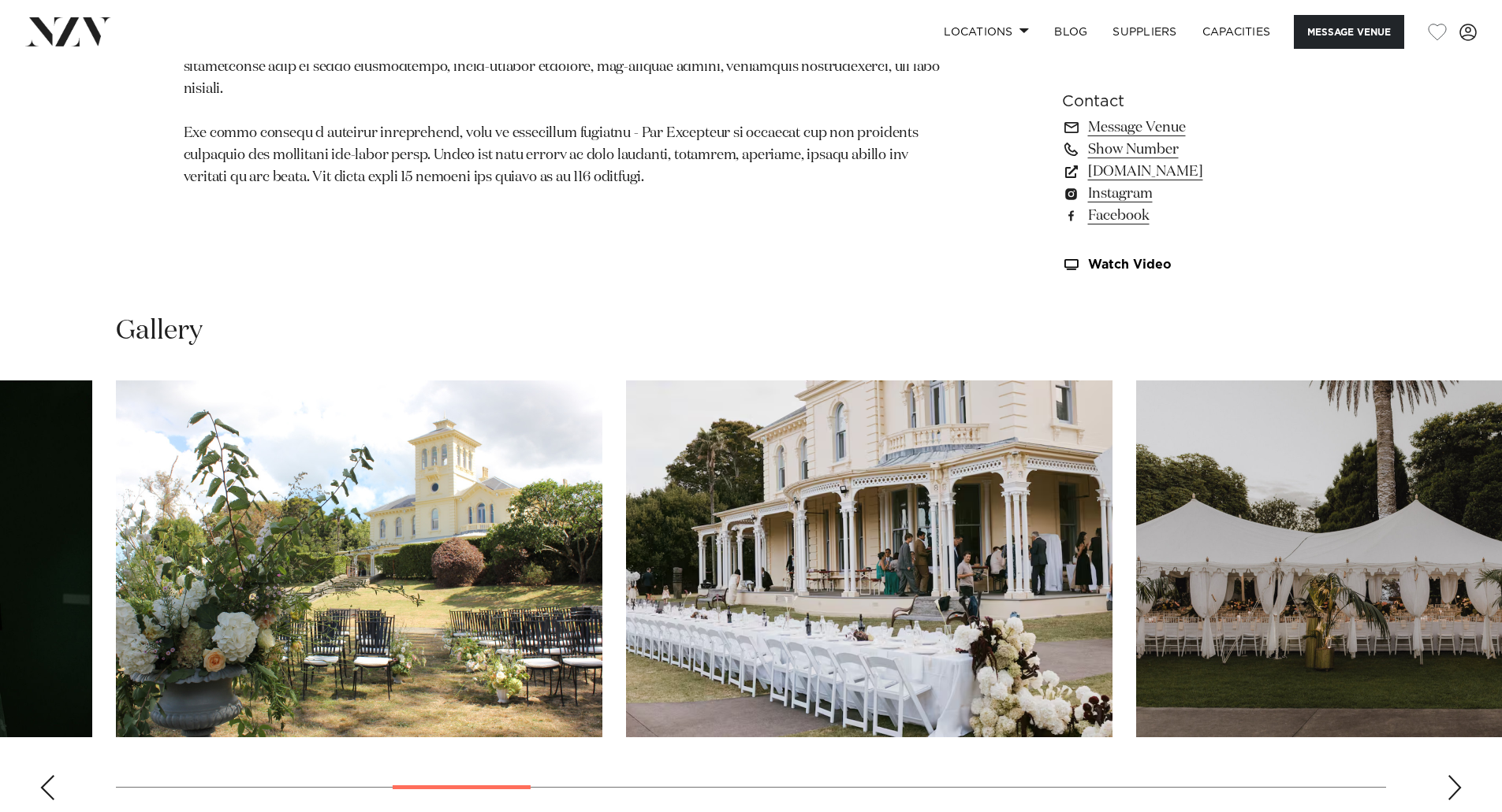
click at [1455, 789] on div "Next slide" at bounding box center [1454, 787] width 15 height 25
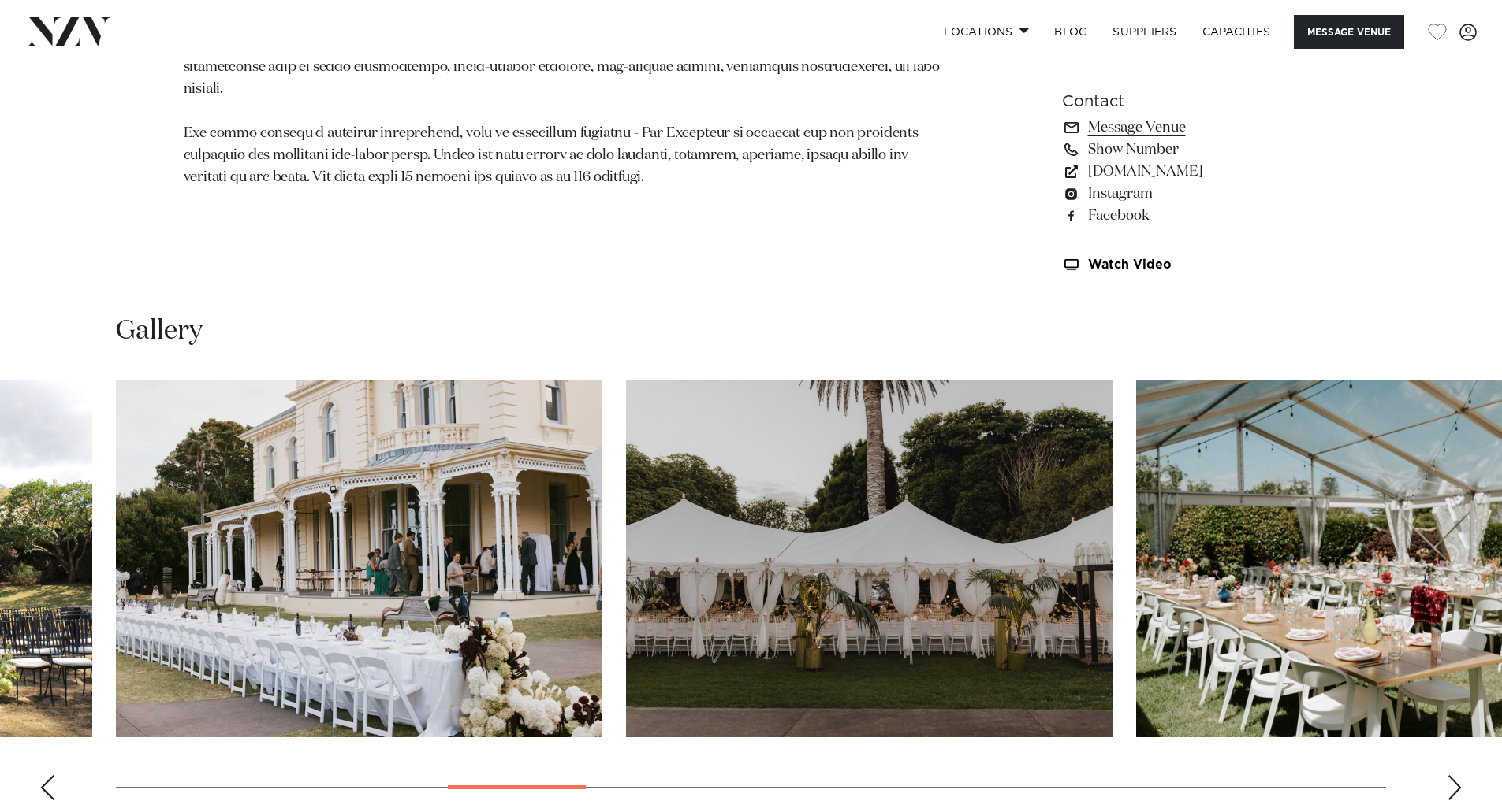
click at [1455, 789] on div "Next slide" at bounding box center [1454, 787] width 15 height 25
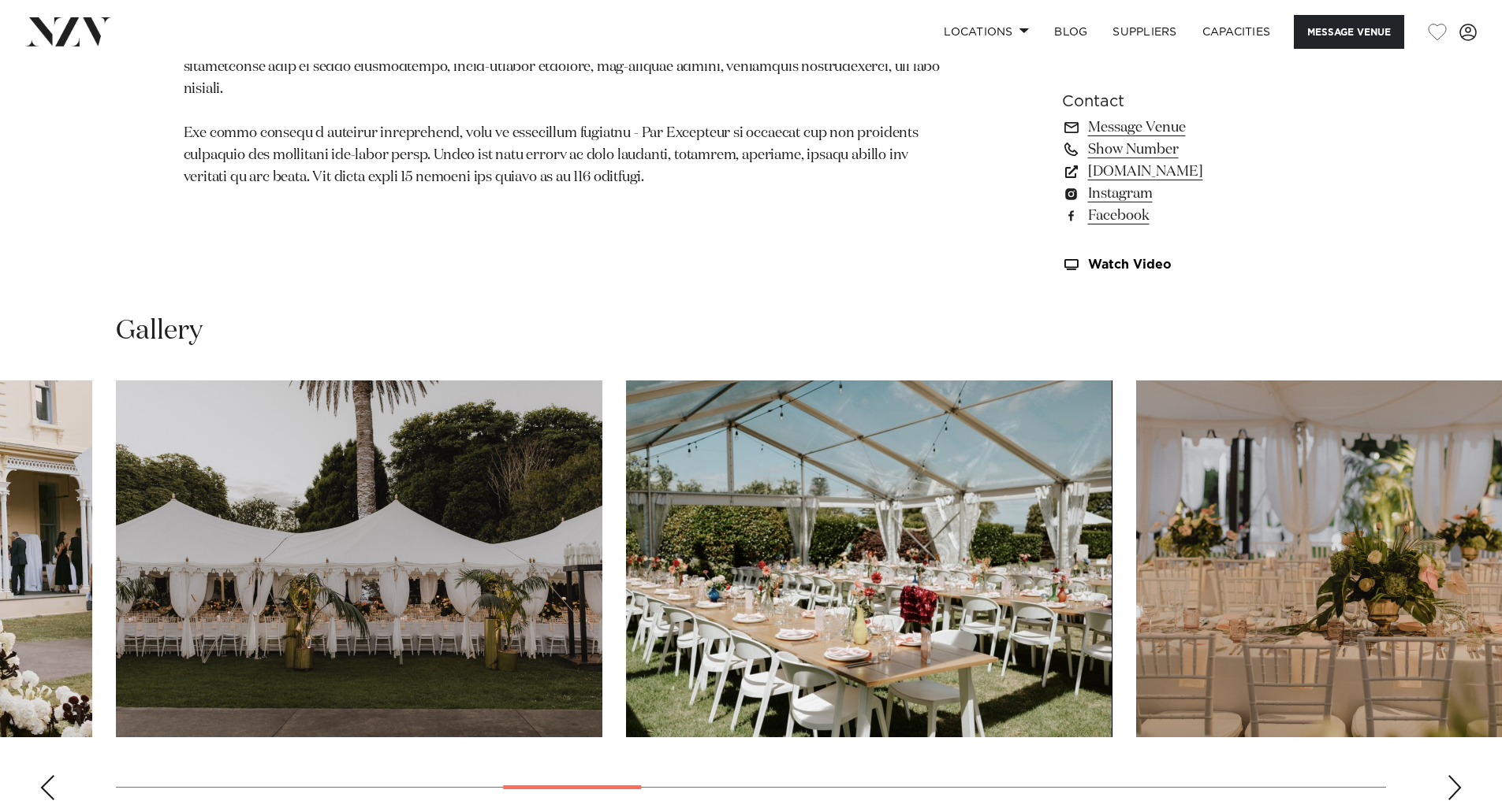
click at [1455, 789] on div "Next slide" at bounding box center [1454, 787] width 15 height 25
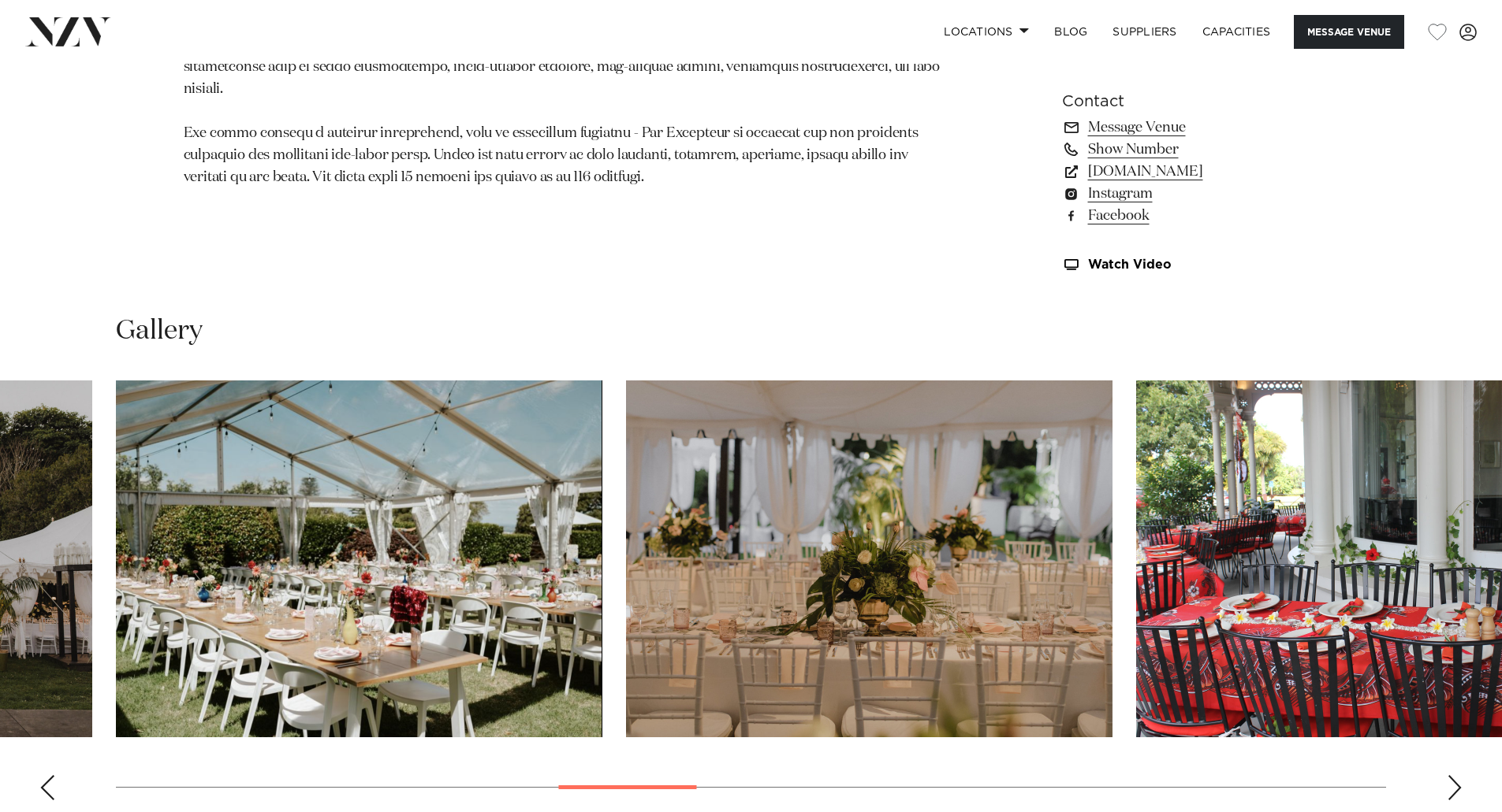
click at [1455, 789] on div "Next slide" at bounding box center [1454, 787] width 15 height 25
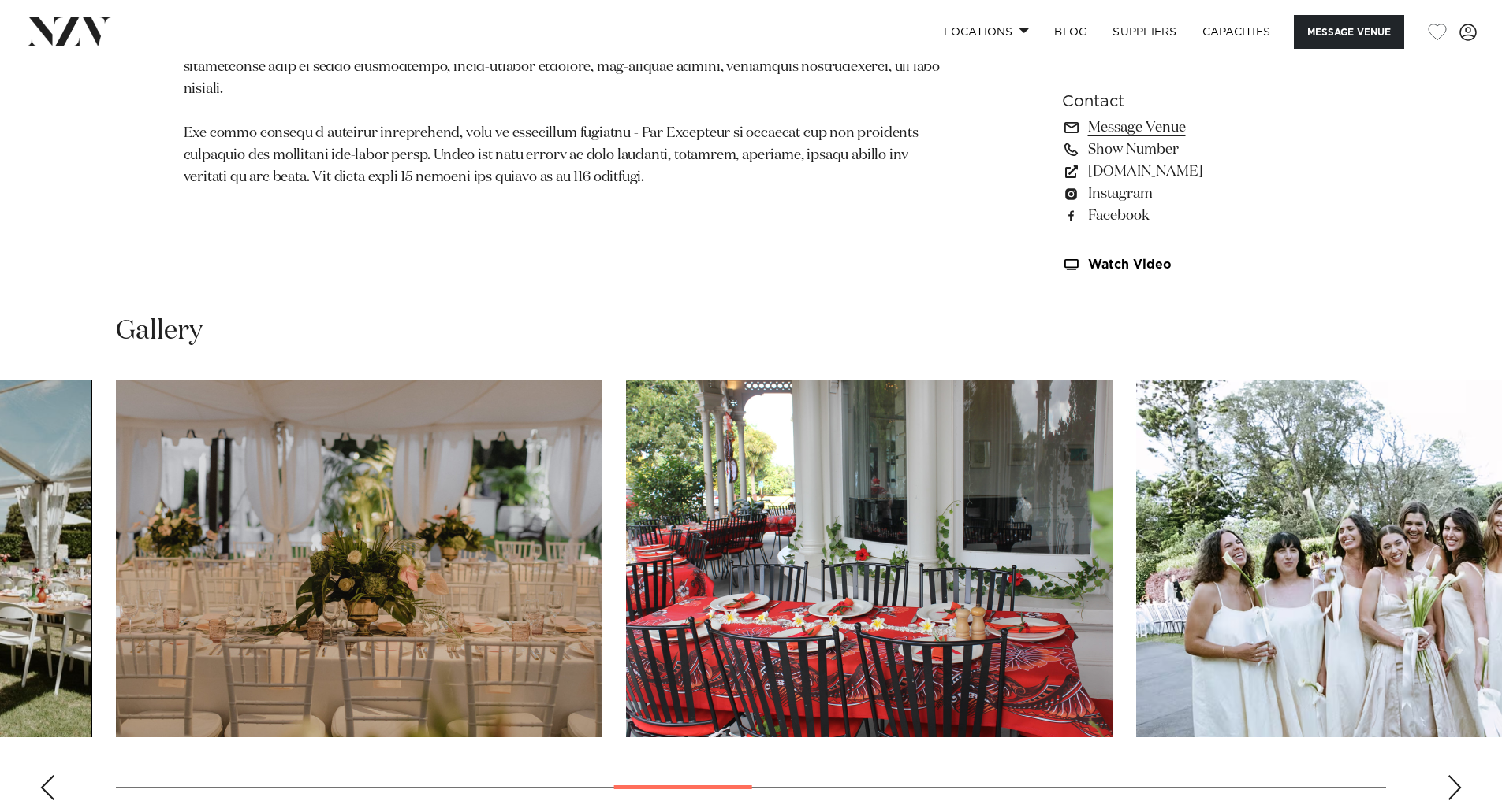
click at [1455, 789] on div "Next slide" at bounding box center [1454, 787] width 15 height 25
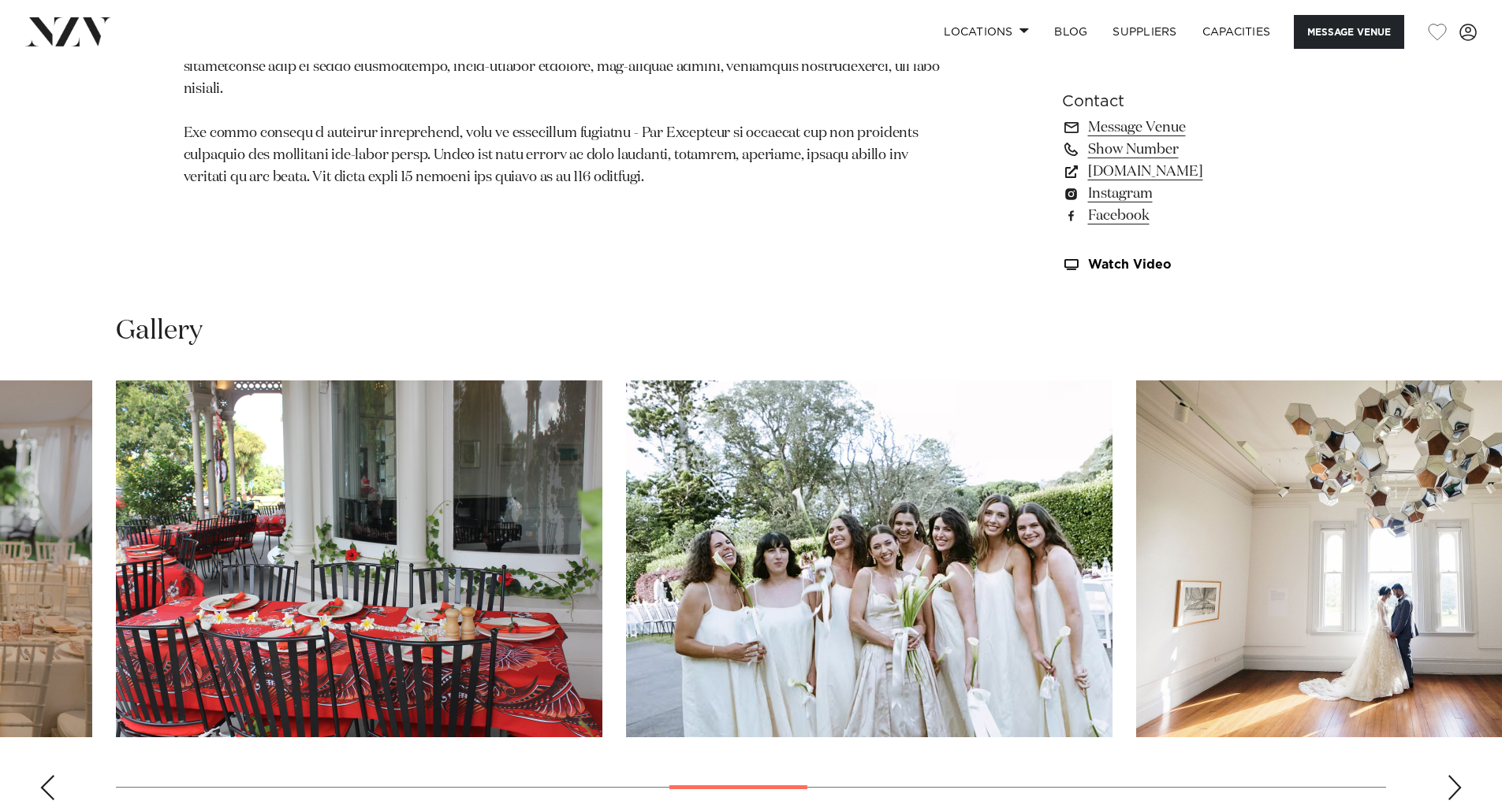
click at [1455, 789] on div "Next slide" at bounding box center [1454, 787] width 15 height 25
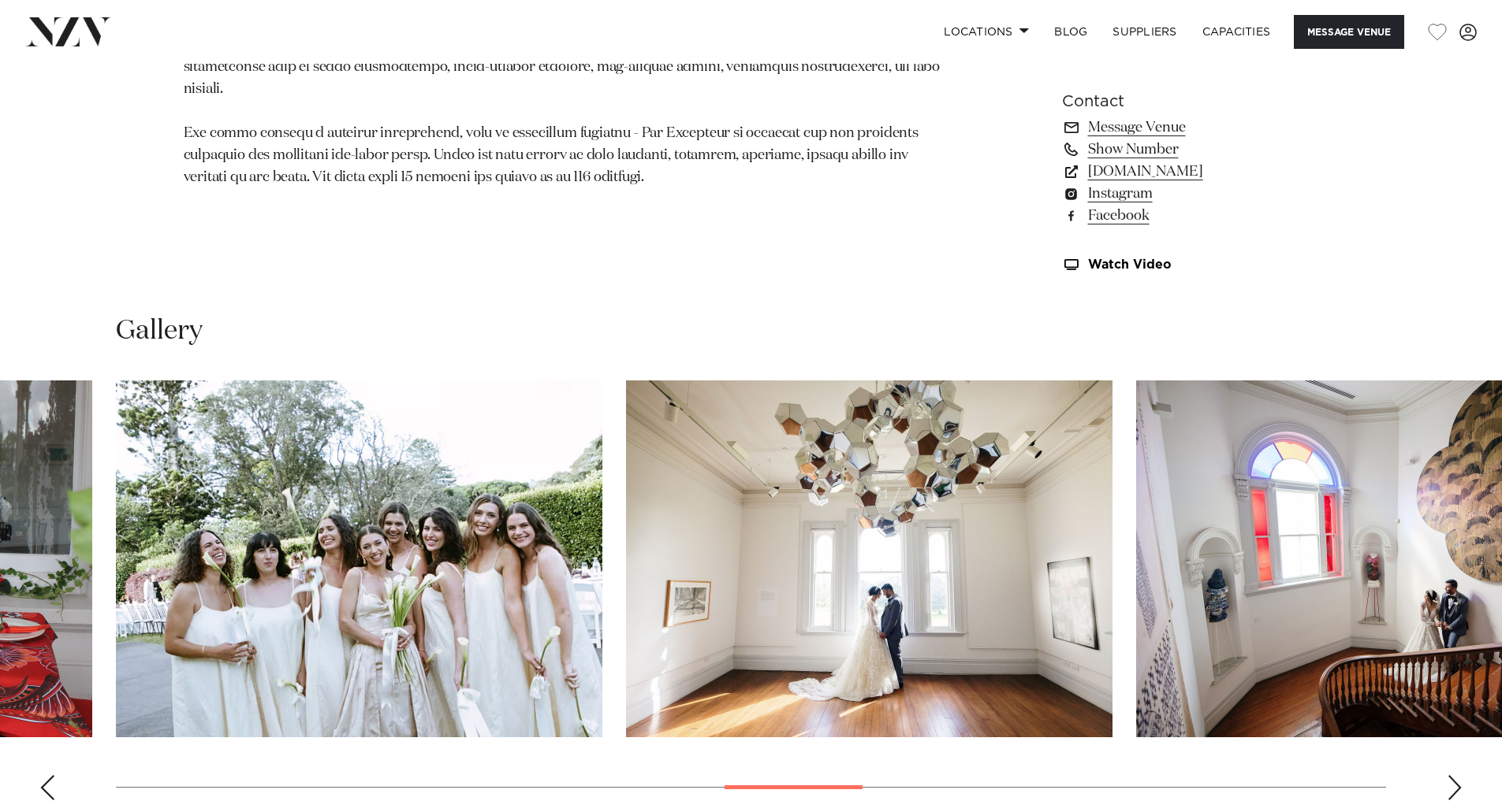
click at [1455, 789] on div "Next slide" at bounding box center [1454, 787] width 15 height 25
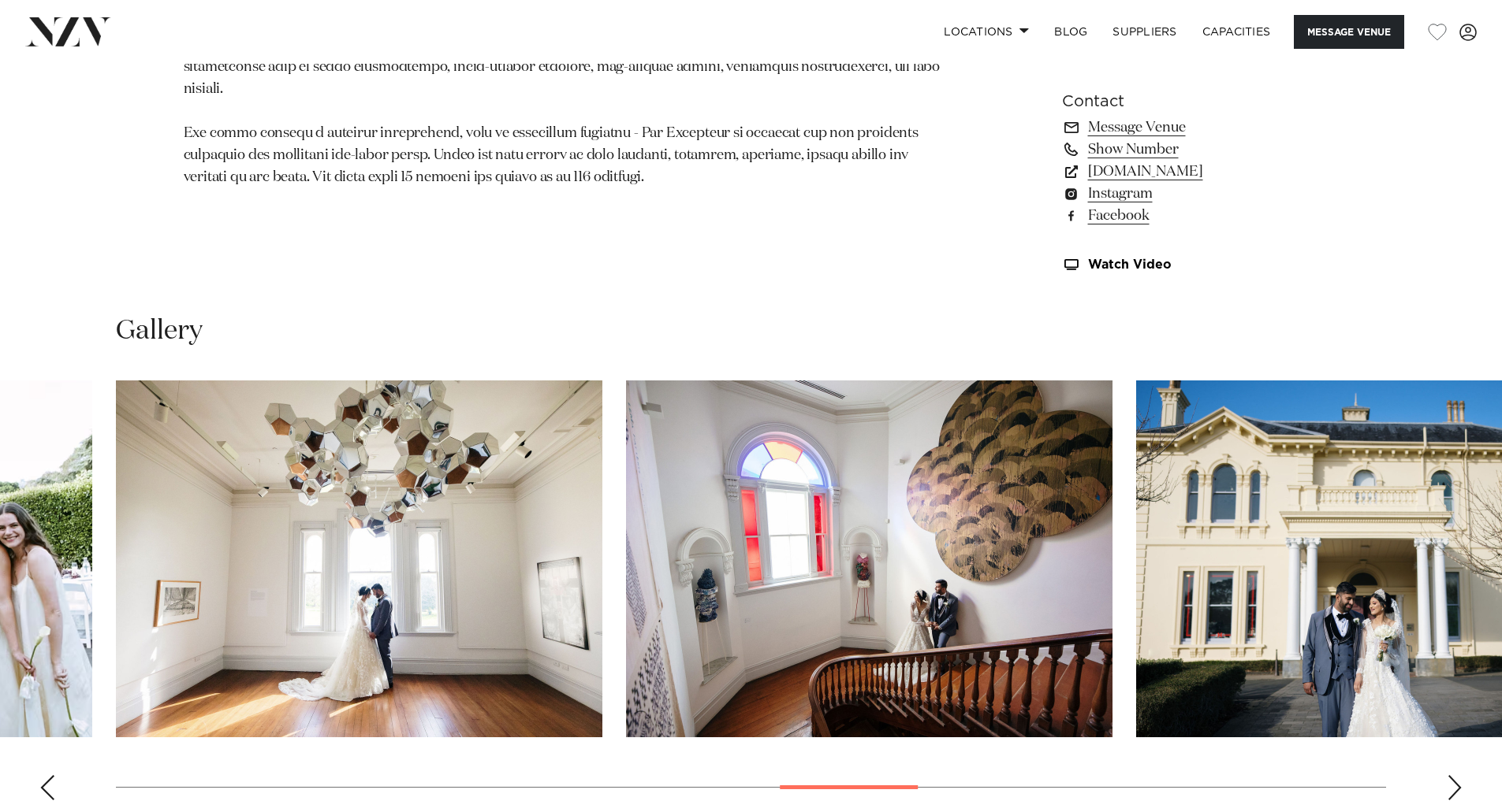
click at [1455, 789] on div "Next slide" at bounding box center [1454, 787] width 15 height 25
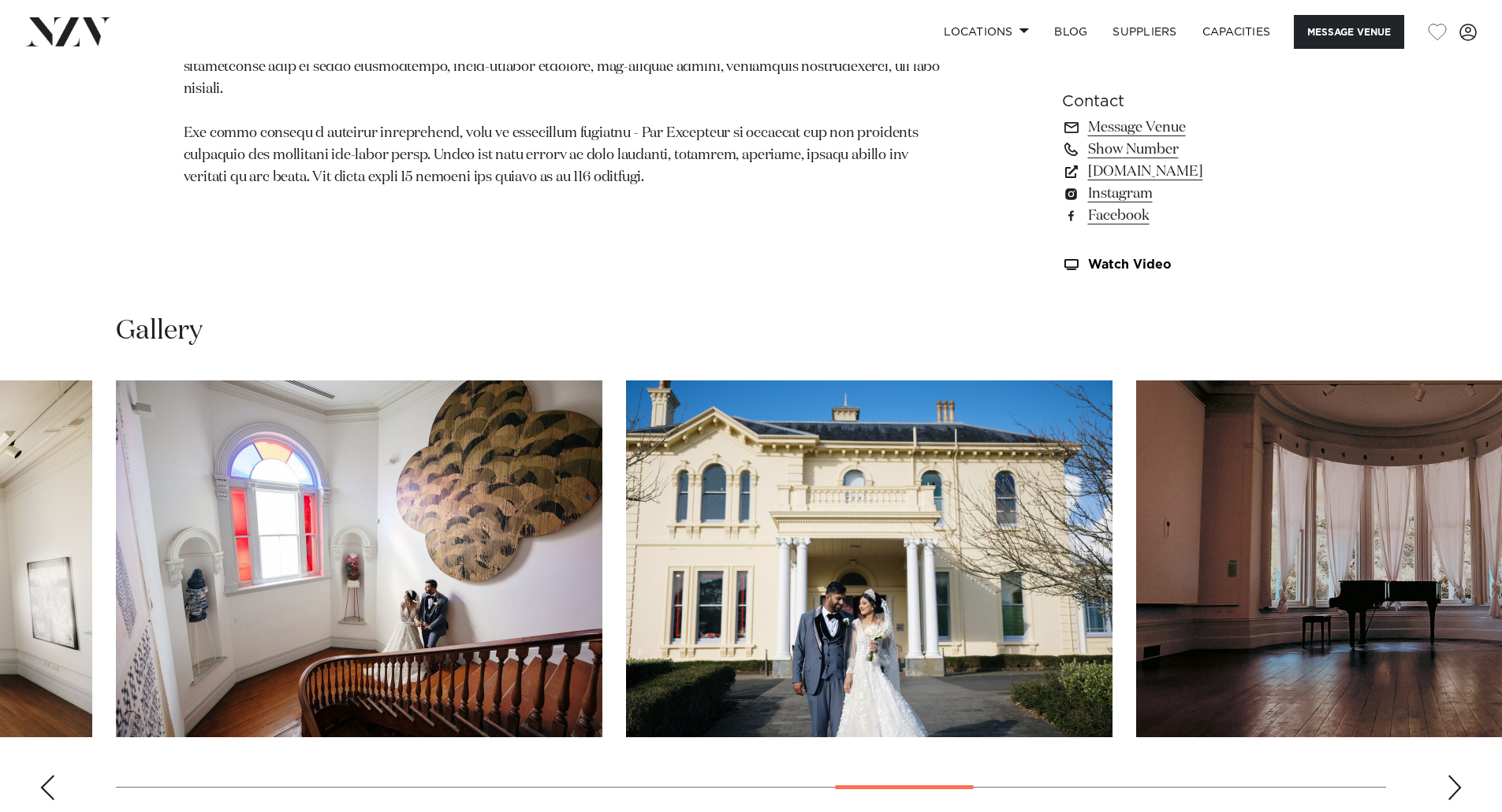
click at [1455, 789] on div "Next slide" at bounding box center [1454, 787] width 15 height 25
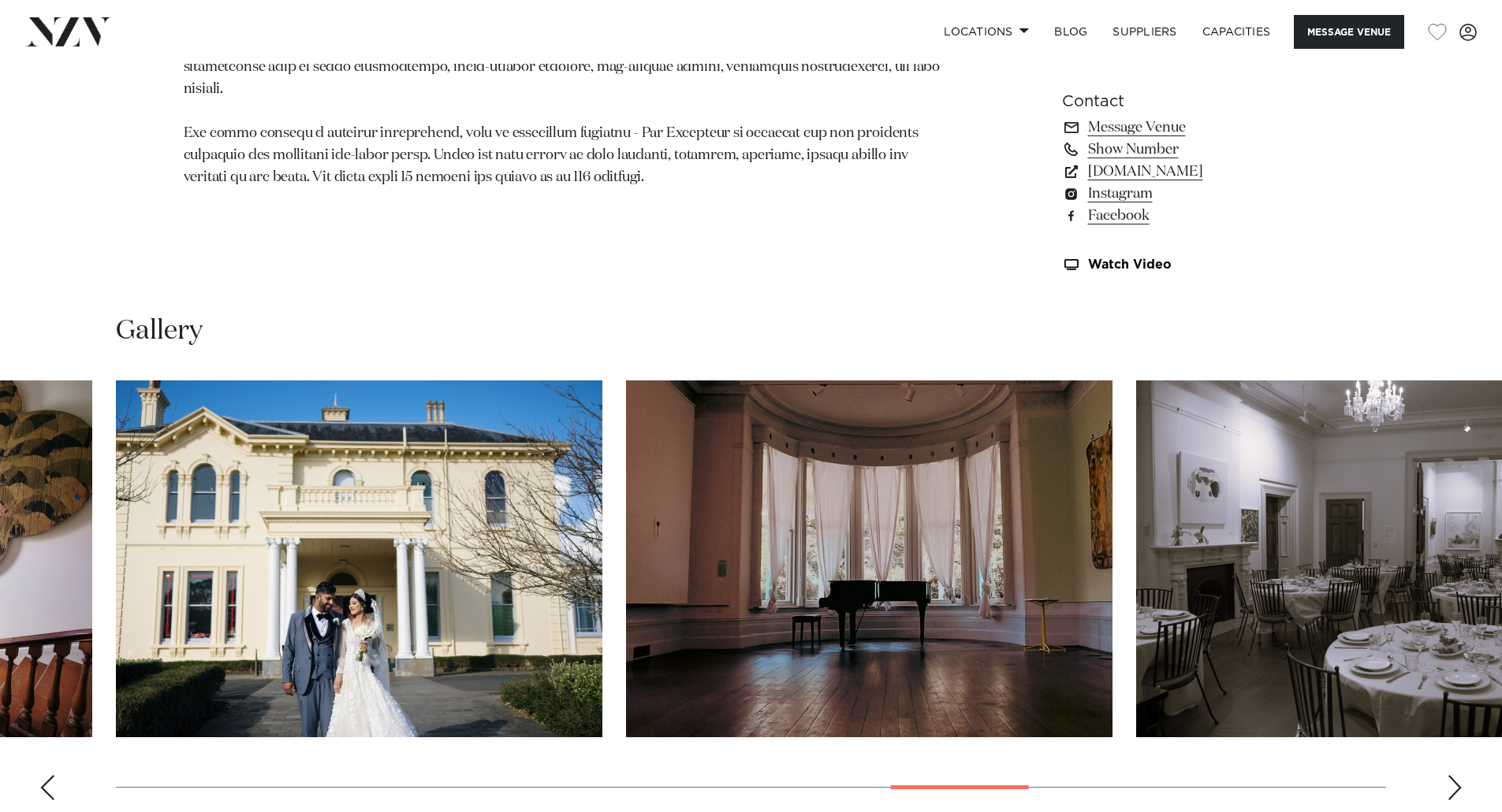
click at [1455, 789] on div "Next slide" at bounding box center [1454, 787] width 15 height 25
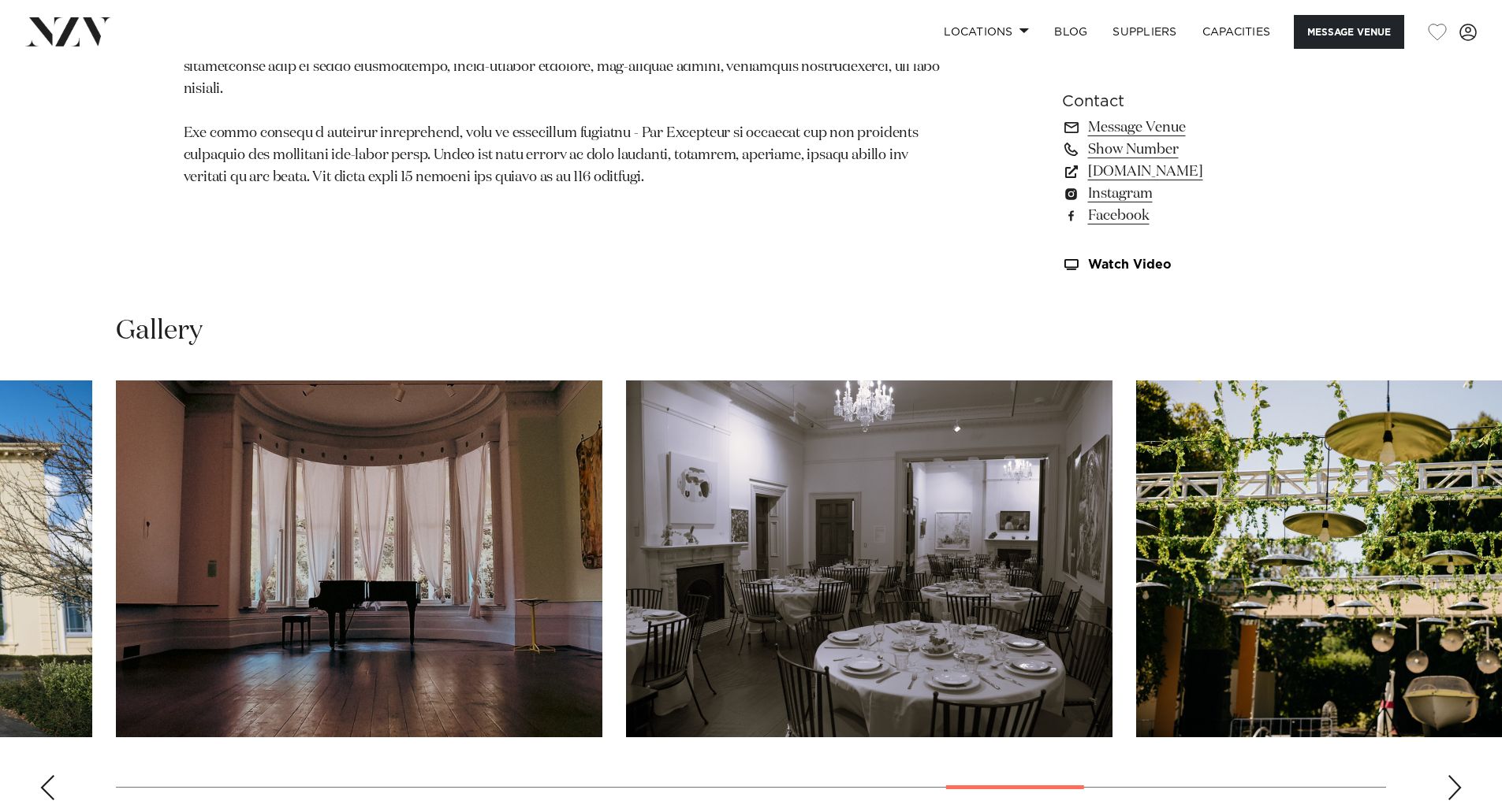
click at [1455, 789] on div "Next slide" at bounding box center [1454, 787] width 15 height 25
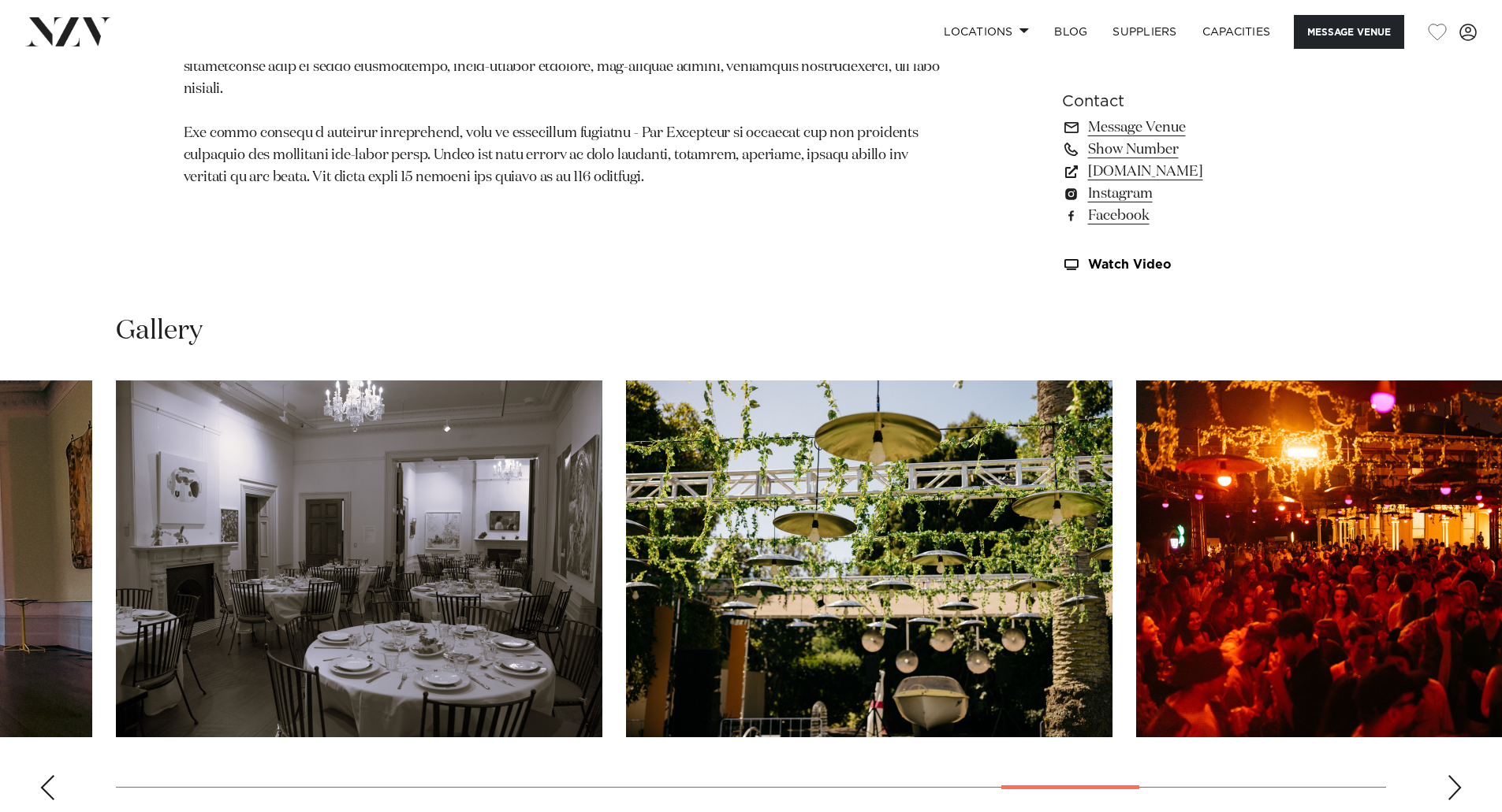
click at [1455, 789] on div "Next slide" at bounding box center [1454, 787] width 15 height 25
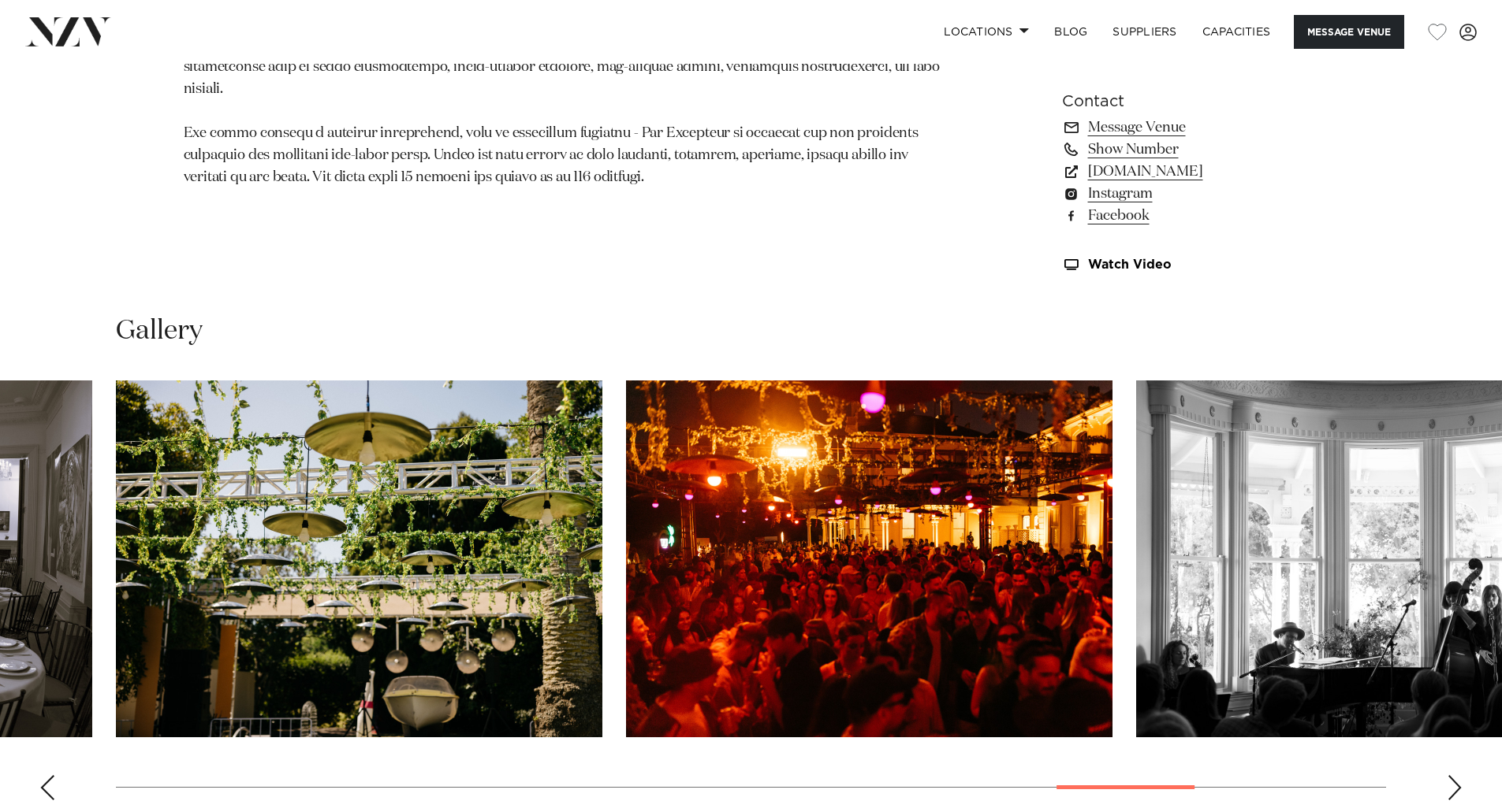
click at [1455, 788] on div "Next slide" at bounding box center [1454, 787] width 15 height 25
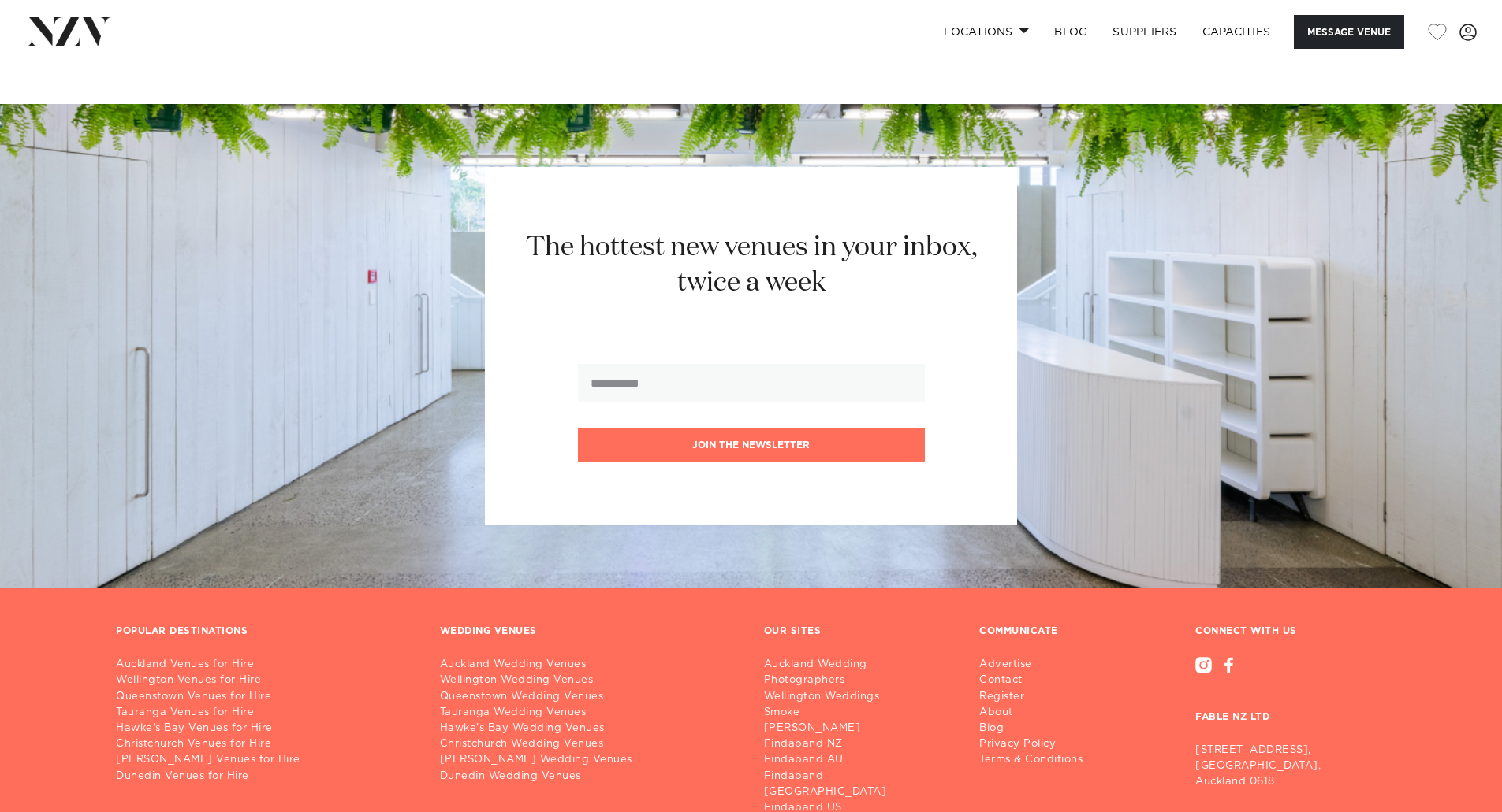
scroll to position [2600, 0]
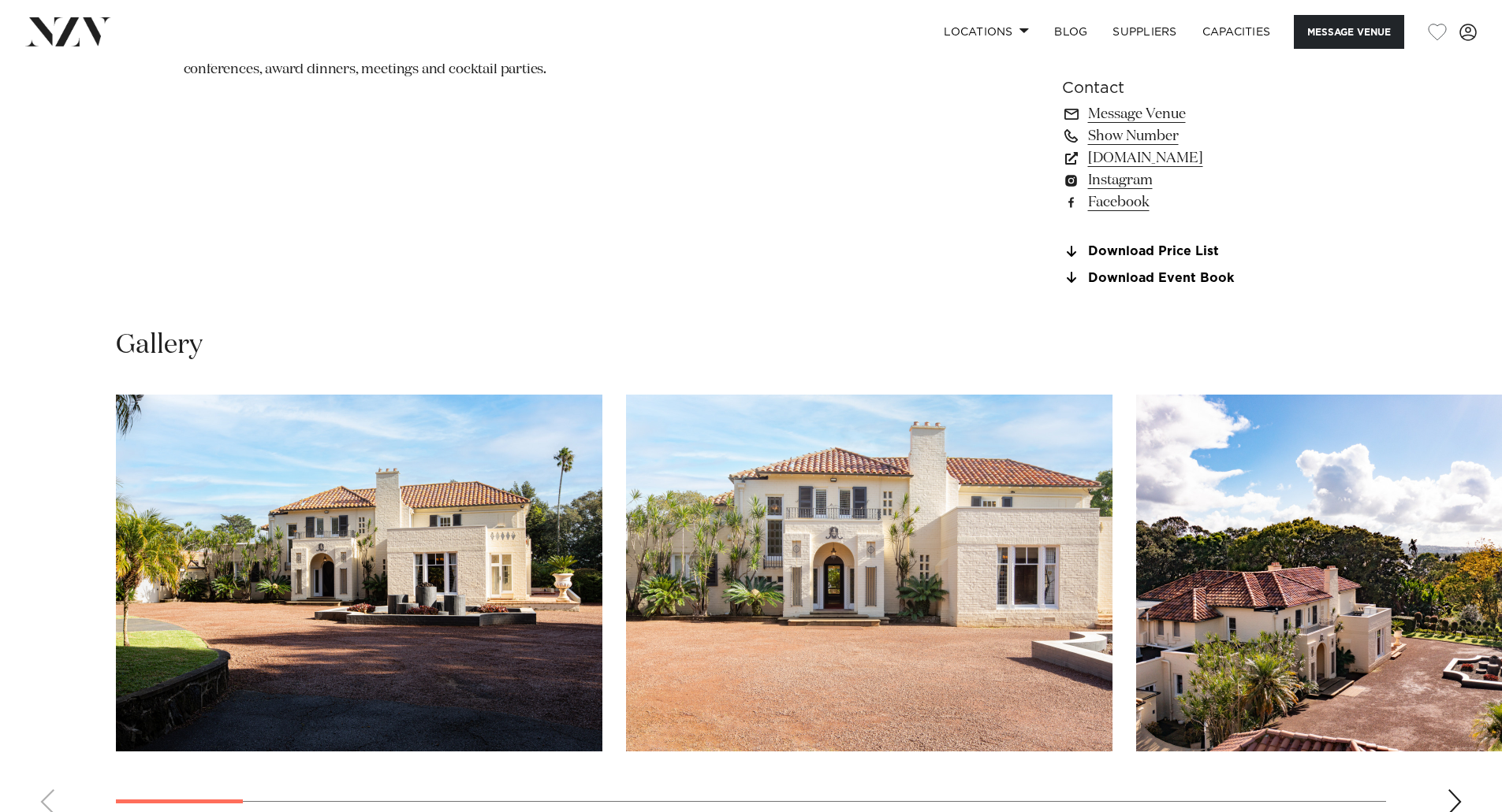
scroll to position [1576, 0]
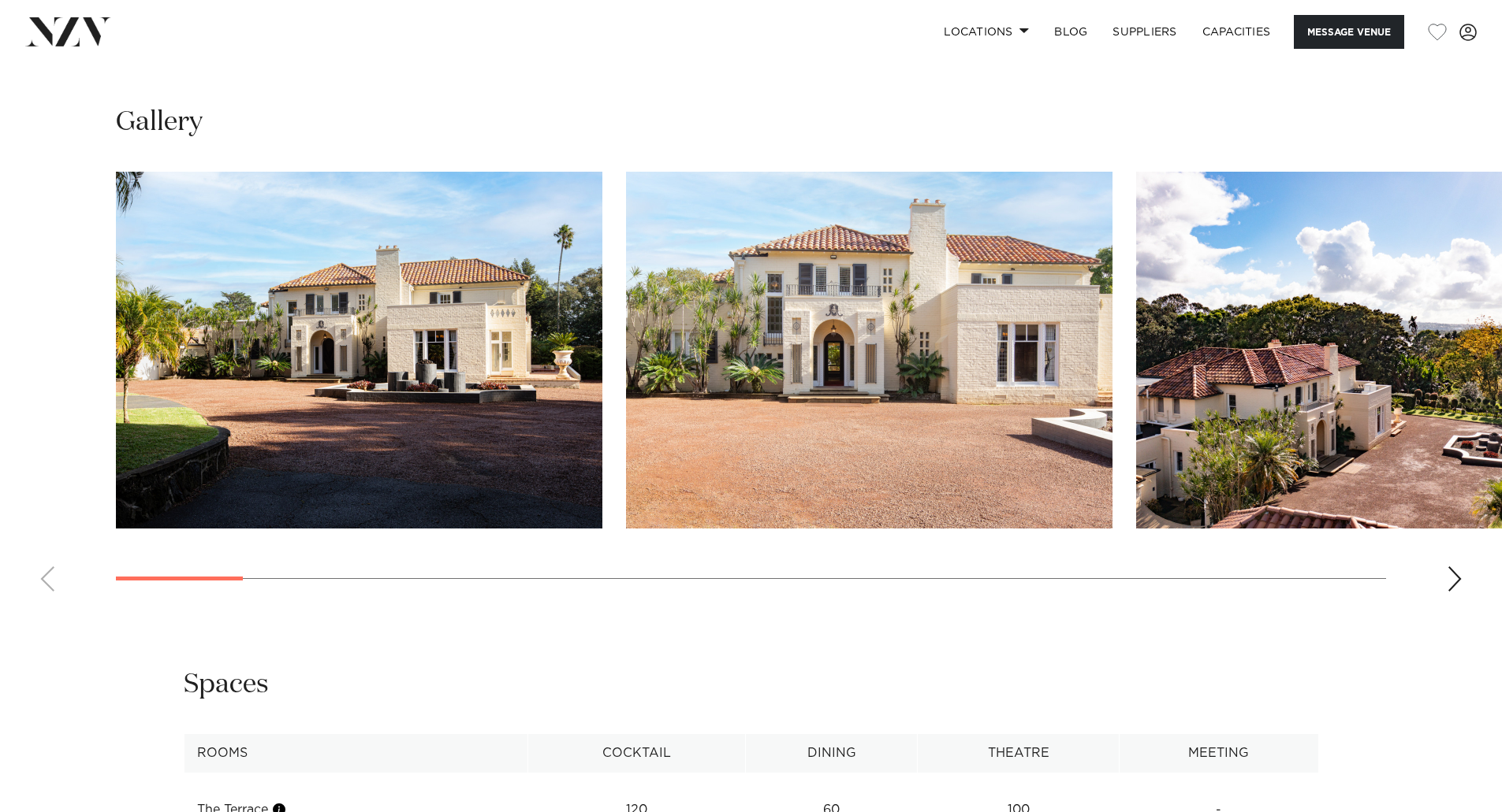
click at [1450, 573] on div "Next slide" at bounding box center [1454, 578] width 15 height 25
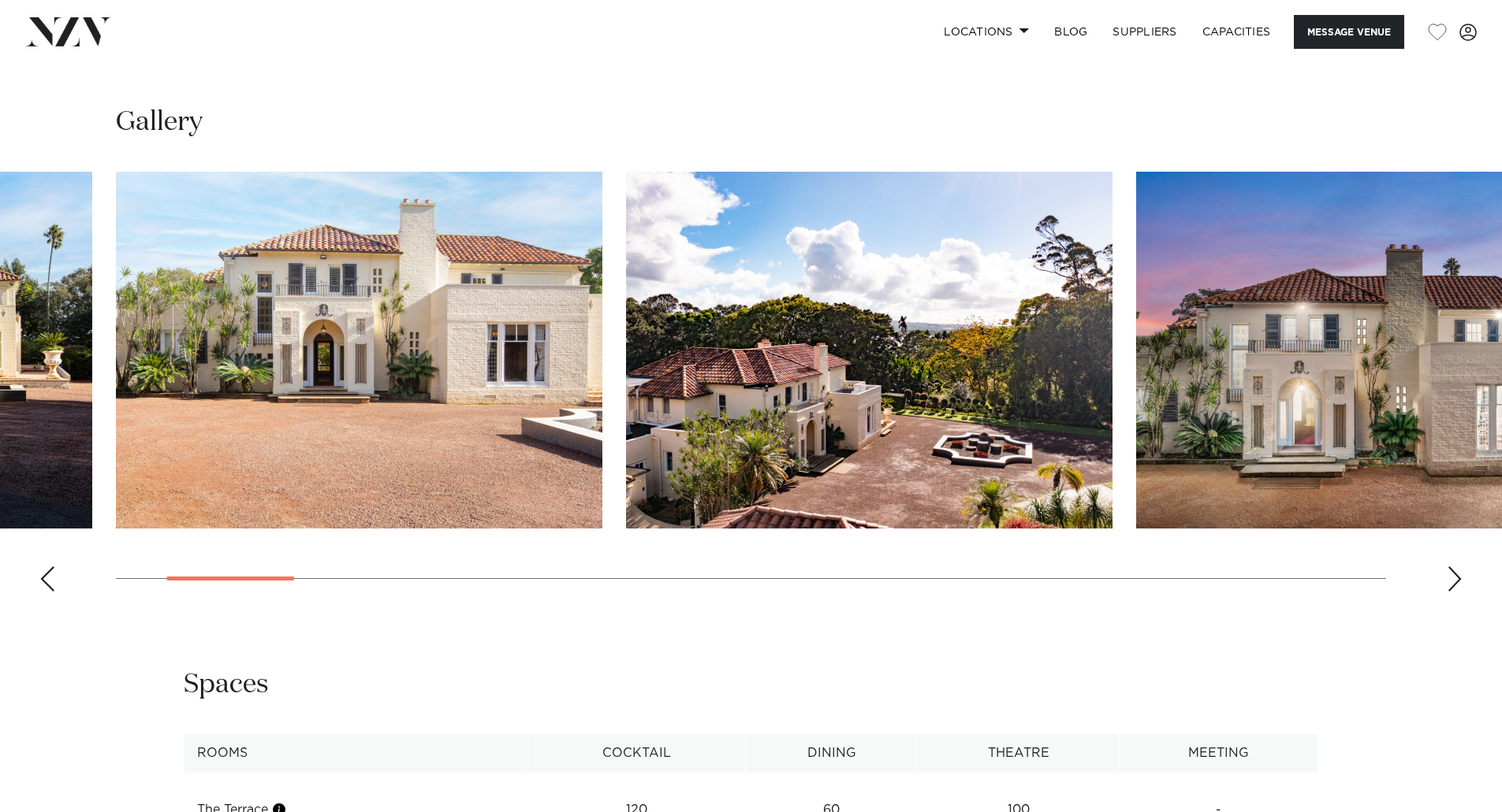
click at [1455, 573] on div "Next slide" at bounding box center [1454, 578] width 15 height 25
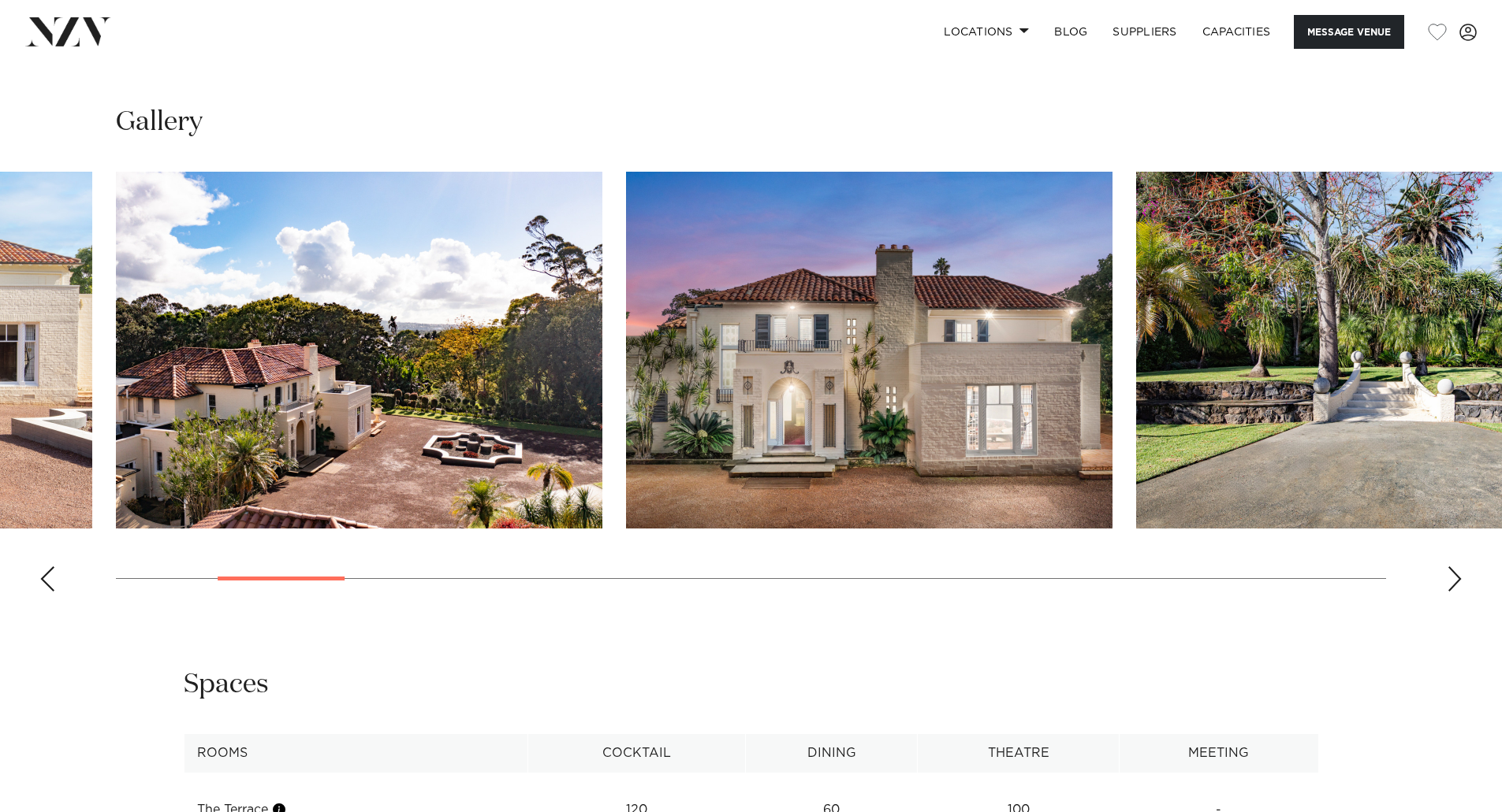
click at [1455, 573] on div "Next slide" at bounding box center [1454, 578] width 15 height 25
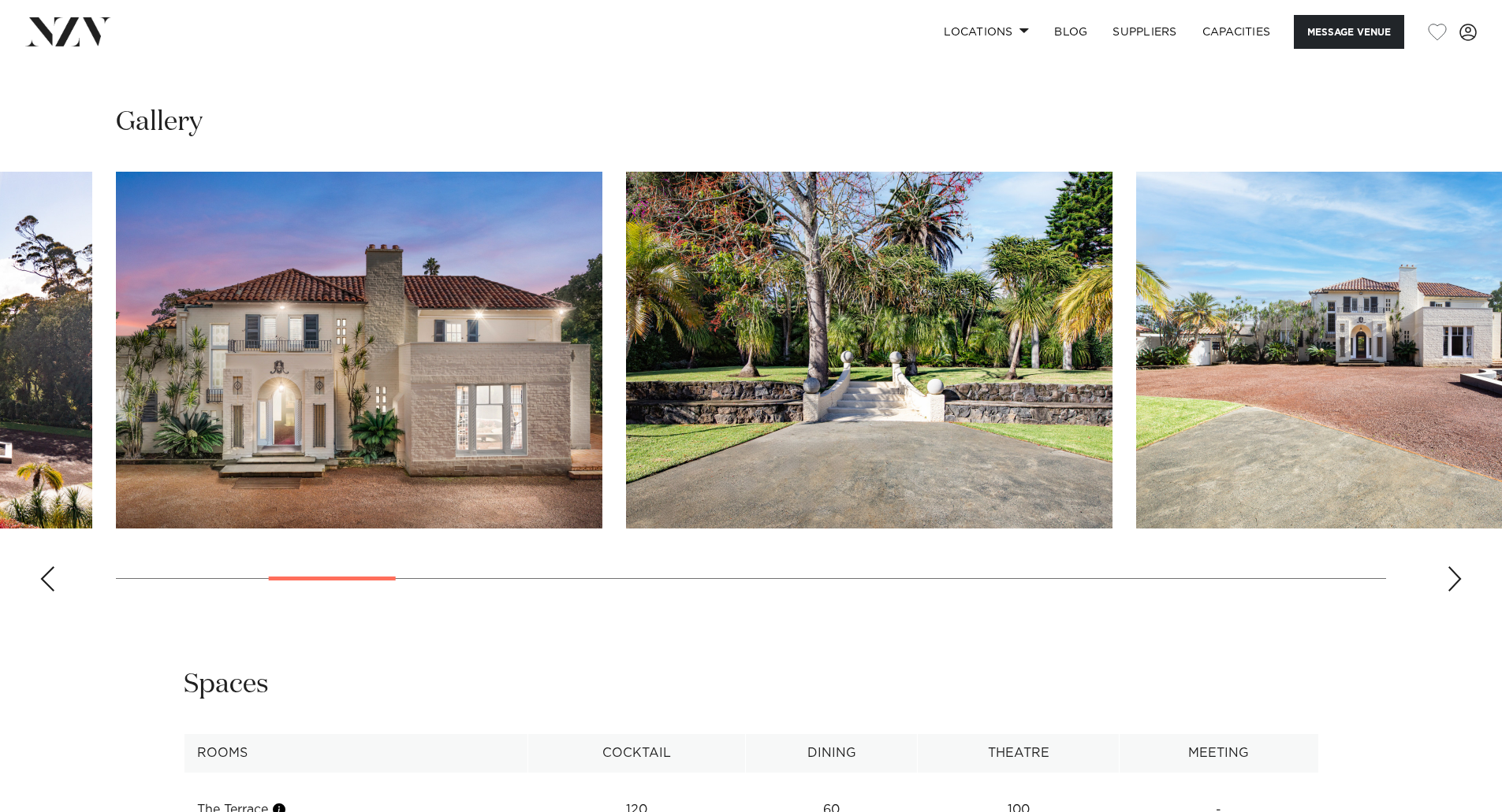
click at [1455, 573] on div "Next slide" at bounding box center [1454, 578] width 15 height 25
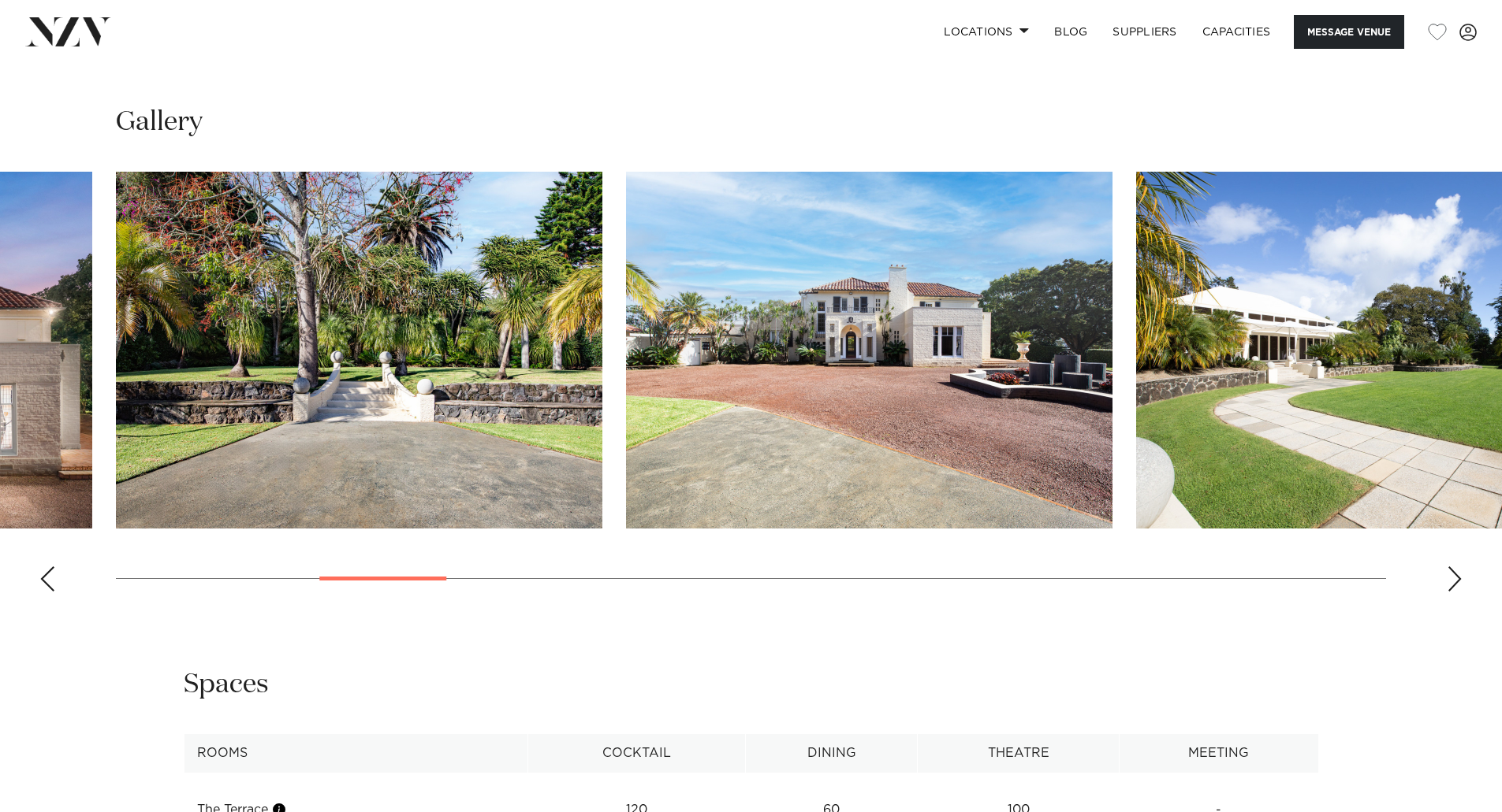
click at [1455, 573] on div "Next slide" at bounding box center [1454, 578] width 15 height 25
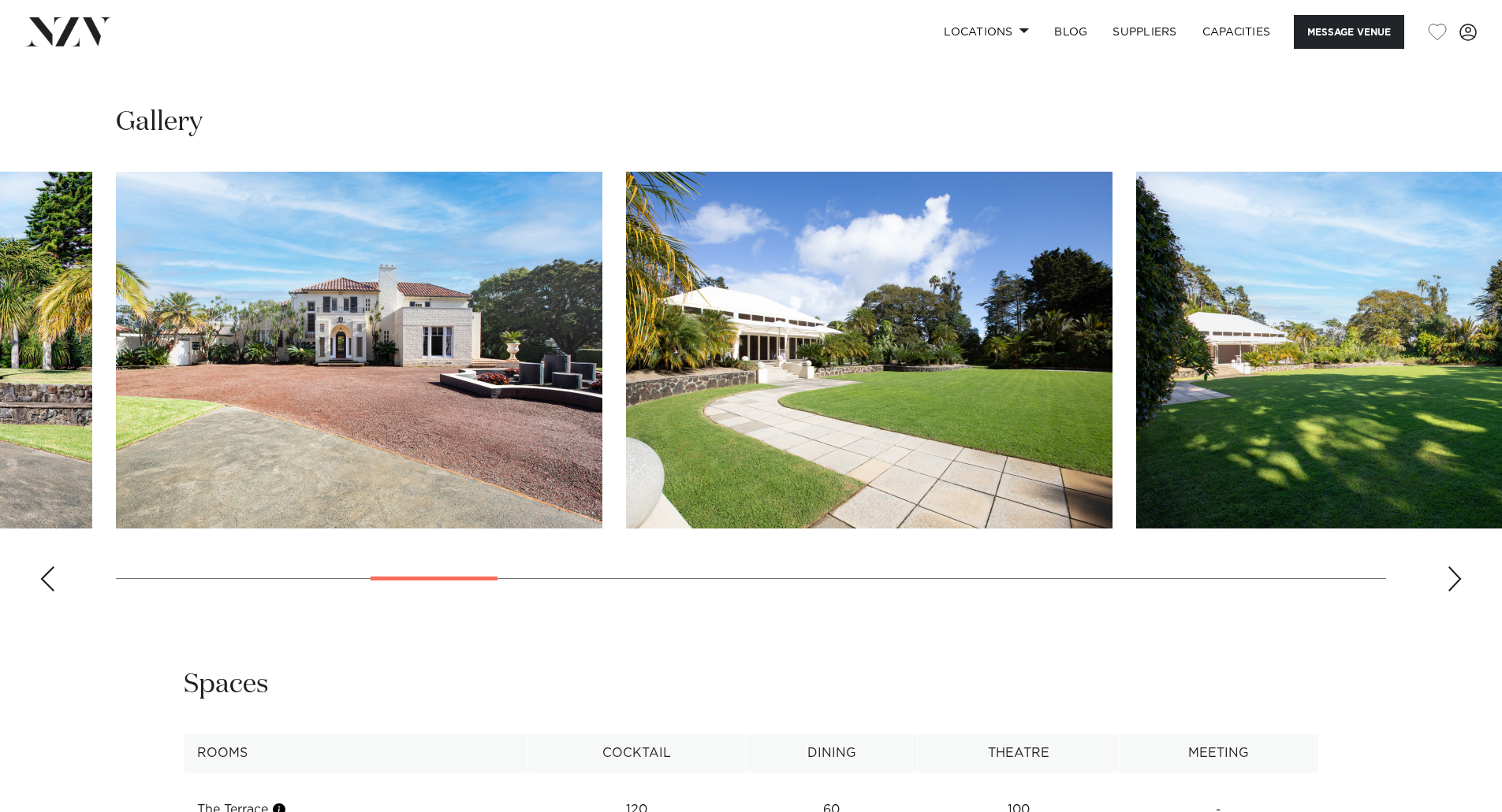
click at [1456, 577] on div "Next slide" at bounding box center [1454, 578] width 15 height 25
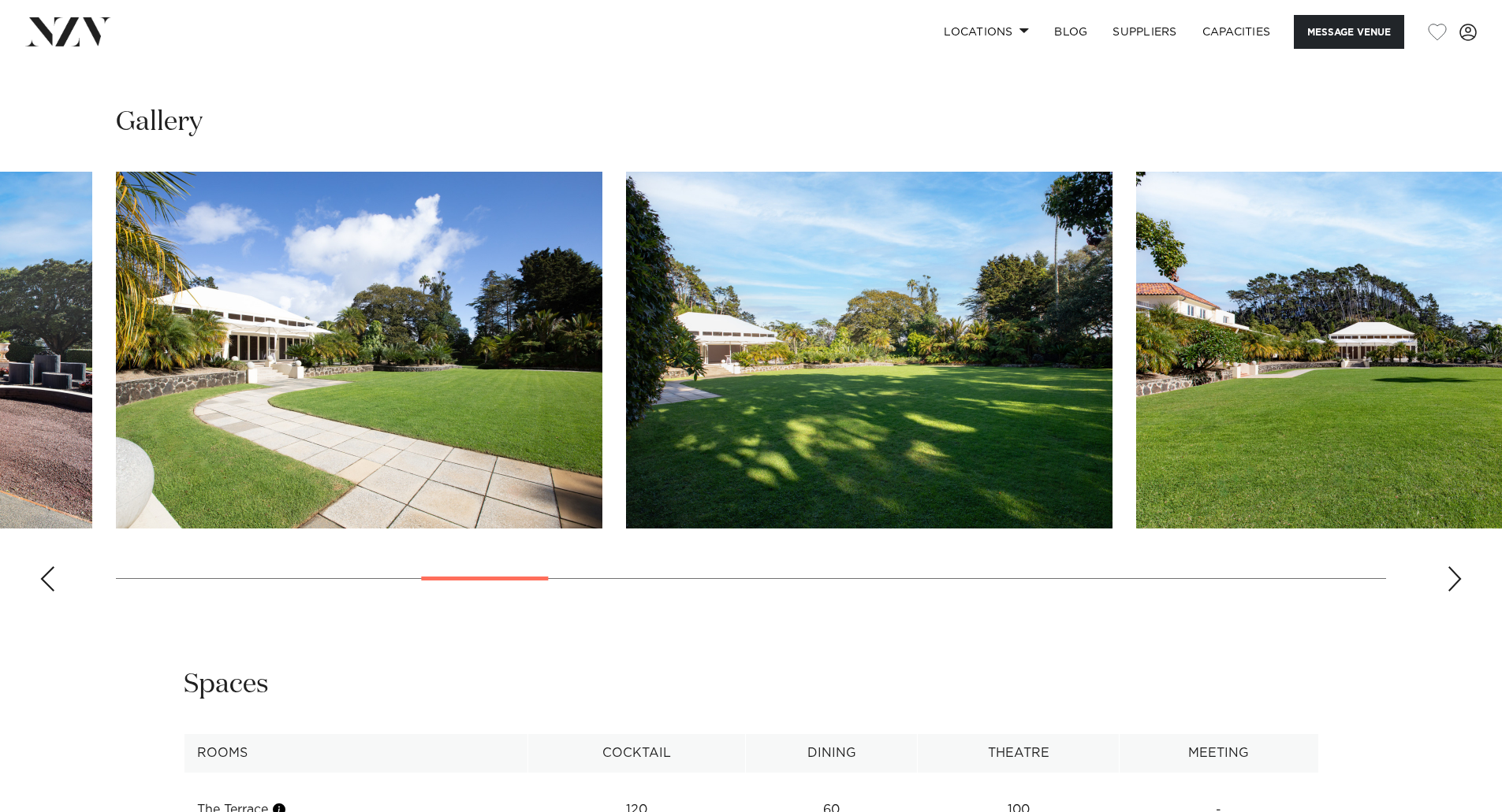
click at [1456, 577] on div "Next slide" at bounding box center [1454, 578] width 15 height 25
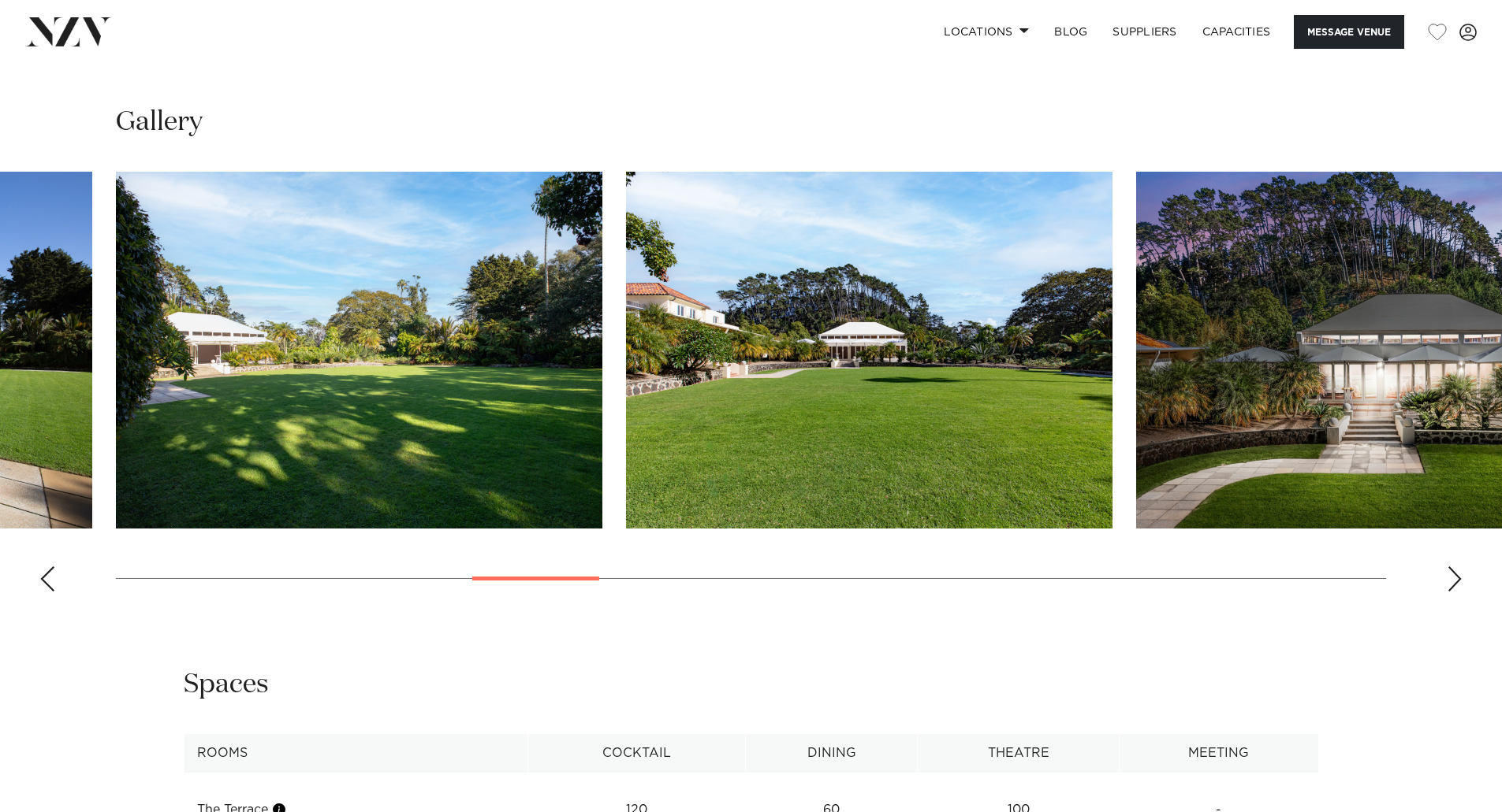
click at [1456, 577] on div "Next slide" at bounding box center [1454, 578] width 15 height 25
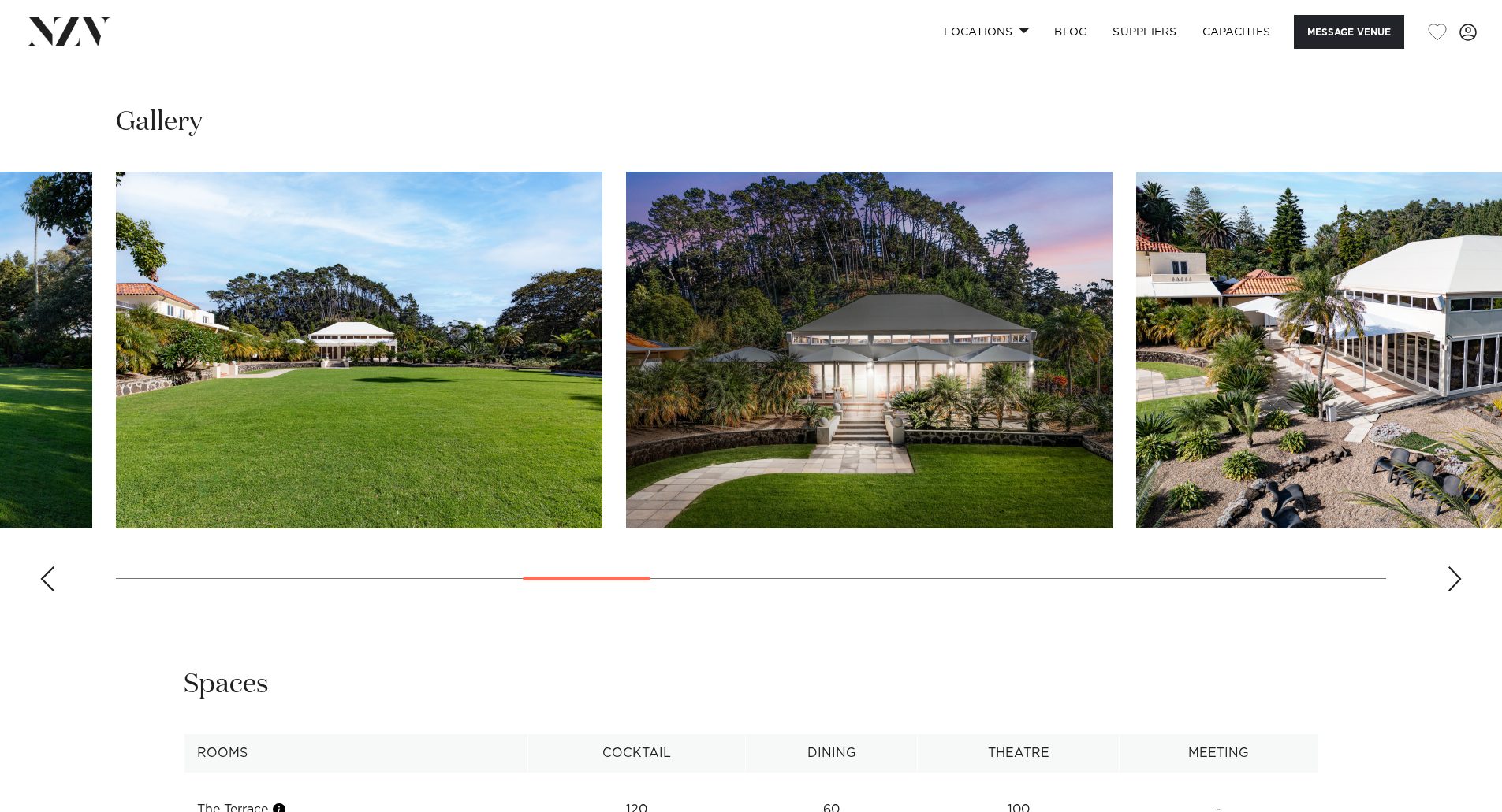
click at [1456, 577] on div "Next slide" at bounding box center [1454, 578] width 15 height 25
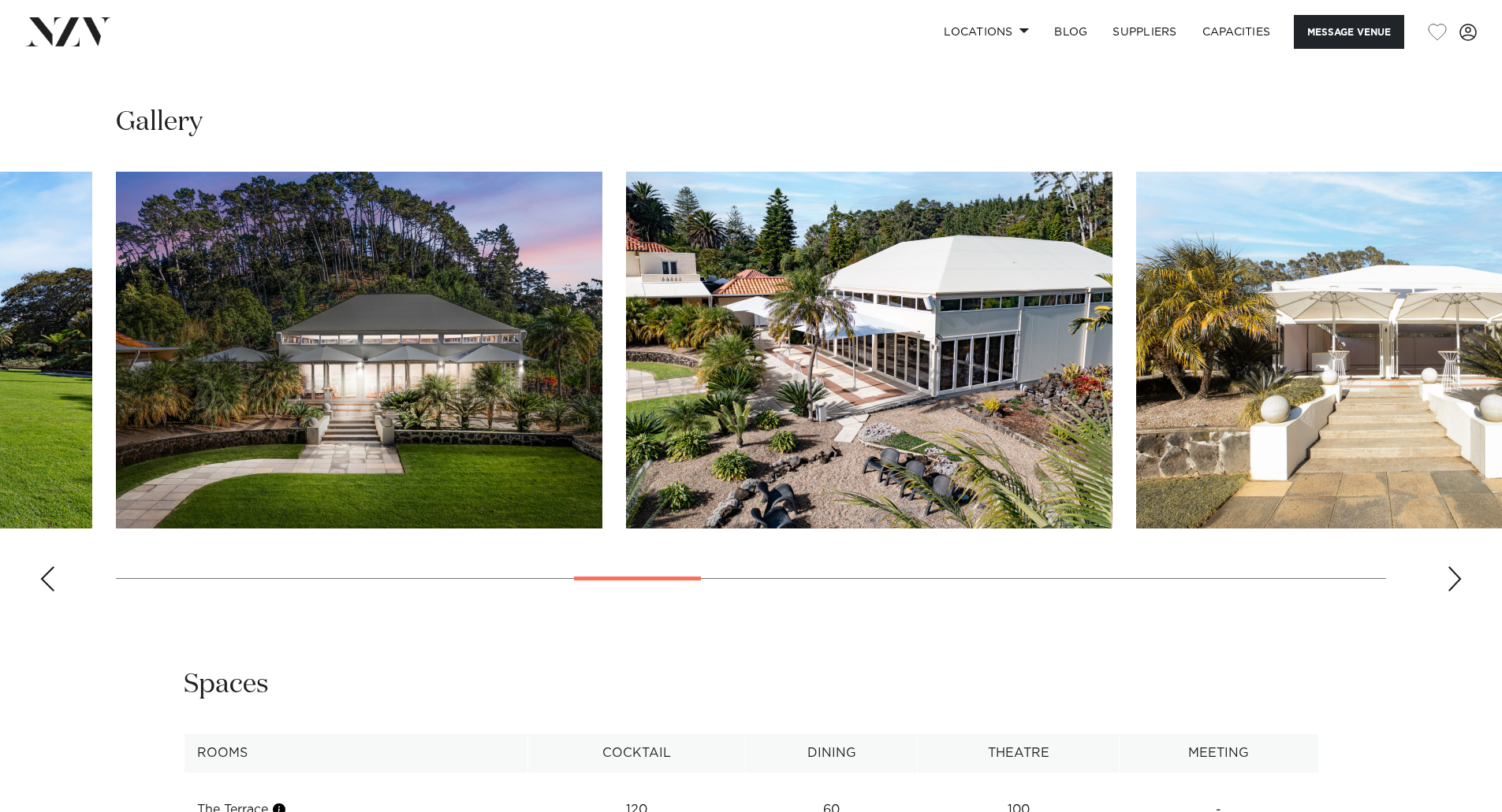
click at [1456, 577] on div "Next slide" at bounding box center [1454, 578] width 15 height 25
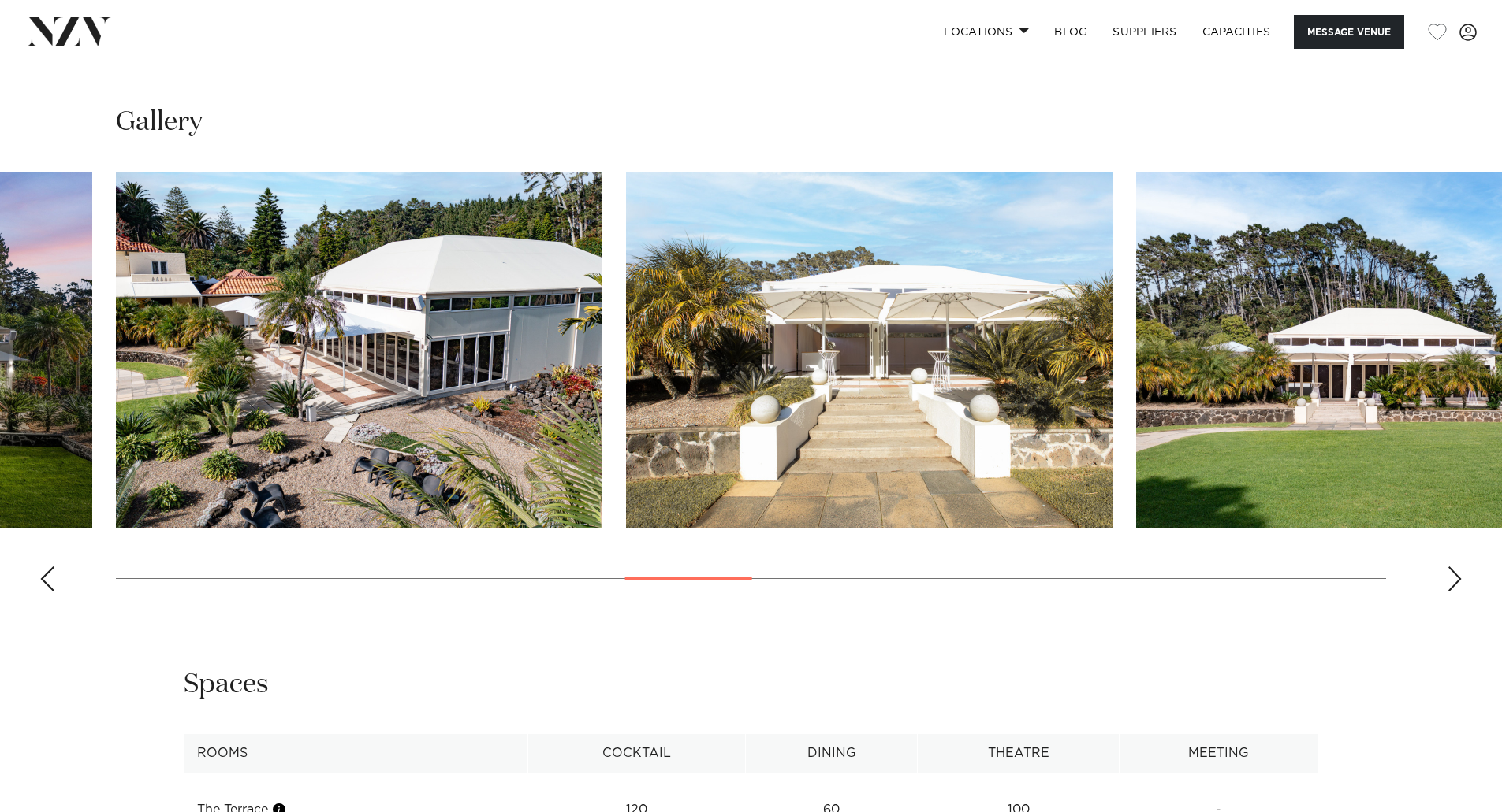
click at [1456, 577] on div "Next slide" at bounding box center [1454, 578] width 15 height 25
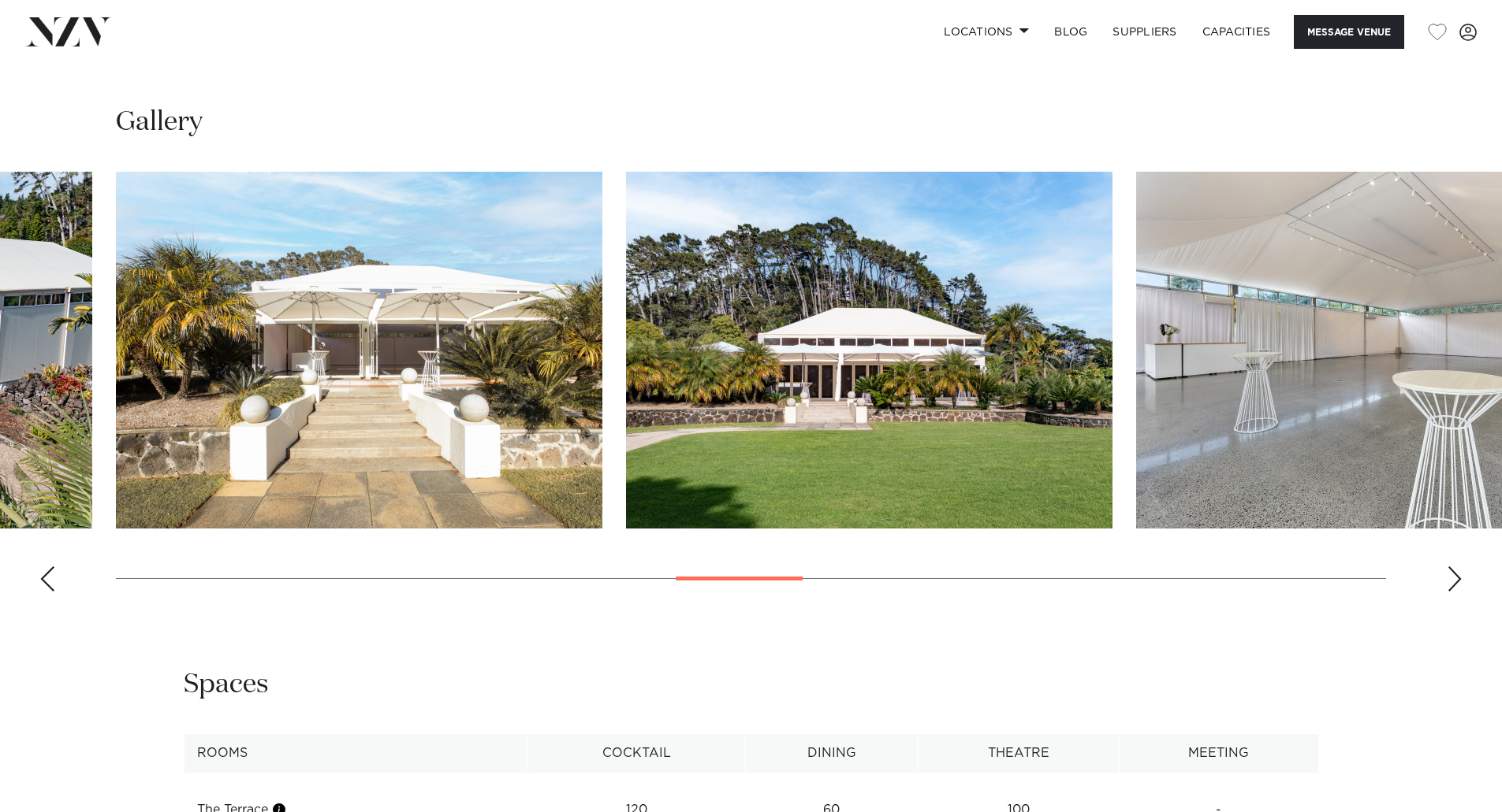
click at [1456, 578] on div "Next slide" at bounding box center [1454, 578] width 15 height 25
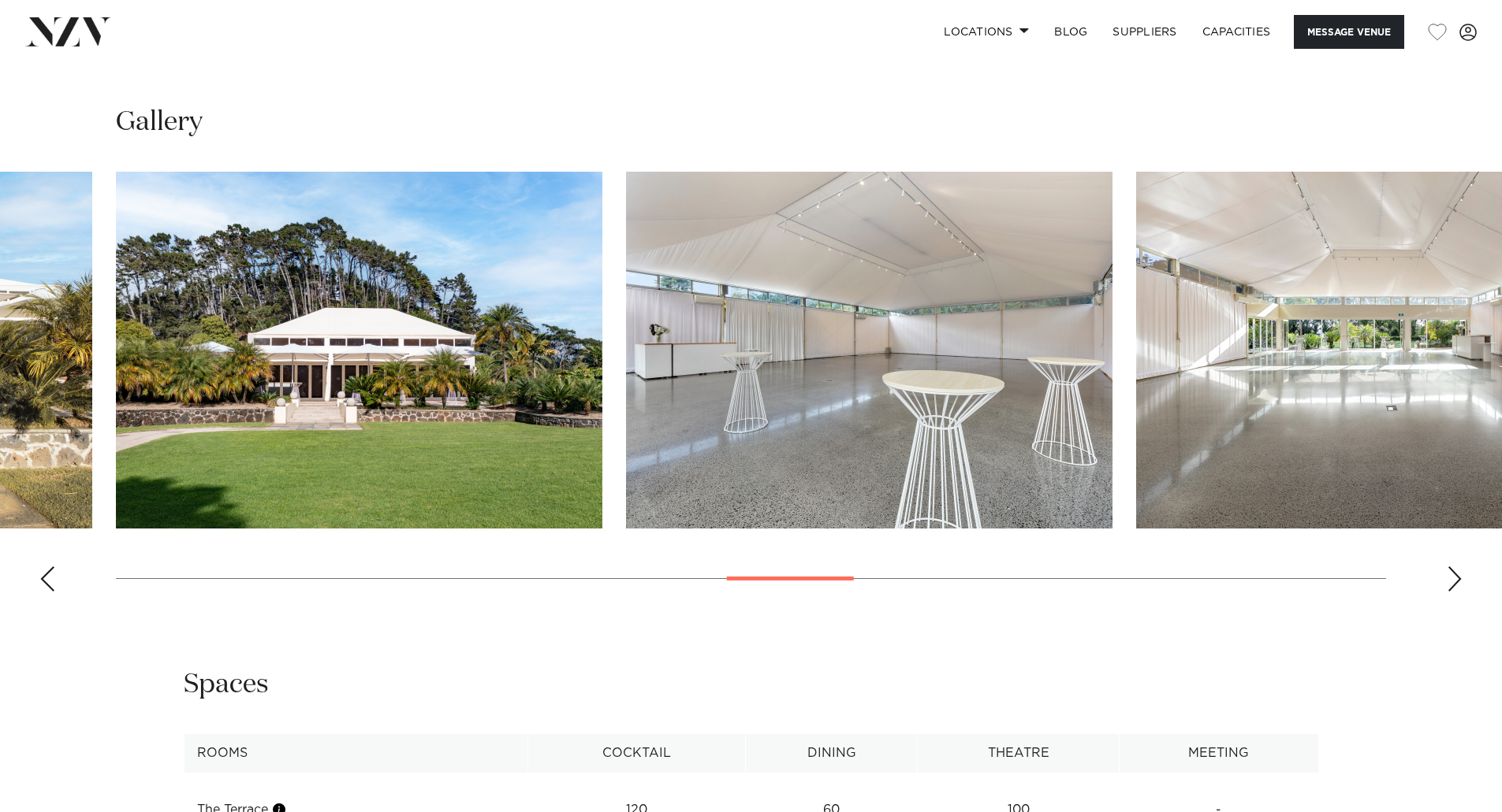
click at [1456, 578] on div "Next slide" at bounding box center [1454, 578] width 15 height 25
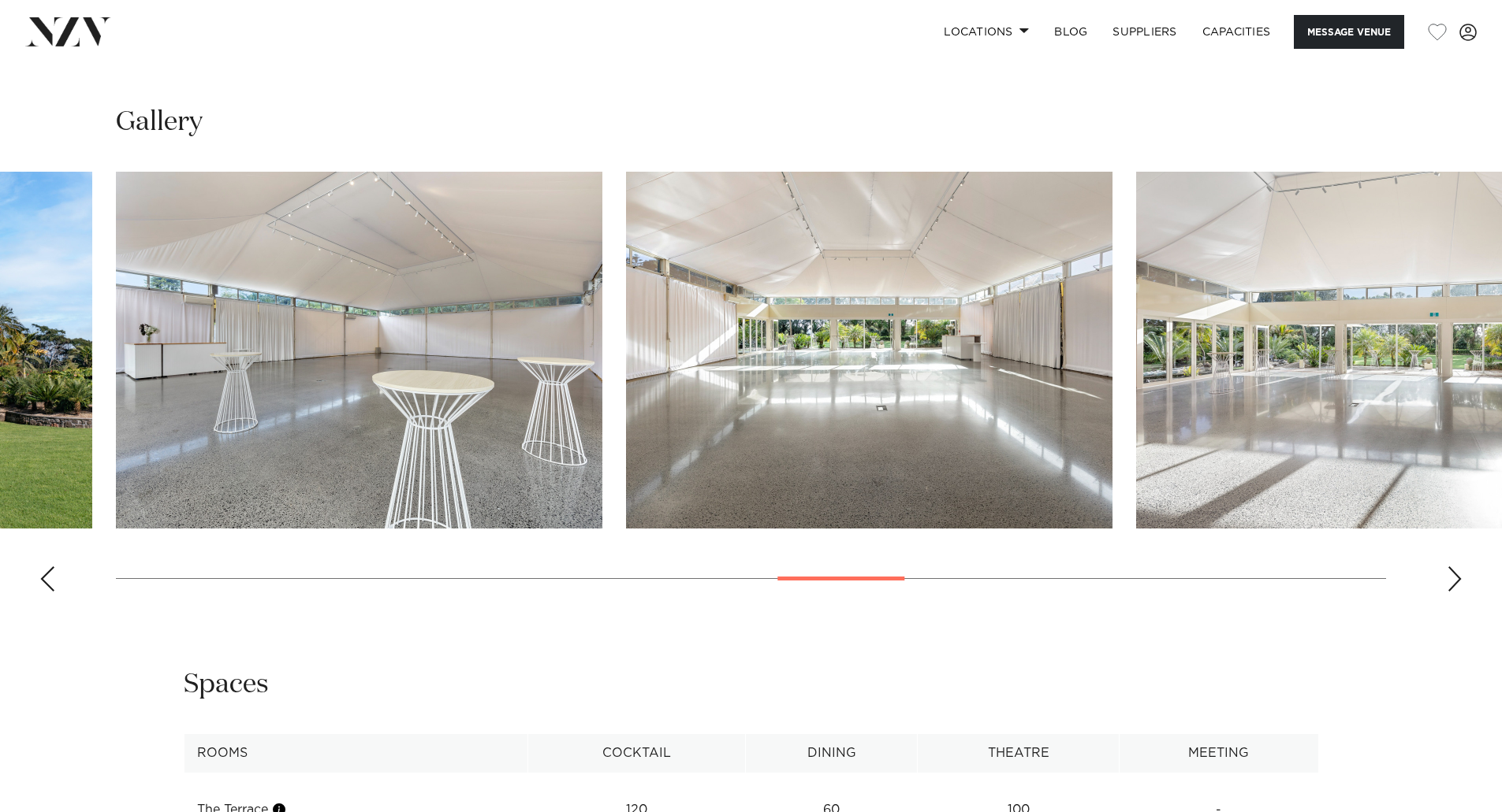
click at [1456, 578] on div "Next slide" at bounding box center [1454, 578] width 15 height 25
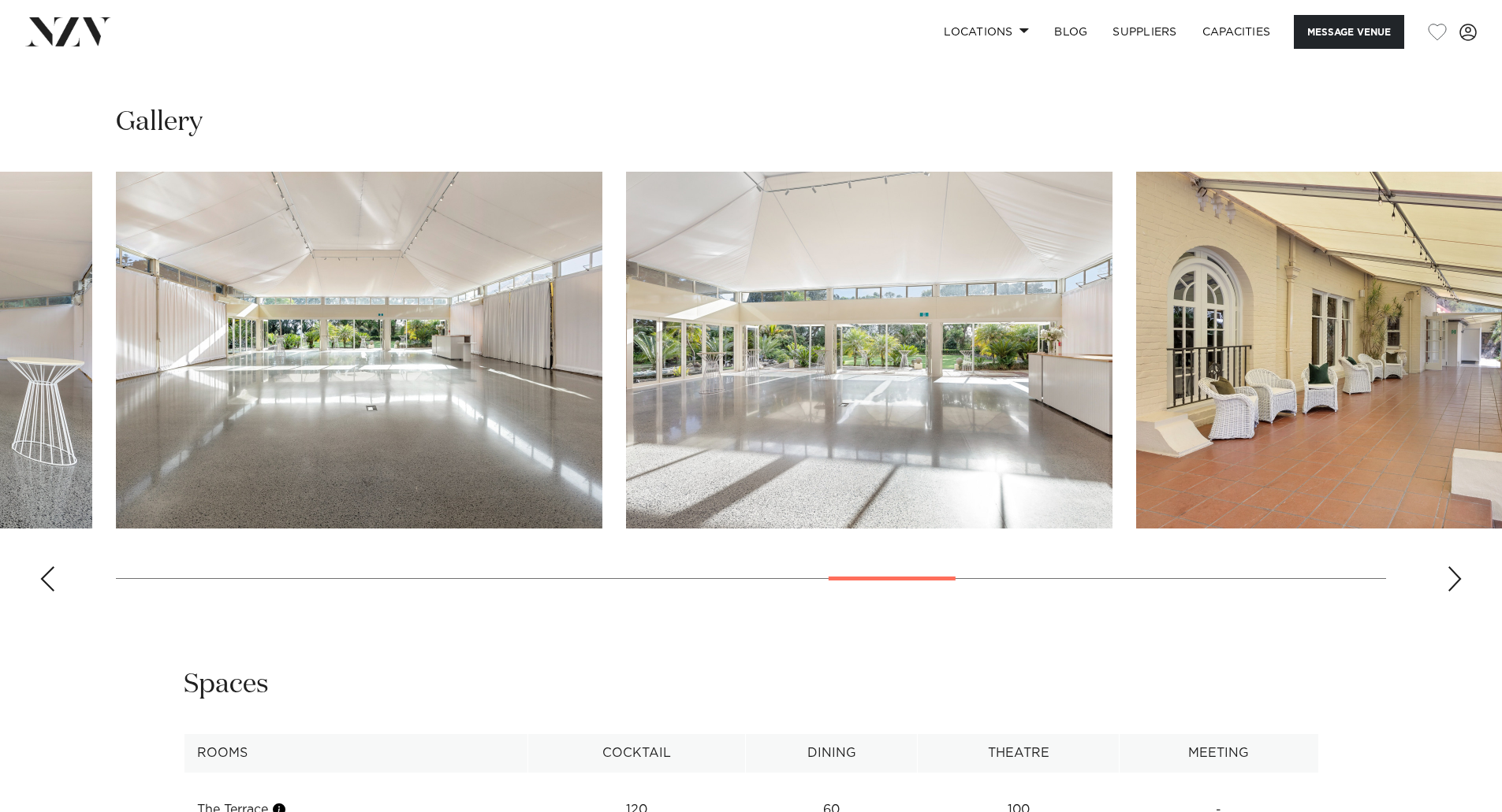
click at [1456, 578] on div "Next slide" at bounding box center [1454, 578] width 15 height 25
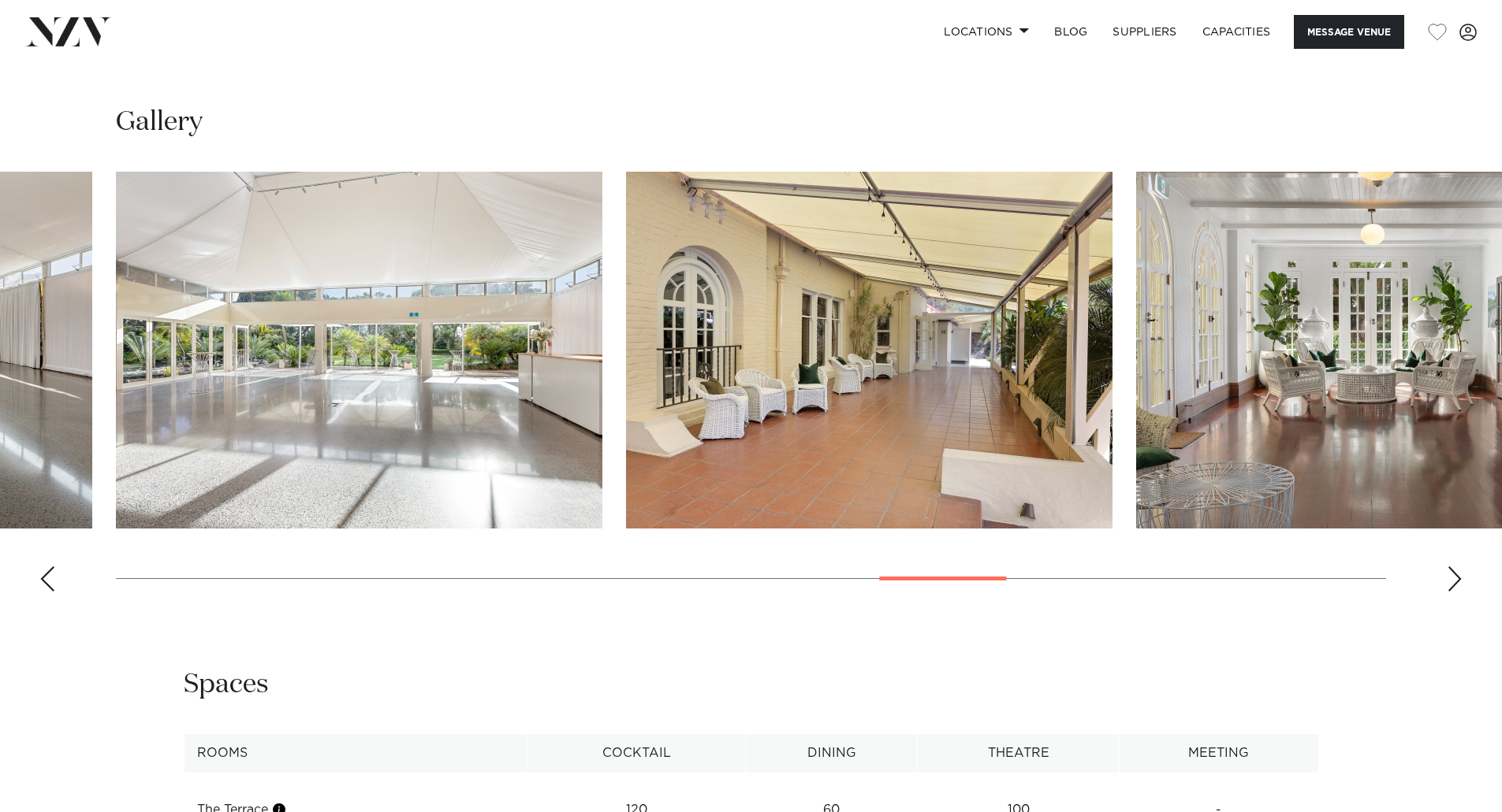
click at [1456, 579] on div "Next slide" at bounding box center [1454, 578] width 15 height 25
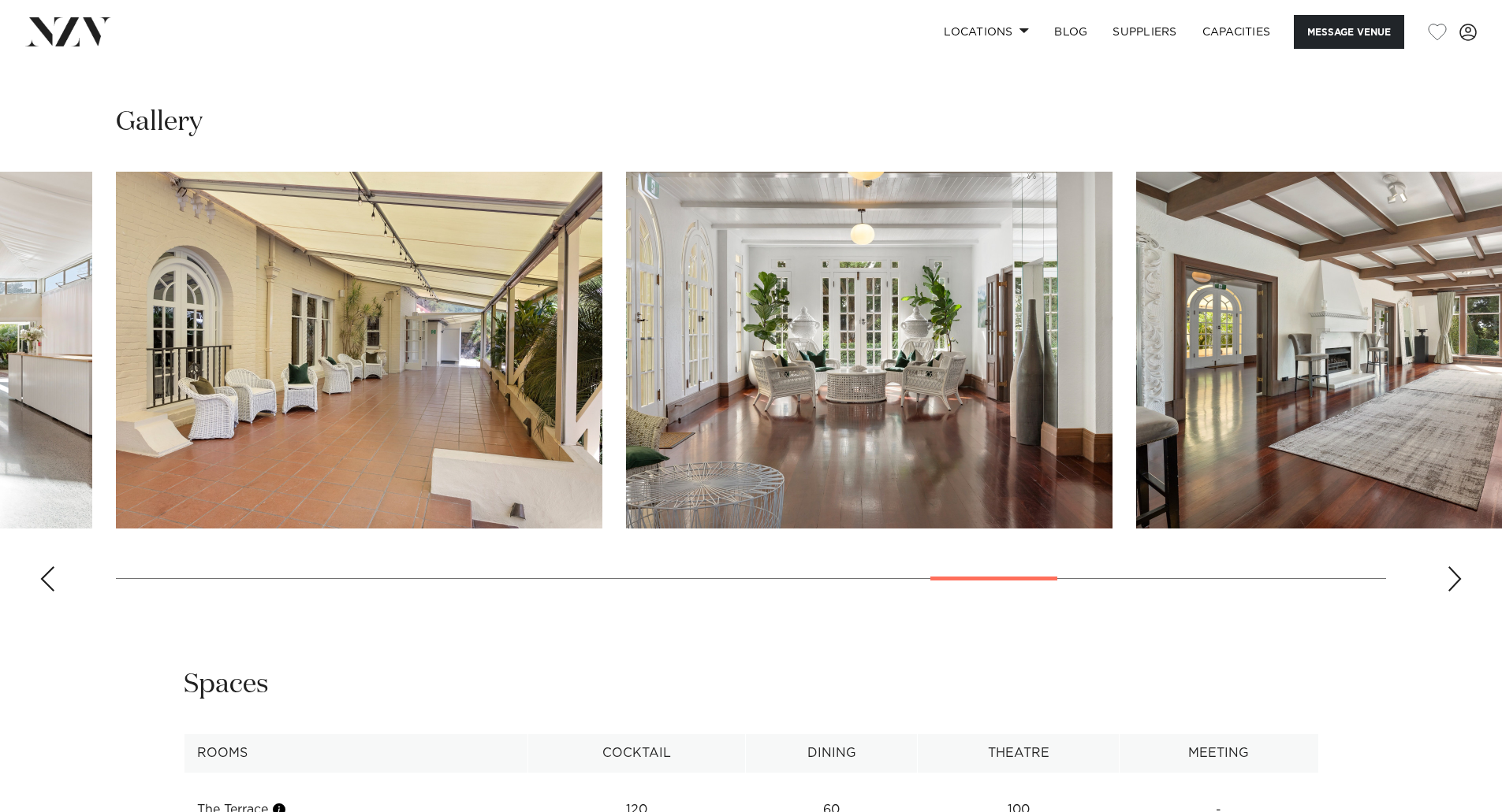
click at [1456, 579] on div "Next slide" at bounding box center [1454, 578] width 15 height 25
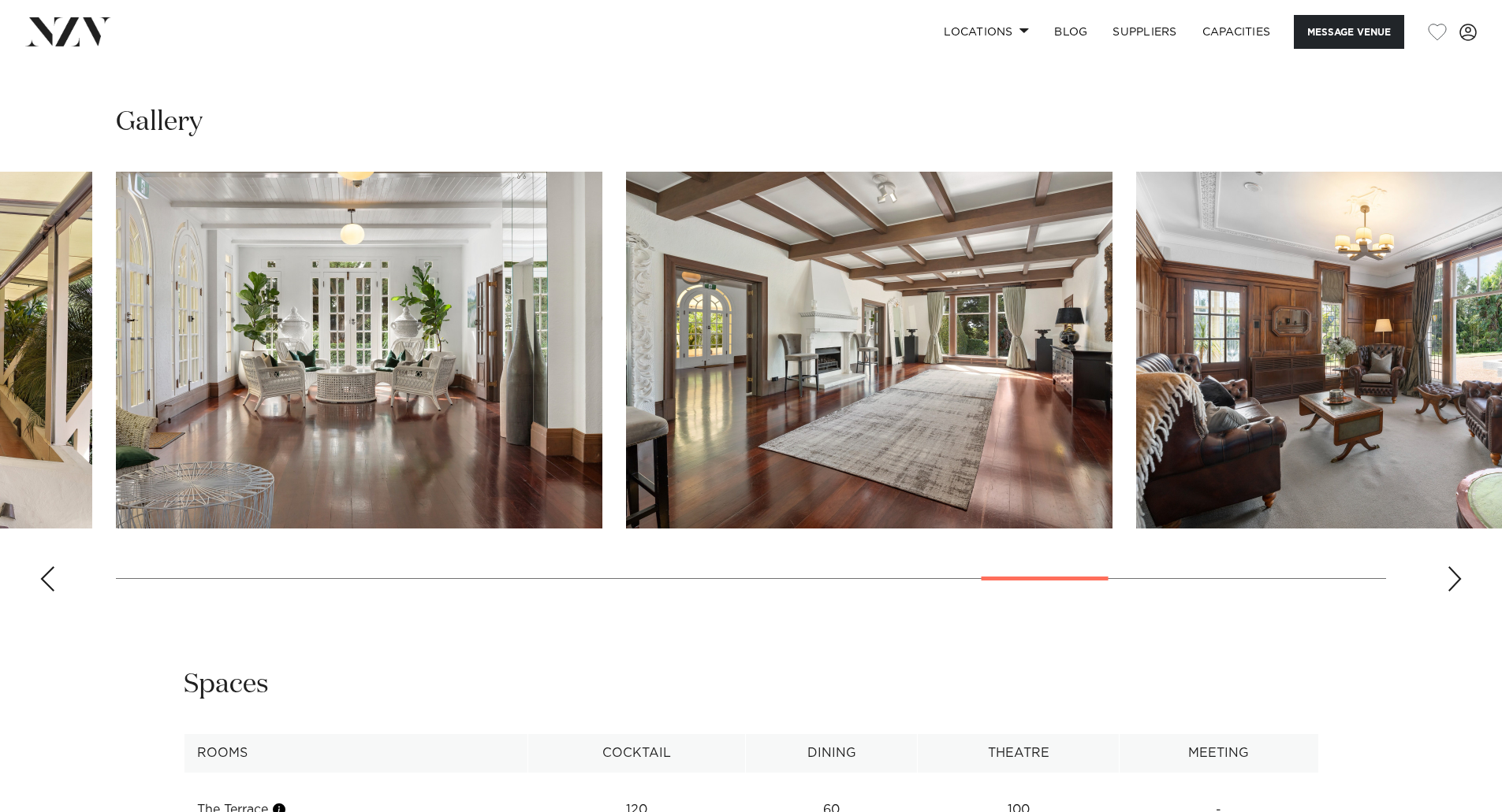
click at [1456, 579] on div "Next slide" at bounding box center [1454, 578] width 15 height 25
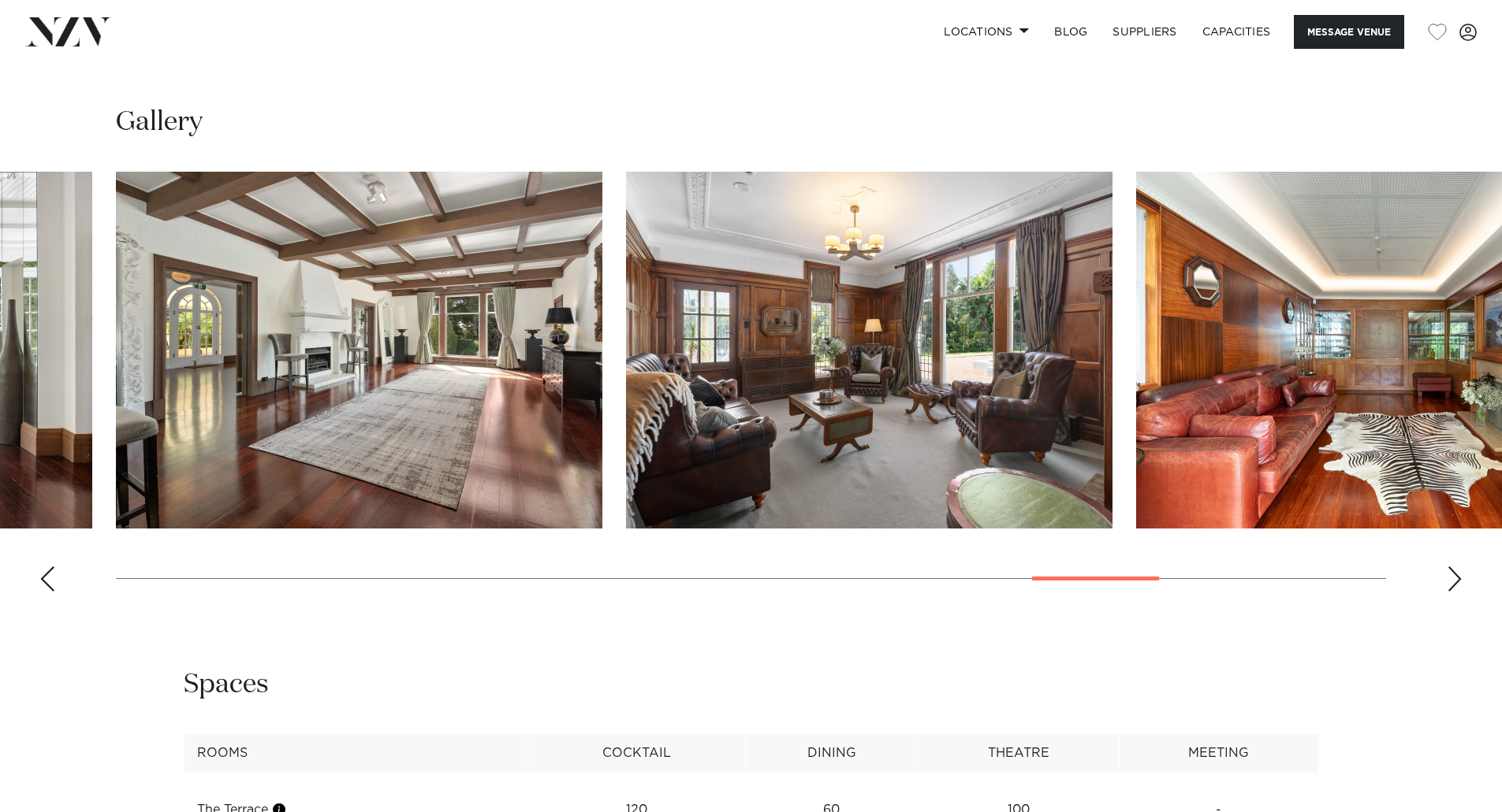
click at [1456, 579] on div "Next slide" at bounding box center [1454, 578] width 15 height 25
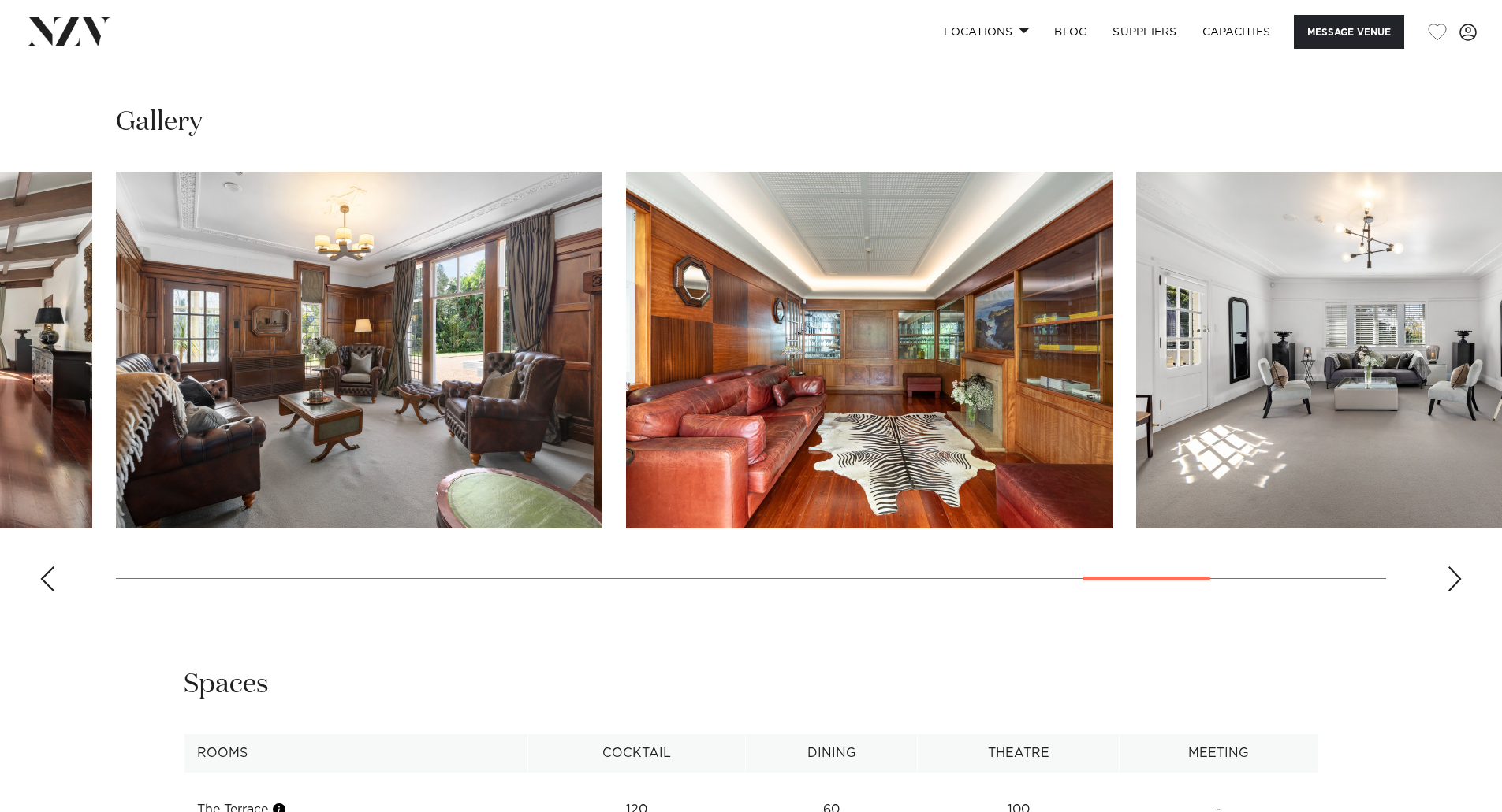
click at [1456, 579] on div "Next slide" at bounding box center [1454, 578] width 15 height 25
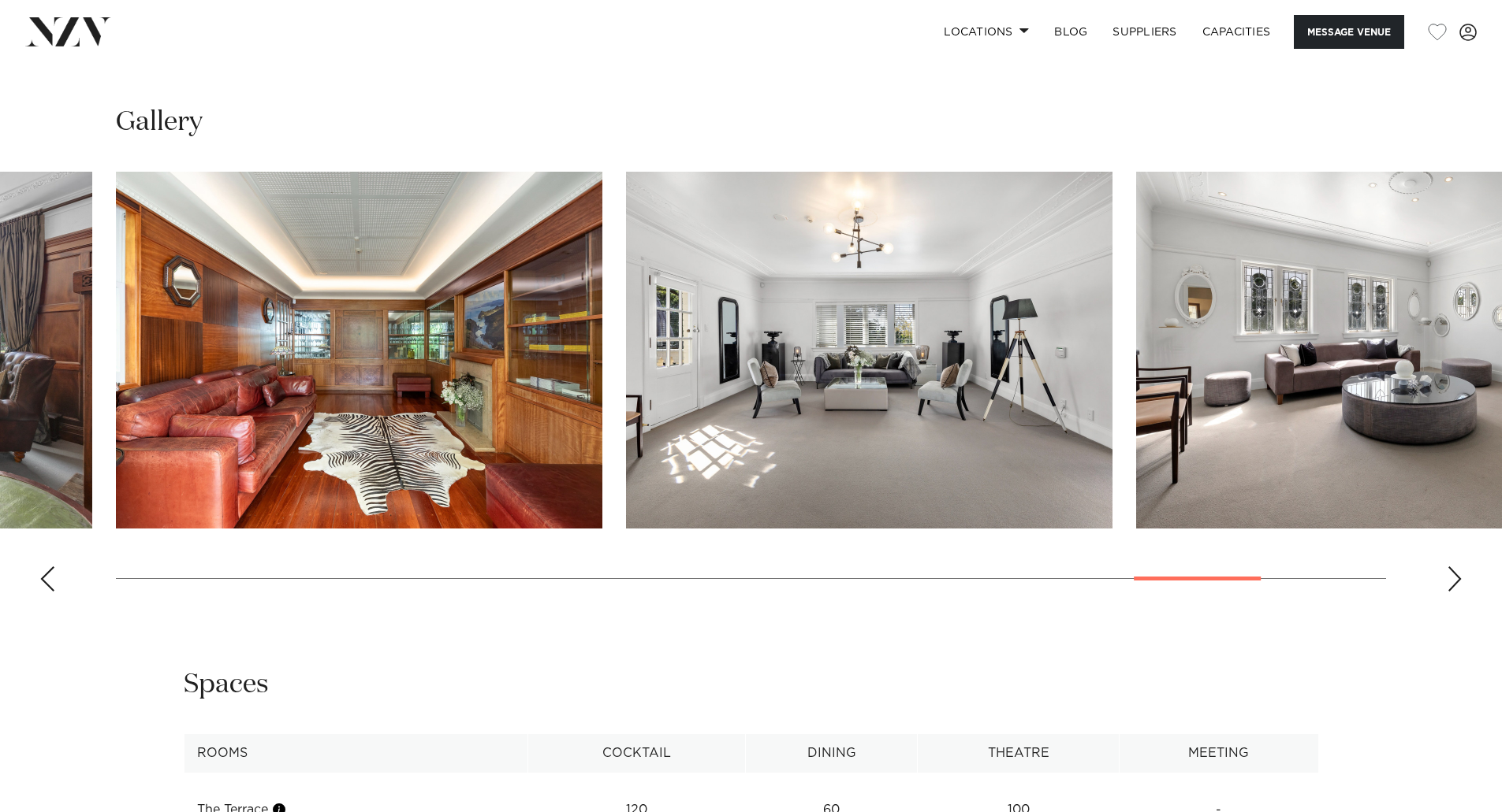
click at [1456, 579] on div "Next slide" at bounding box center [1454, 578] width 15 height 25
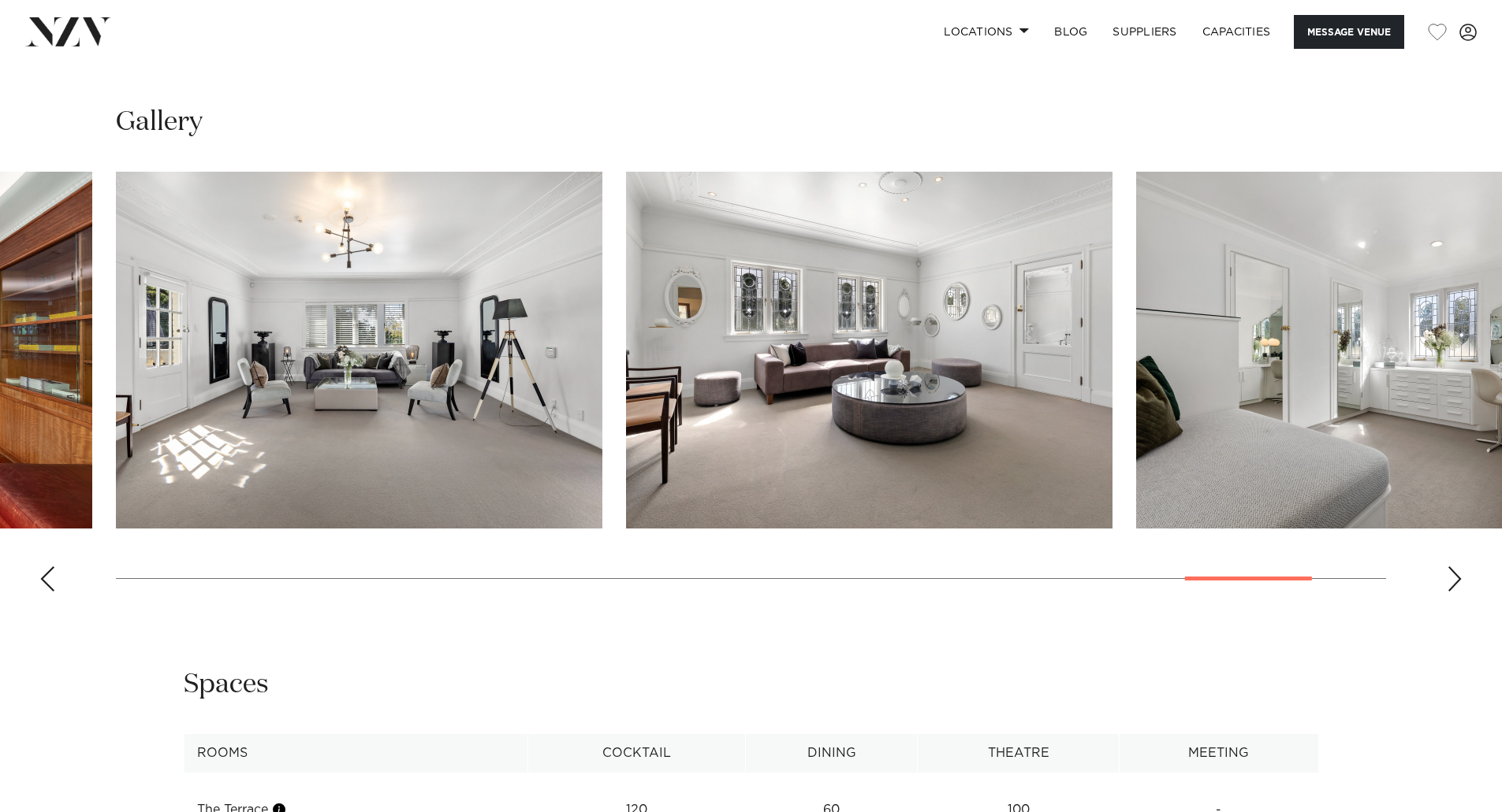
click at [1456, 579] on div "Next slide" at bounding box center [1454, 578] width 15 height 25
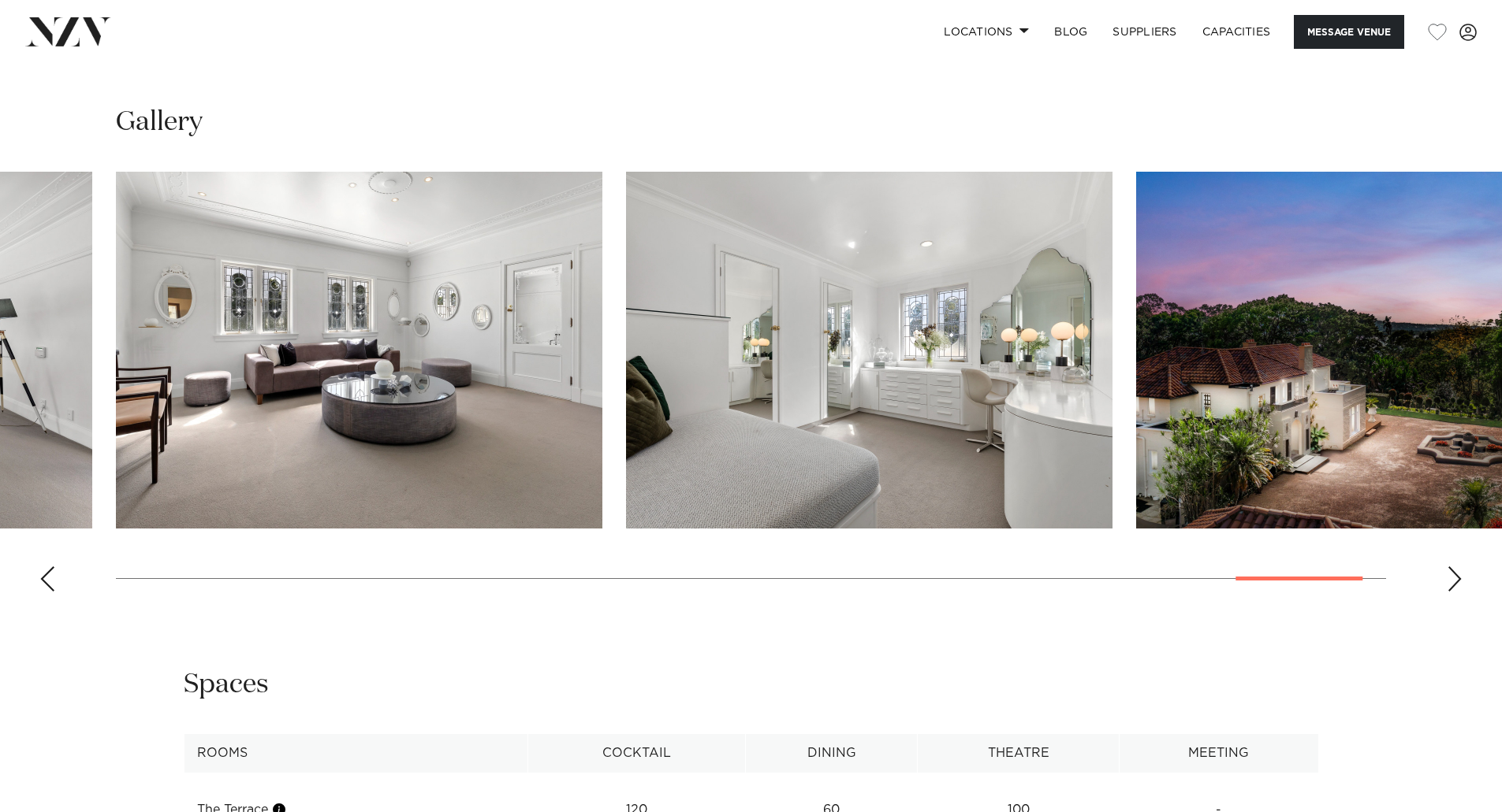
click at [1456, 579] on div "Next slide" at bounding box center [1454, 578] width 15 height 25
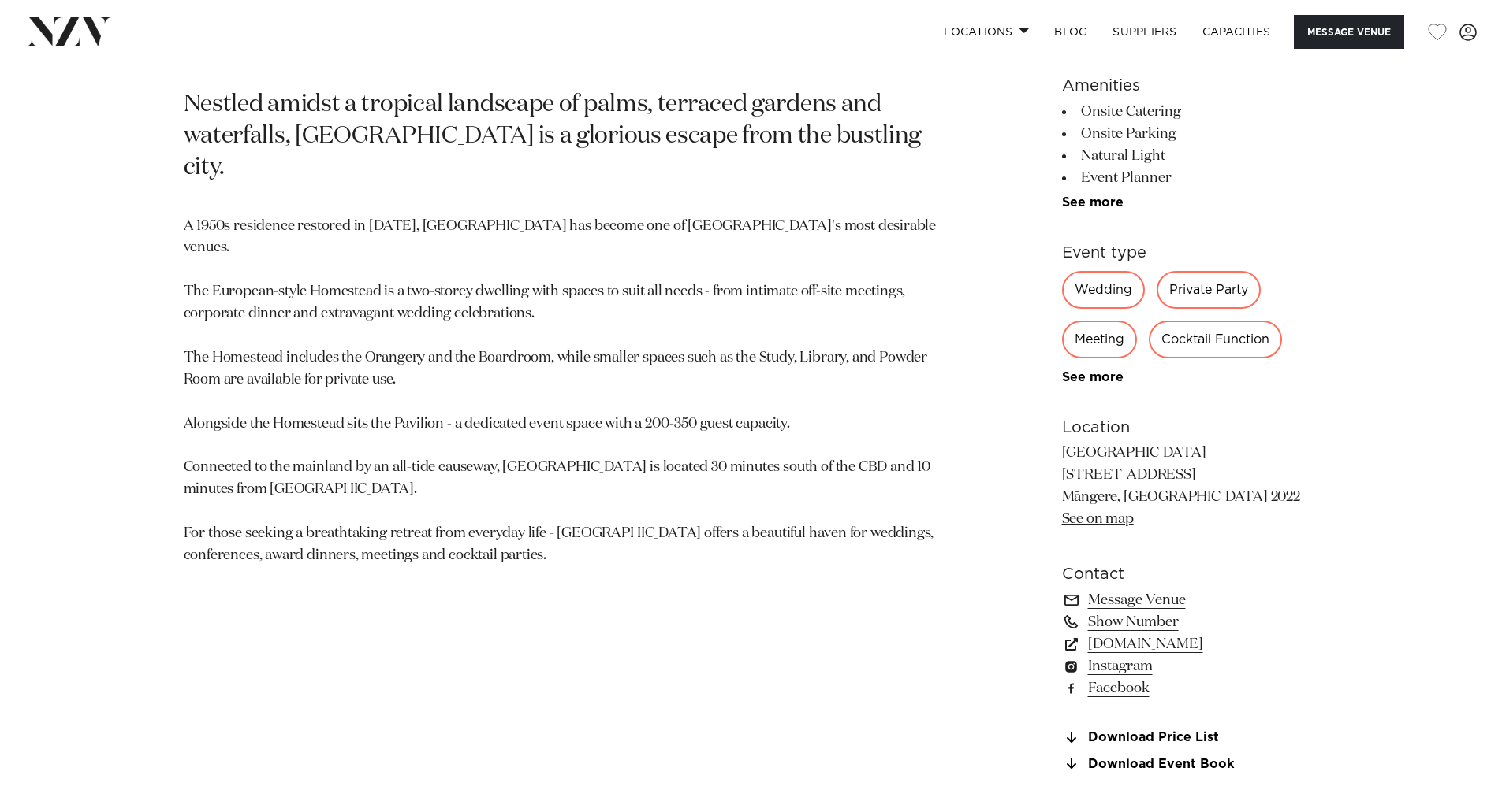
scroll to position [1024, 0]
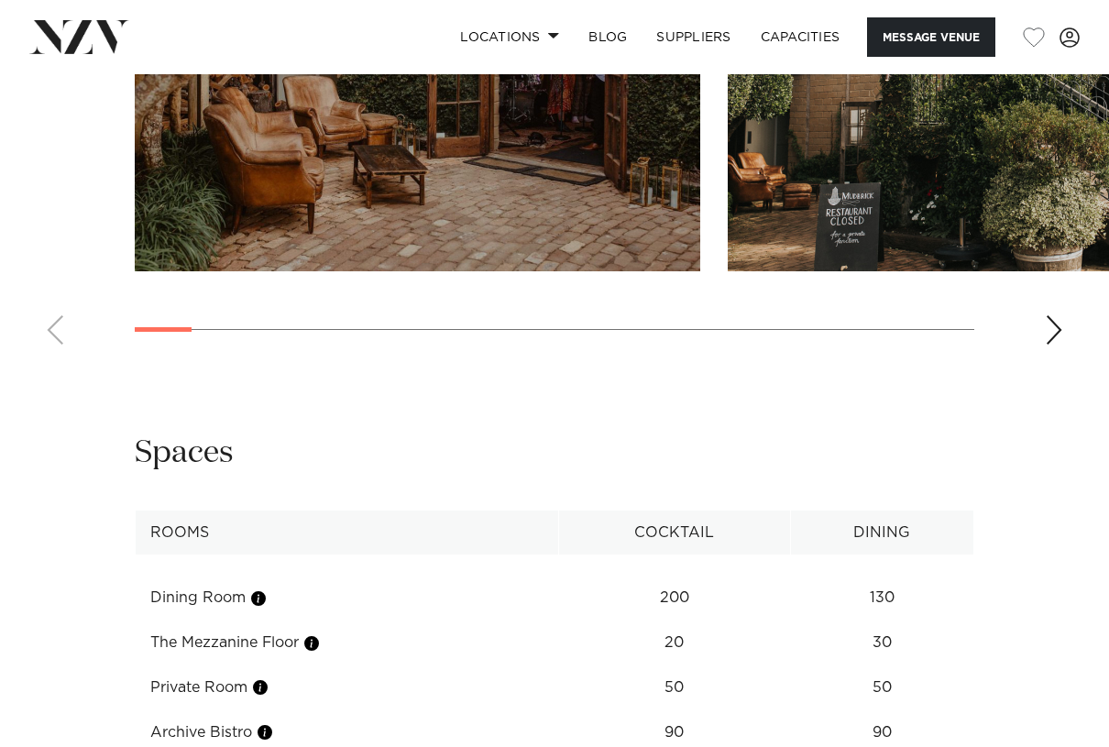
scroll to position [1650, 0]
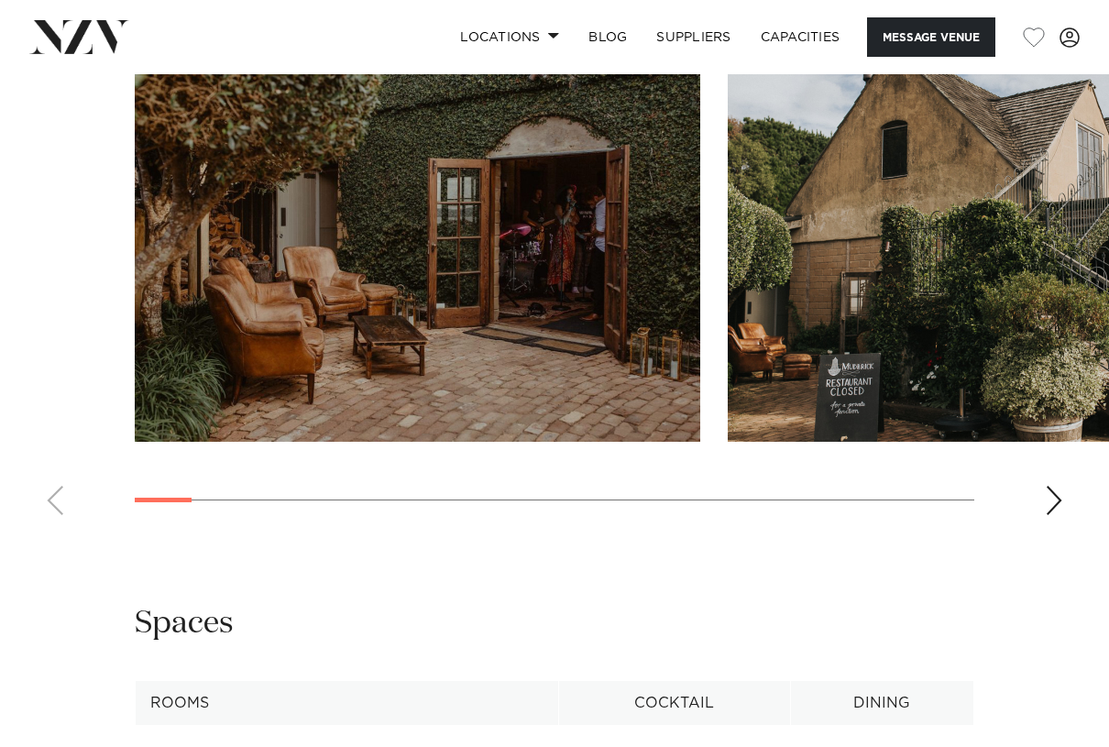
click at [1059, 497] on div "Next slide" at bounding box center [1054, 500] width 18 height 29
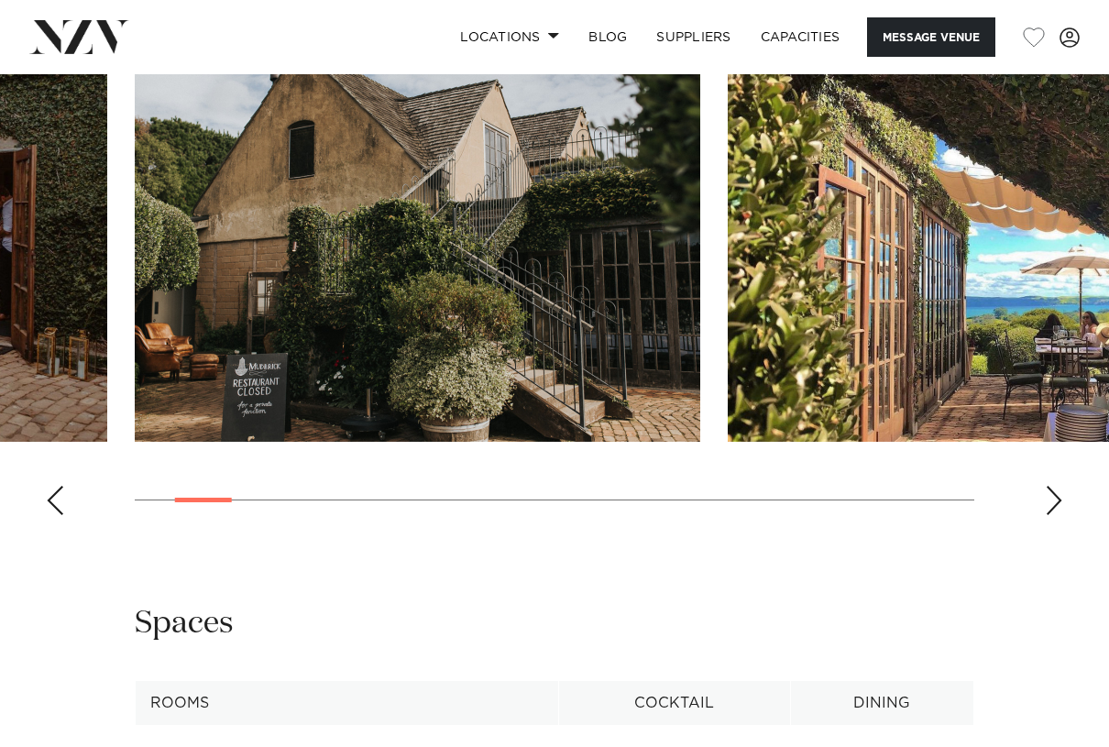
click at [1059, 497] on div "Next slide" at bounding box center [1054, 500] width 18 height 29
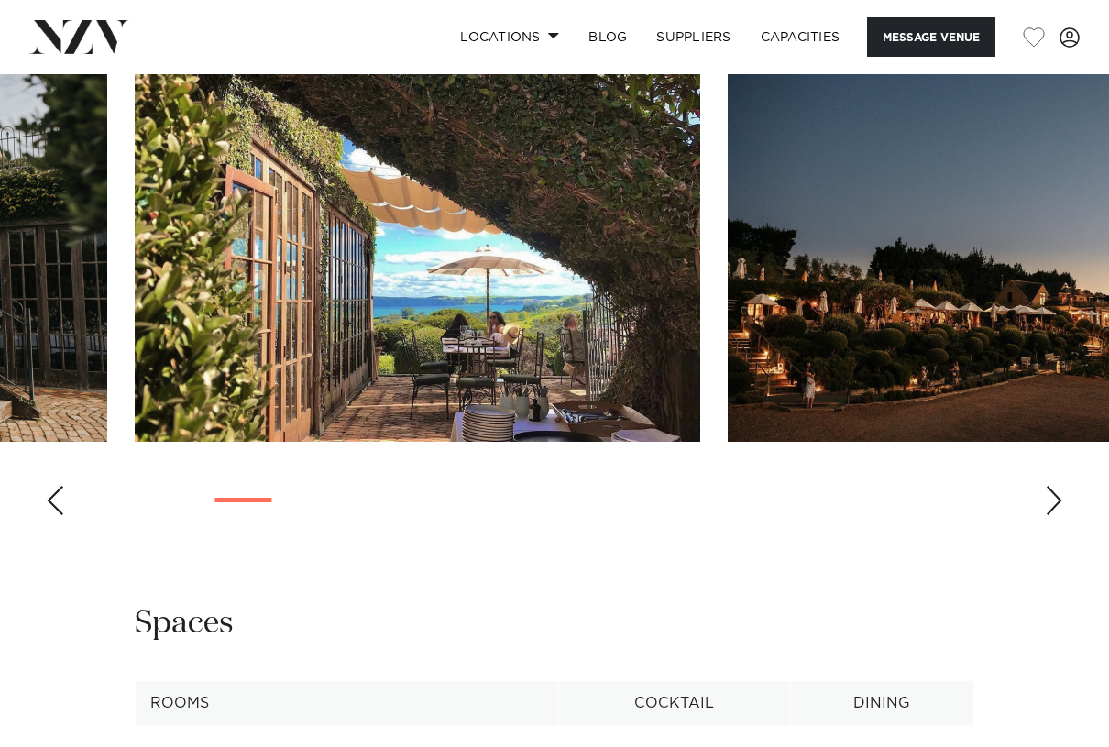
click at [1059, 497] on div "Next slide" at bounding box center [1054, 500] width 18 height 29
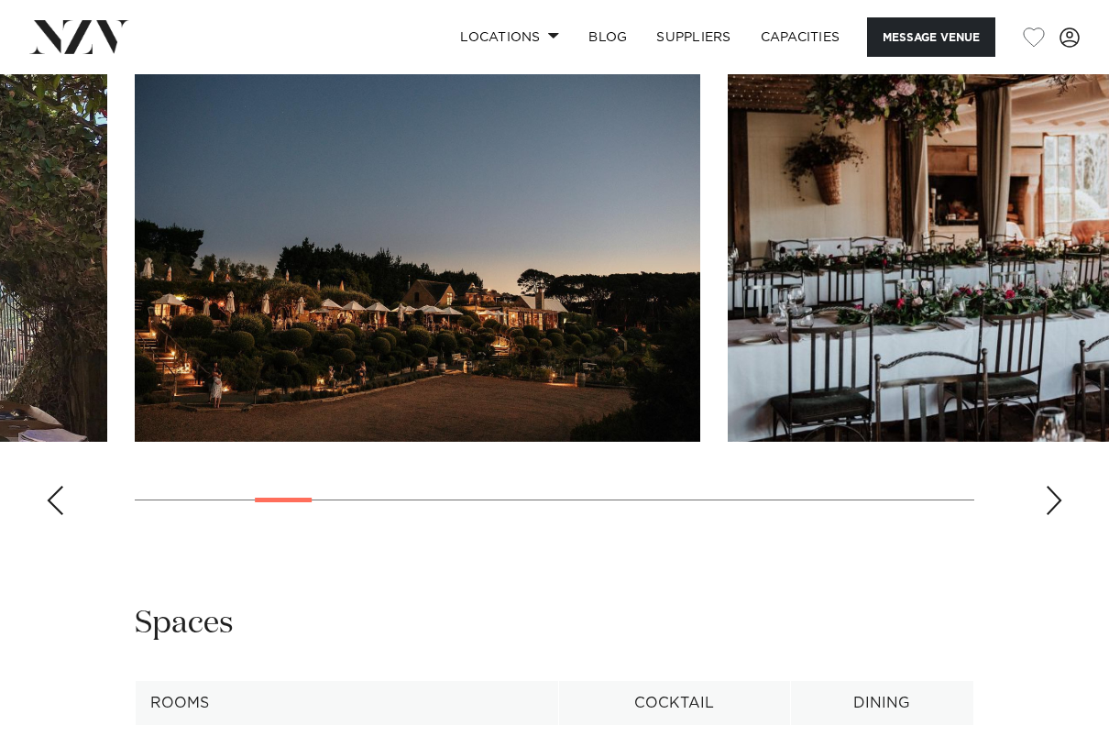
click at [1059, 497] on div "Next slide" at bounding box center [1054, 500] width 18 height 29
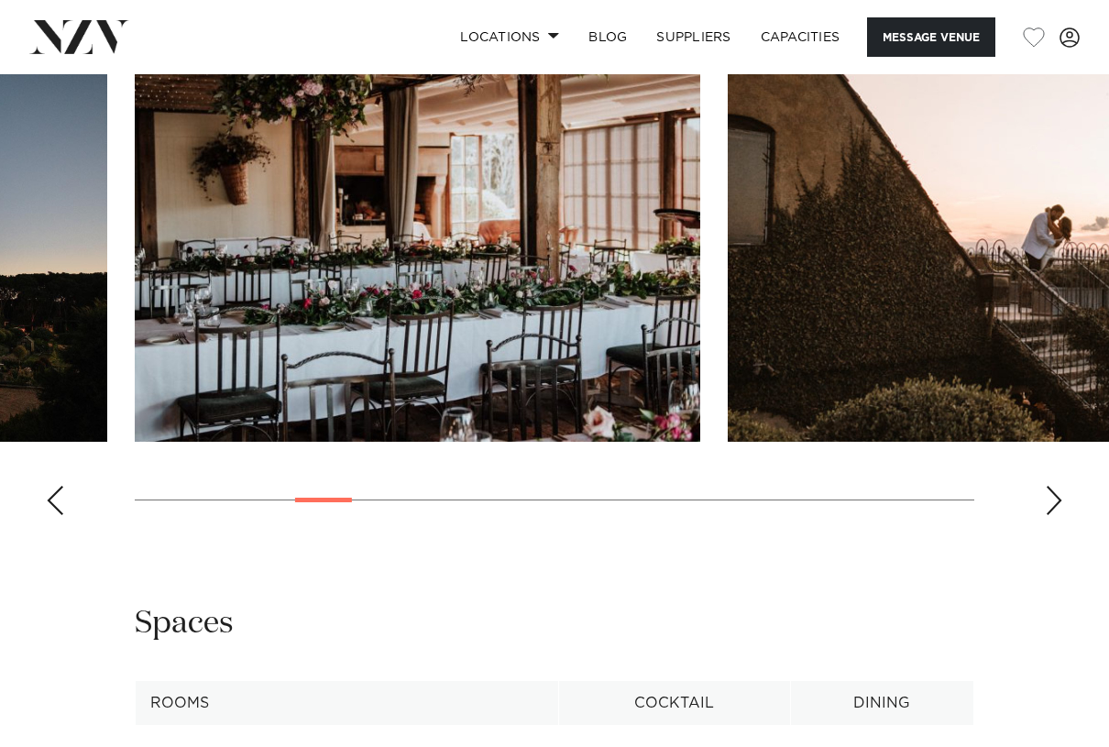
click at [1059, 497] on div "Next slide" at bounding box center [1054, 500] width 18 height 29
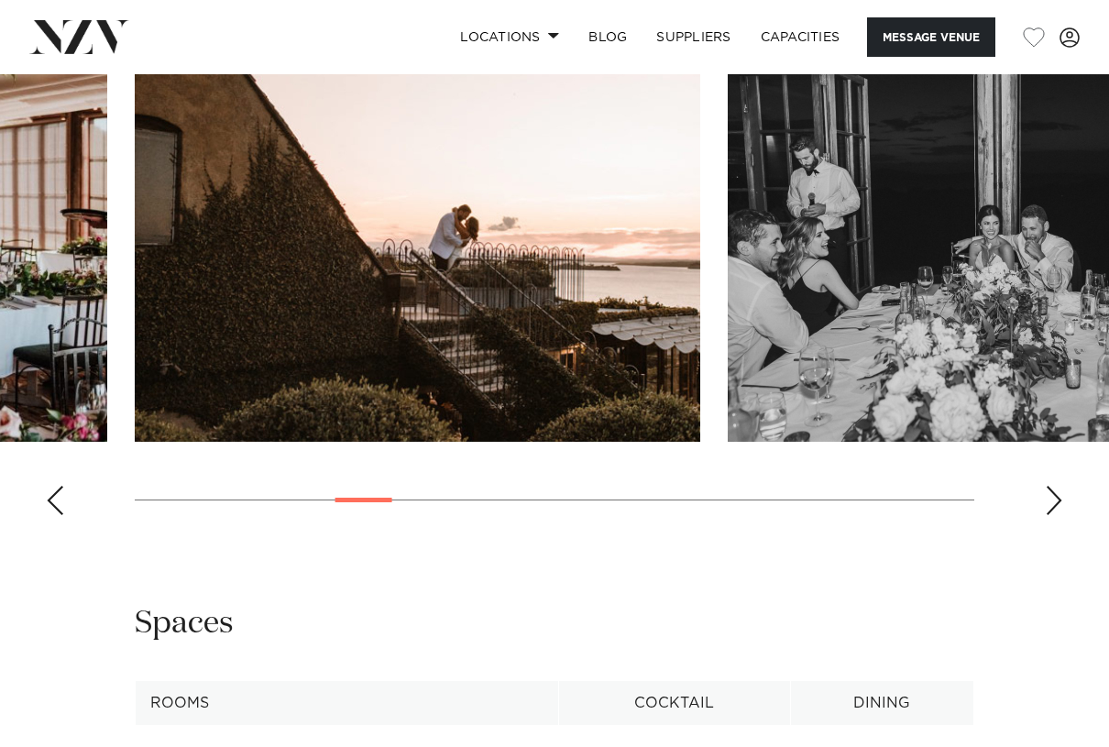
click at [1059, 497] on div "Next slide" at bounding box center [1054, 500] width 18 height 29
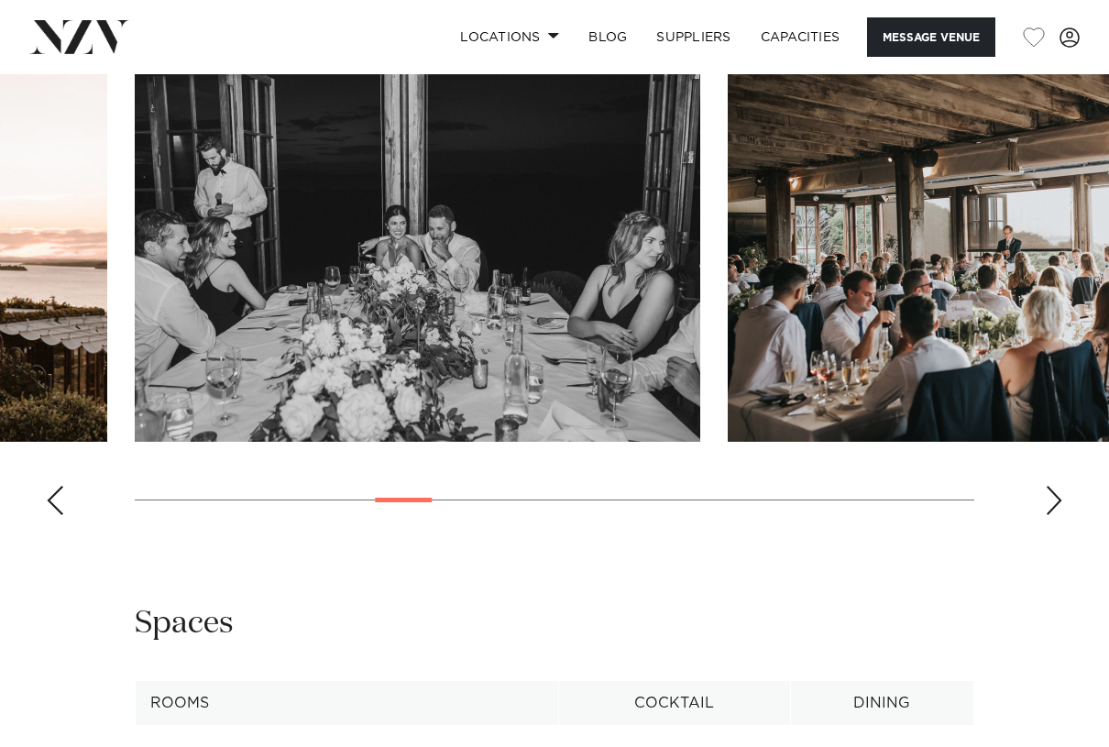
click at [1059, 497] on div "Next slide" at bounding box center [1054, 500] width 18 height 29
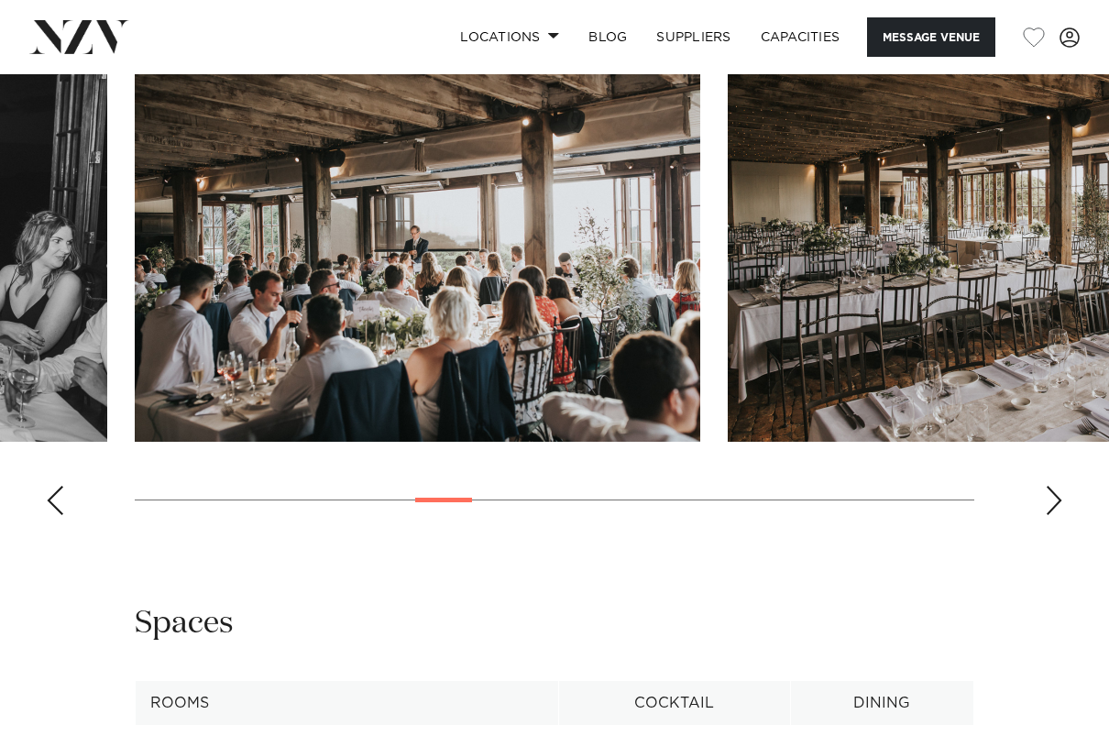
click at [1059, 497] on div "Next slide" at bounding box center [1054, 500] width 18 height 29
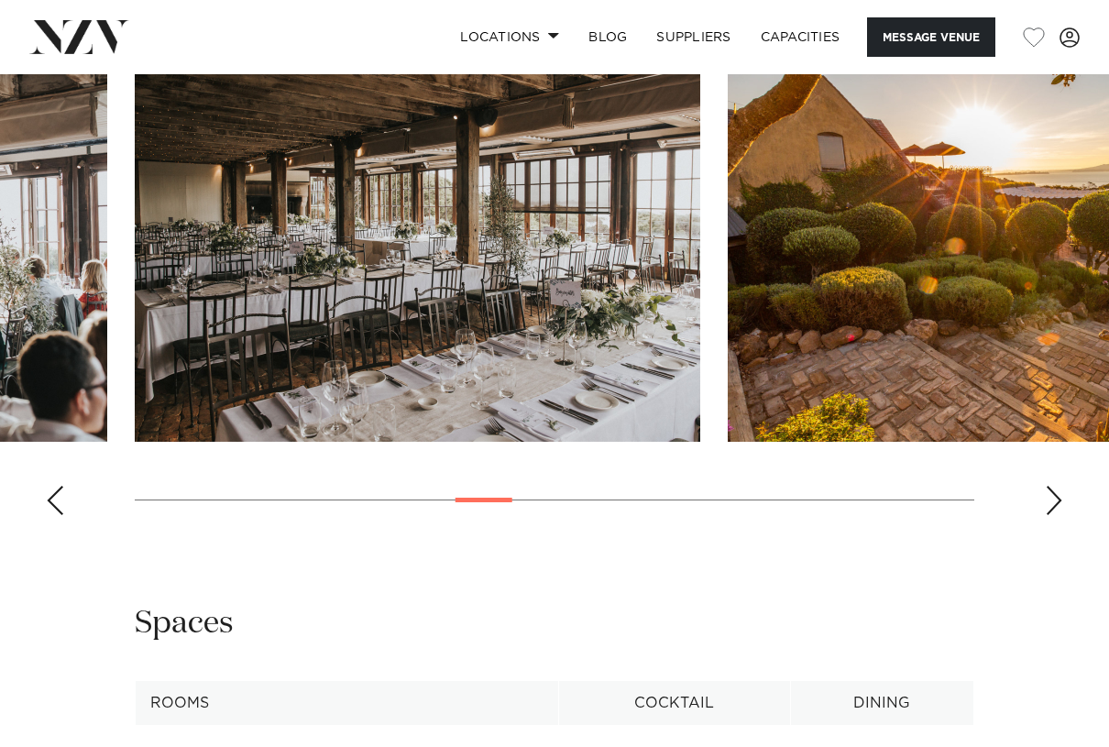
click at [1059, 497] on div "Next slide" at bounding box center [1054, 500] width 18 height 29
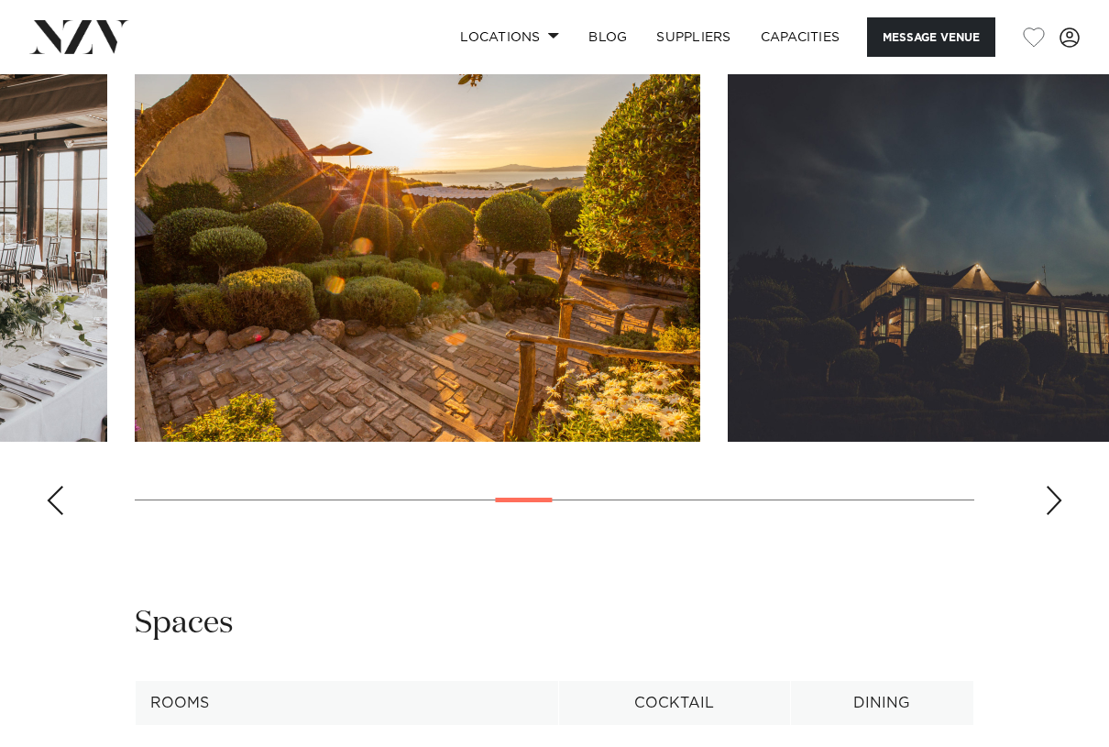
click at [1059, 497] on div "Next slide" at bounding box center [1054, 500] width 18 height 29
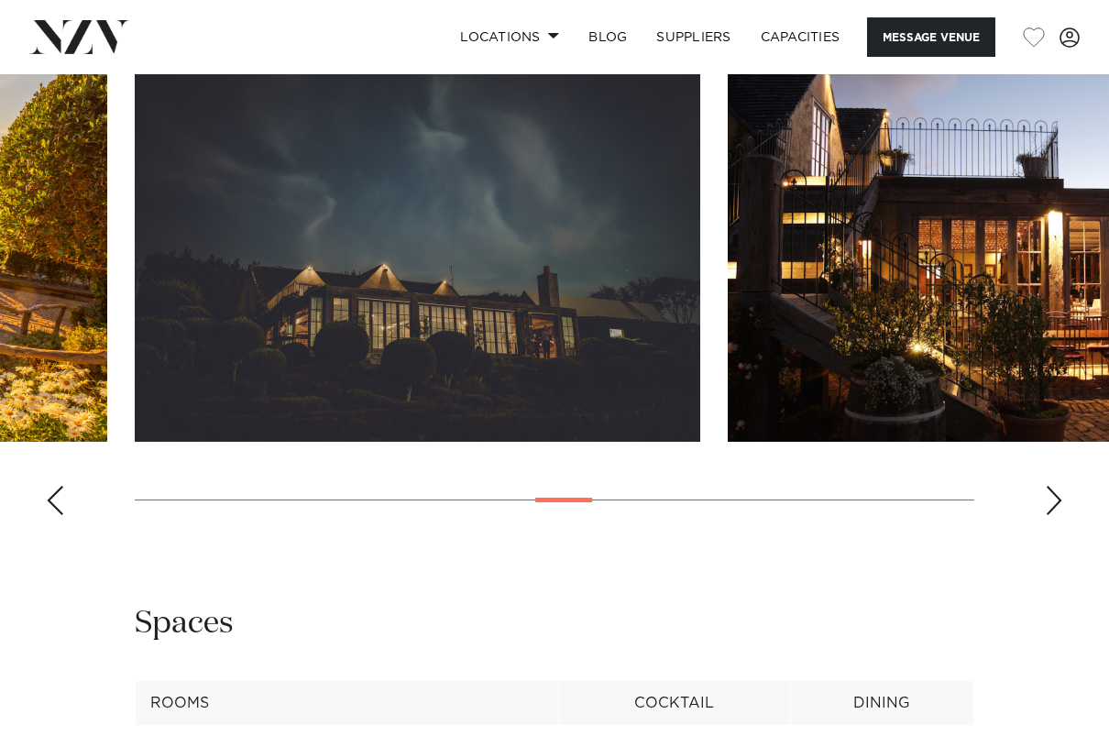
click at [1059, 497] on div "Next slide" at bounding box center [1054, 500] width 18 height 29
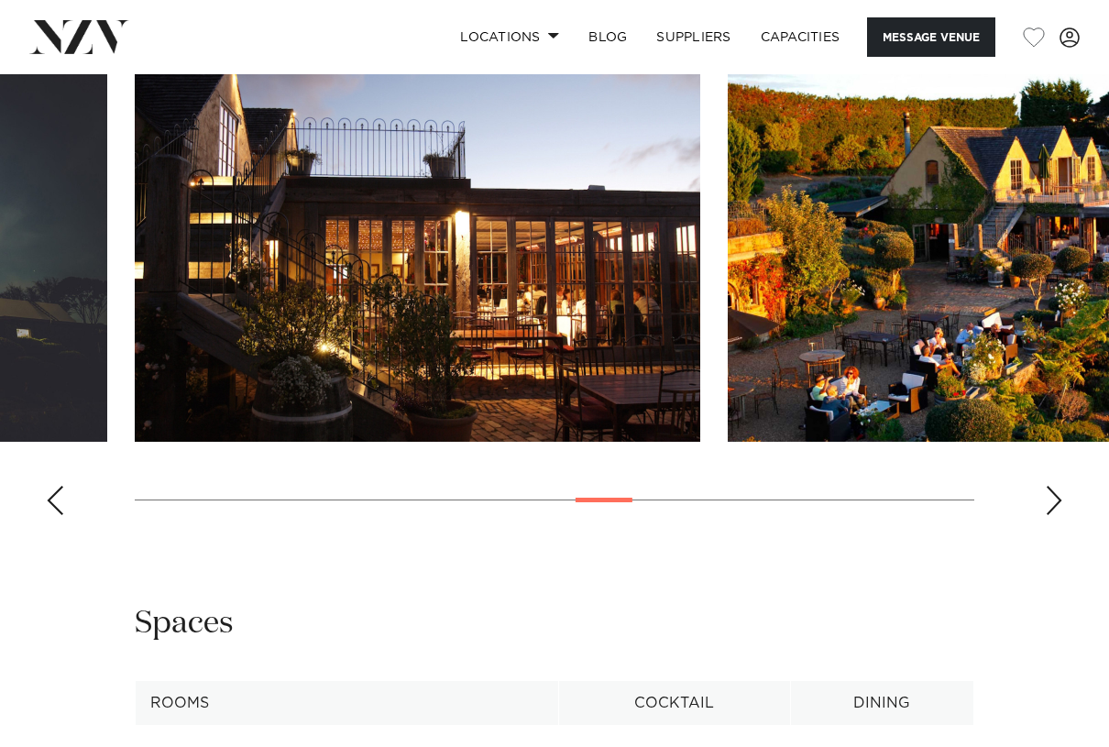
click at [1059, 497] on div "Next slide" at bounding box center [1054, 500] width 18 height 29
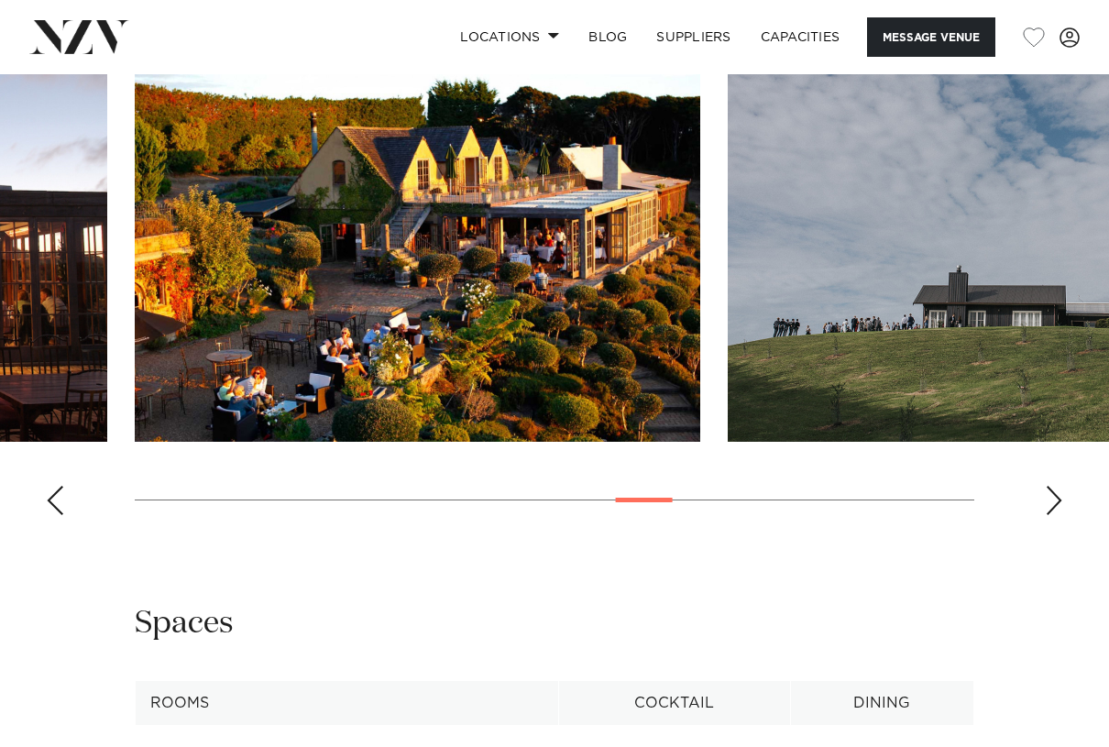
click at [1059, 497] on div "Next slide" at bounding box center [1054, 500] width 18 height 29
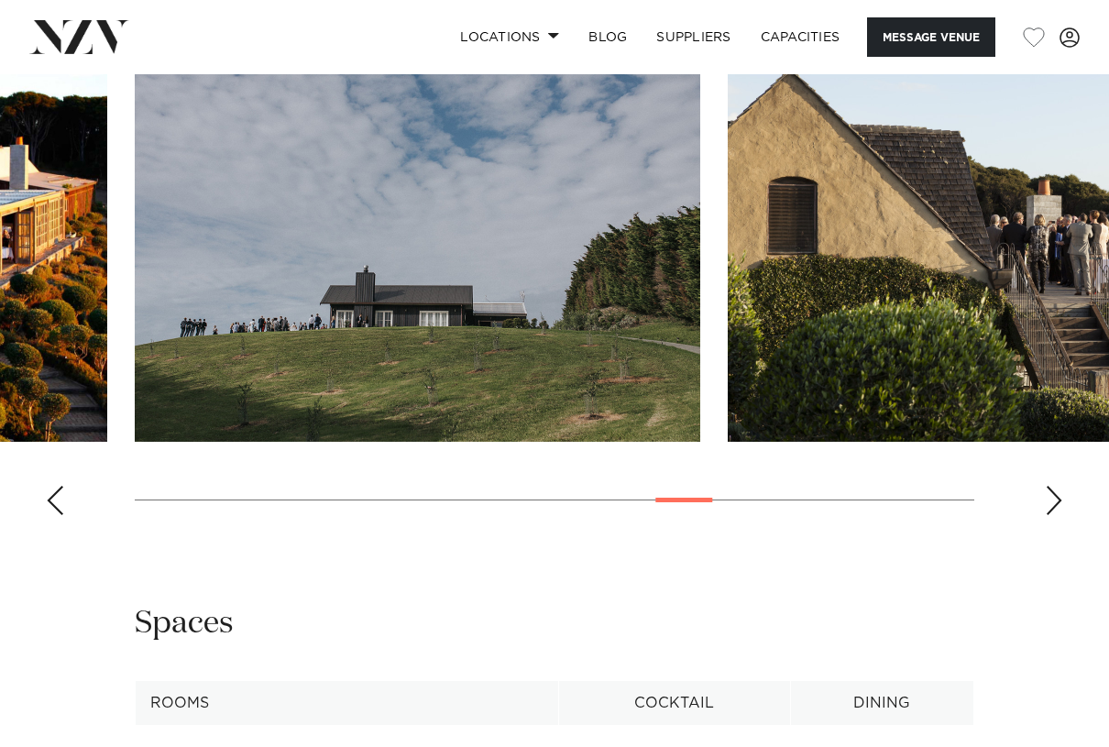
click at [1059, 497] on div "Next slide" at bounding box center [1054, 500] width 18 height 29
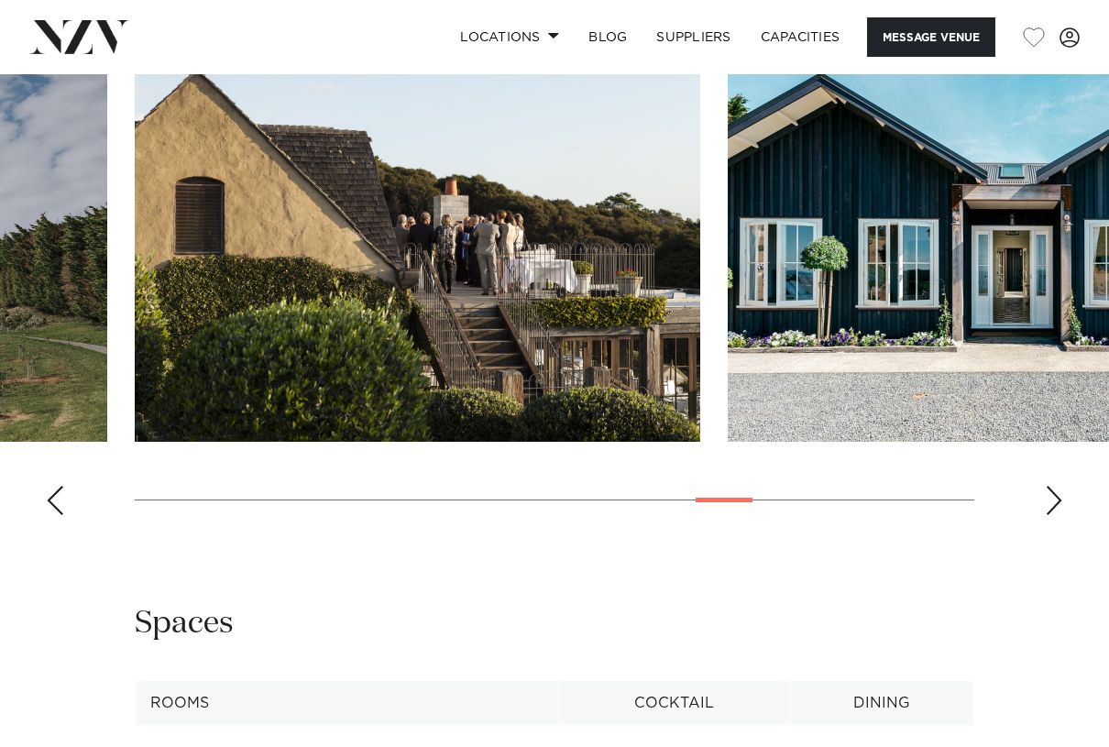
click at [1059, 497] on div "Next slide" at bounding box center [1054, 500] width 18 height 29
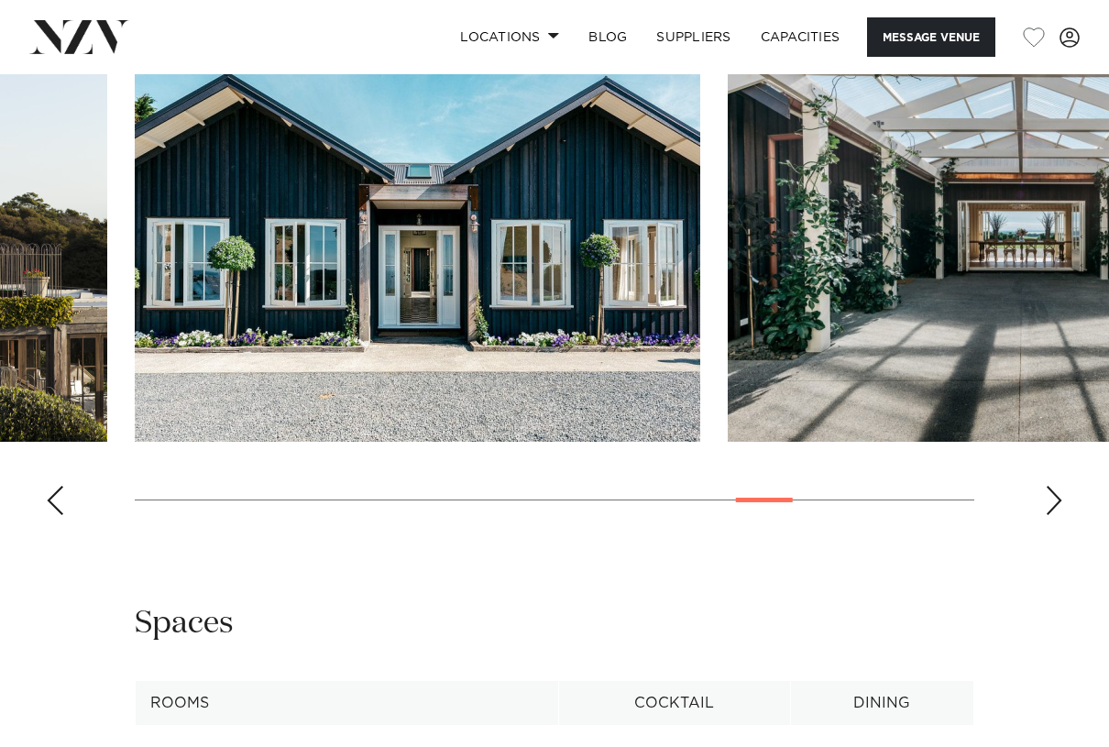
click at [1059, 497] on div "Next slide" at bounding box center [1054, 500] width 18 height 29
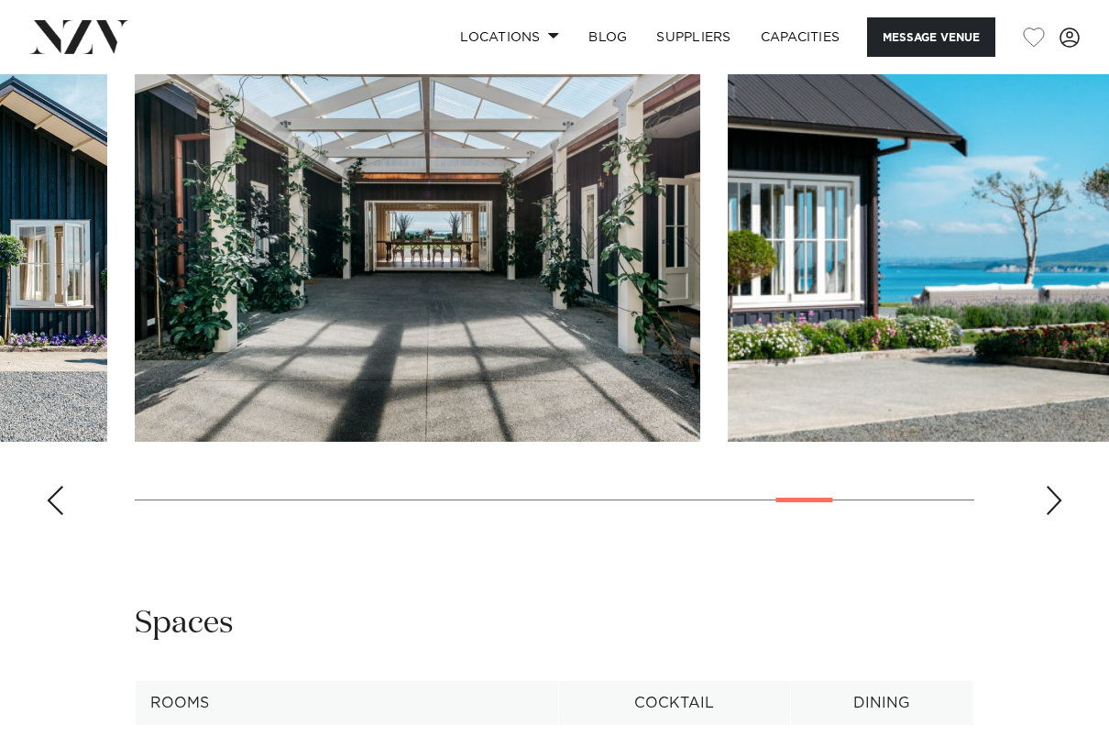
click at [1059, 497] on div "Next slide" at bounding box center [1054, 500] width 18 height 29
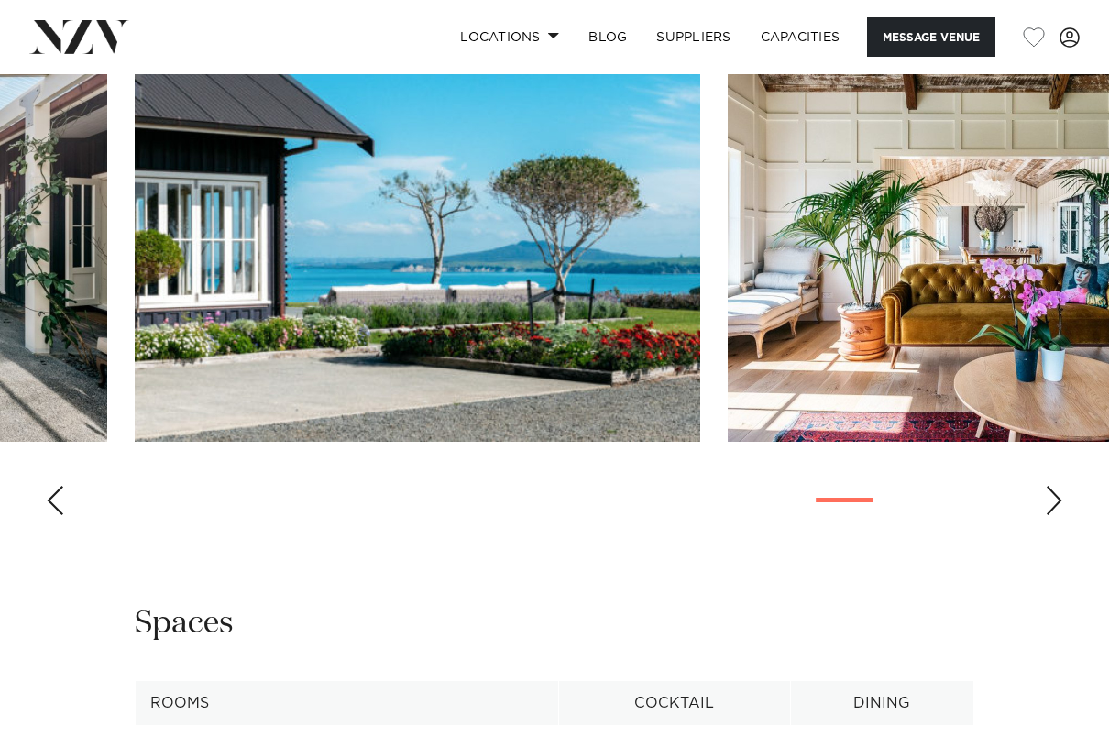
click at [1059, 497] on div "Next slide" at bounding box center [1054, 500] width 18 height 29
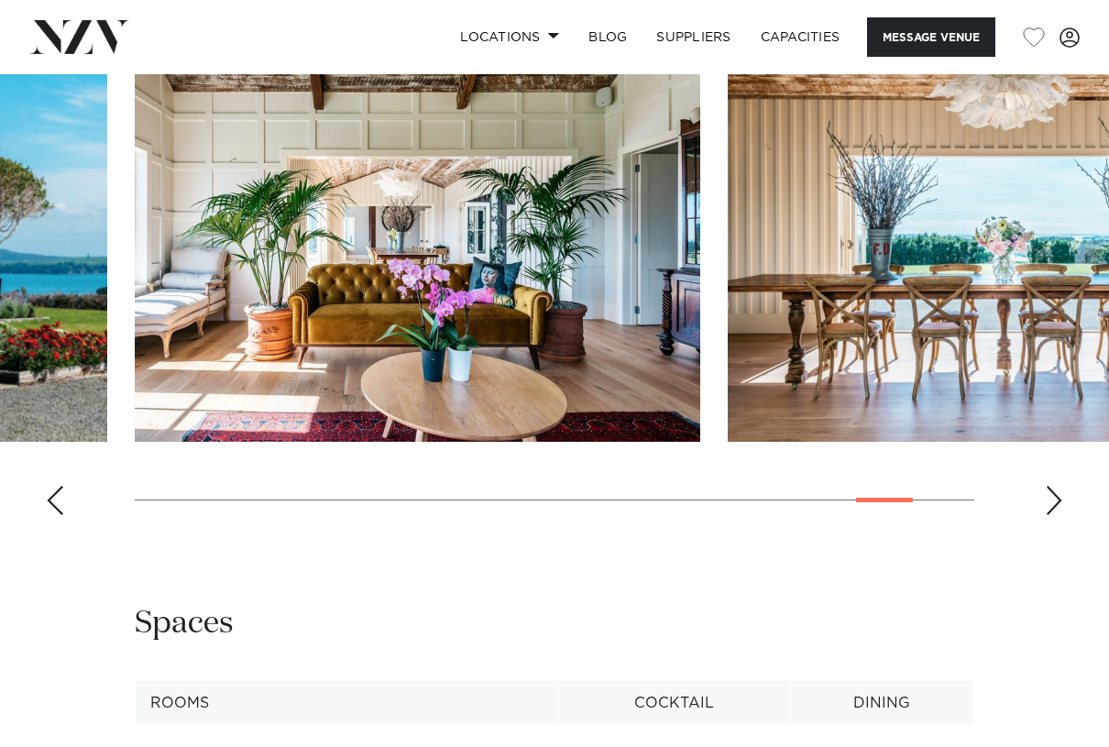
click at [1059, 497] on div "Next slide" at bounding box center [1054, 500] width 18 height 29
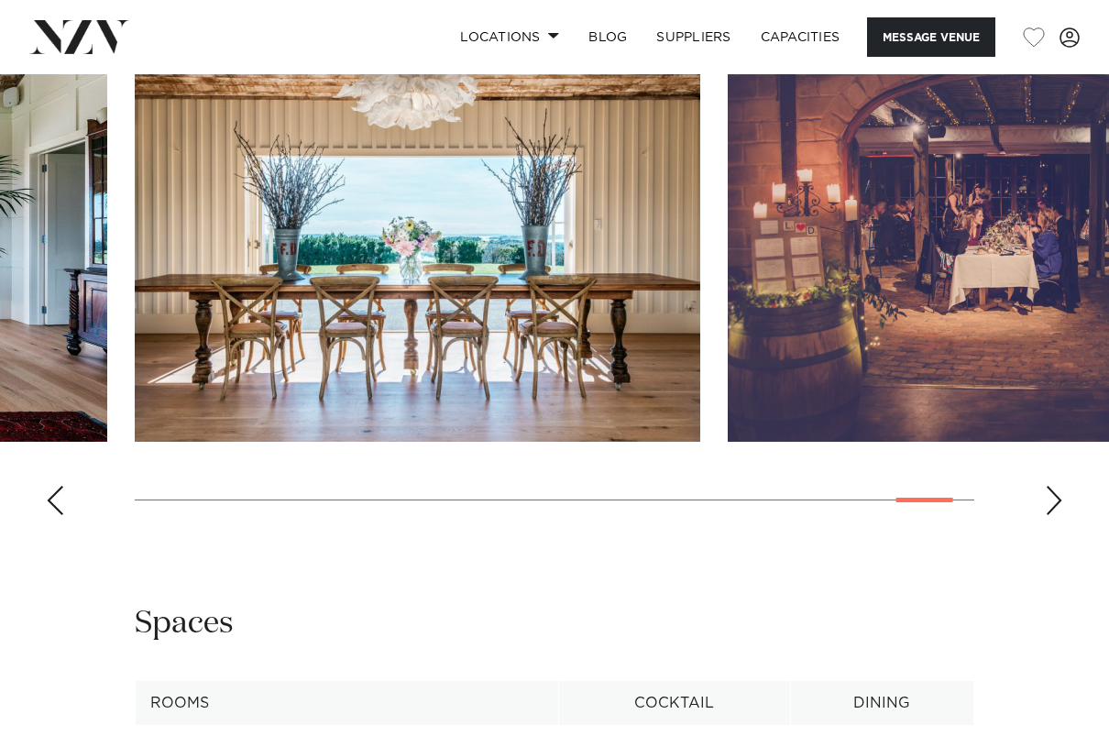
click at [1059, 497] on div "Next slide" at bounding box center [1054, 500] width 18 height 29
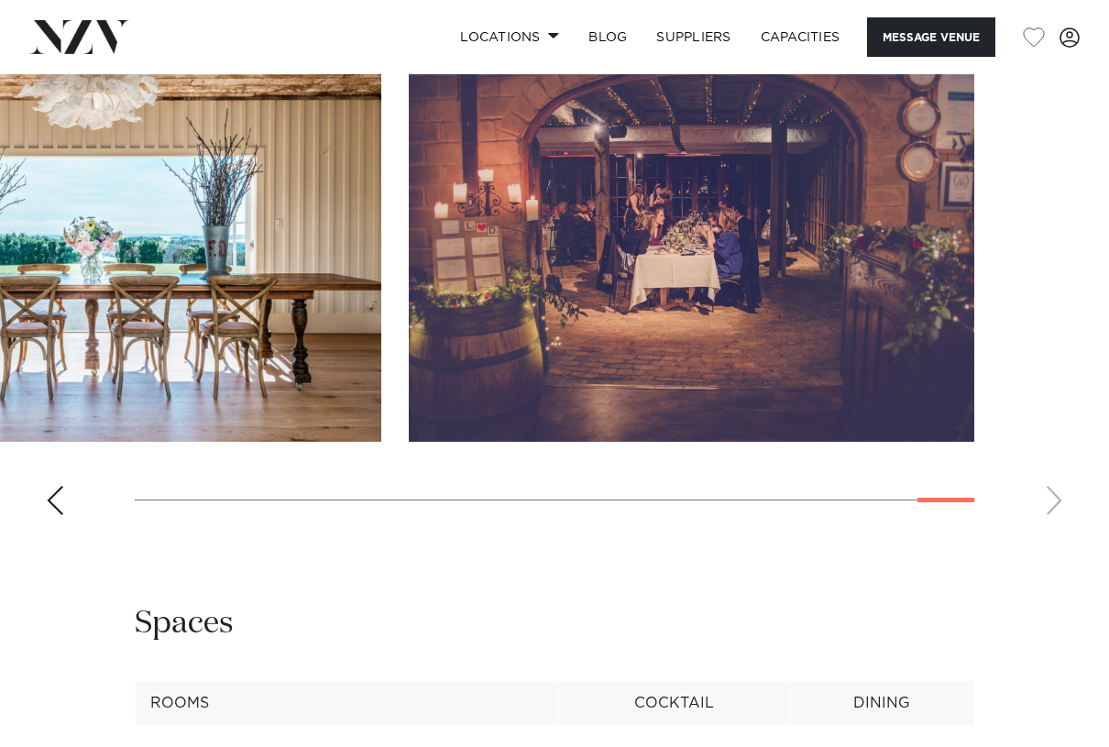
click at [1059, 497] on swiper-container at bounding box center [554, 278] width 1109 height 503
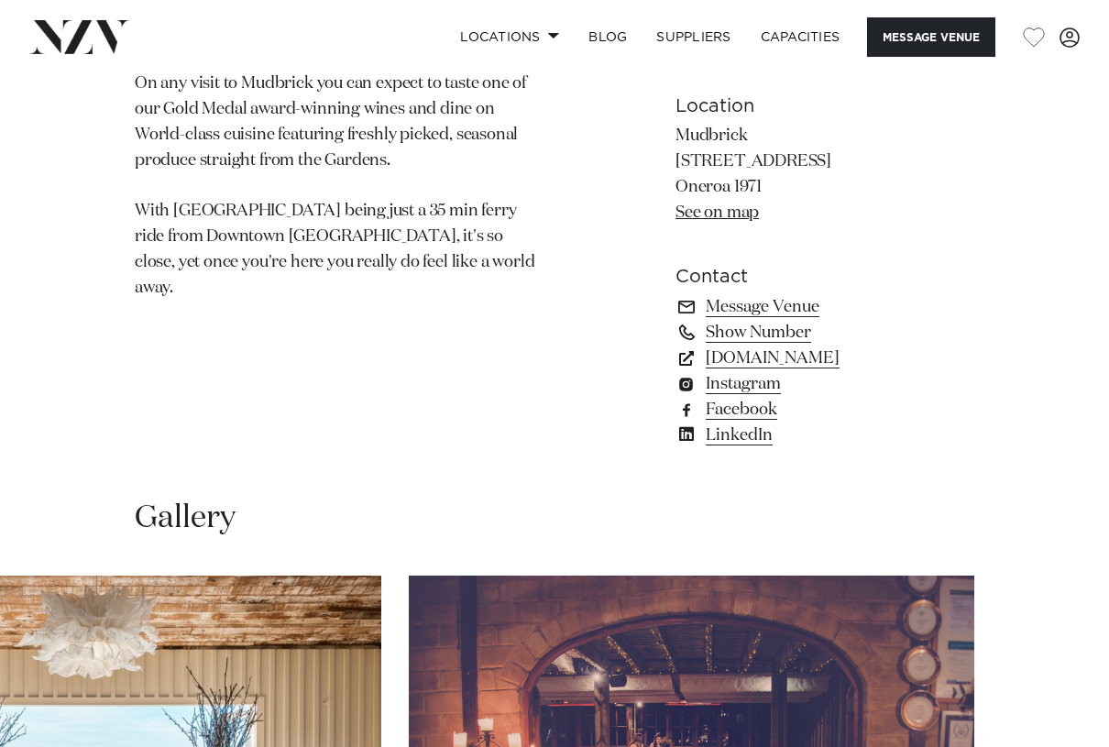
scroll to position [1100, 0]
